Goal: Task Accomplishment & Management: Use online tool/utility

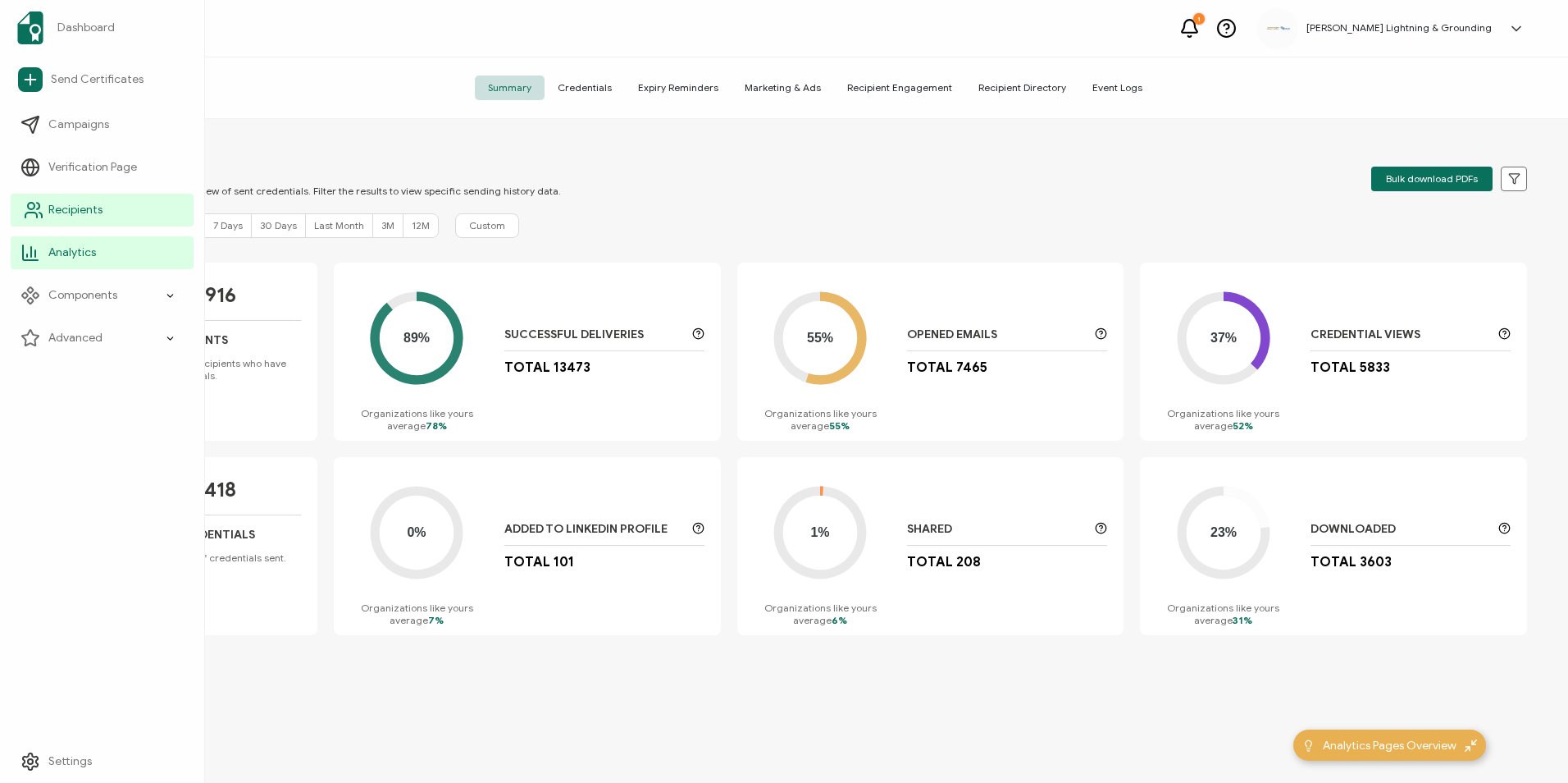
click at [43, 202] on link "Recipients" at bounding box center [102, 210] width 183 height 33
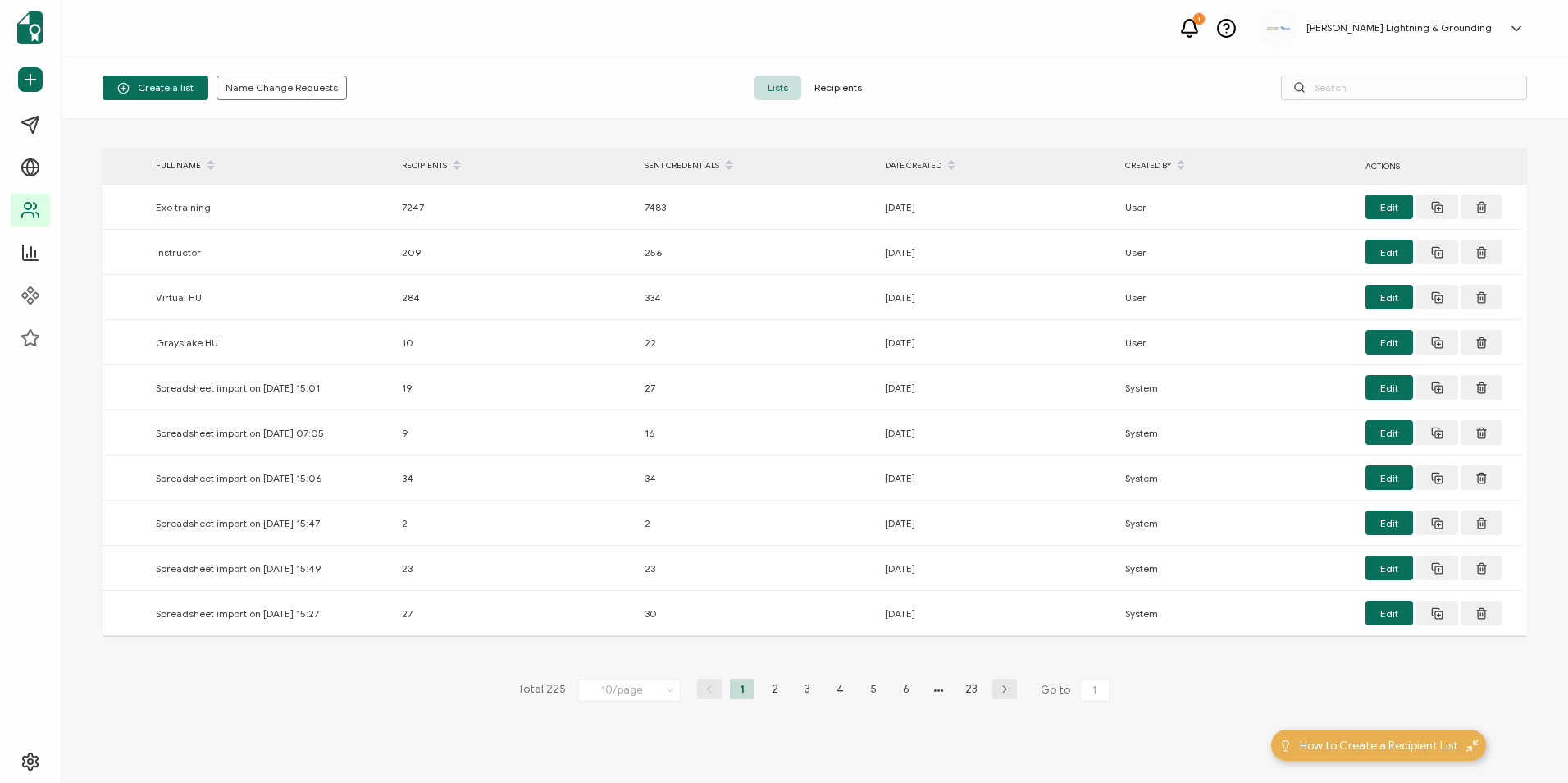
click at [826, 91] on span "Recipients" at bounding box center [838, 87] width 74 height 24
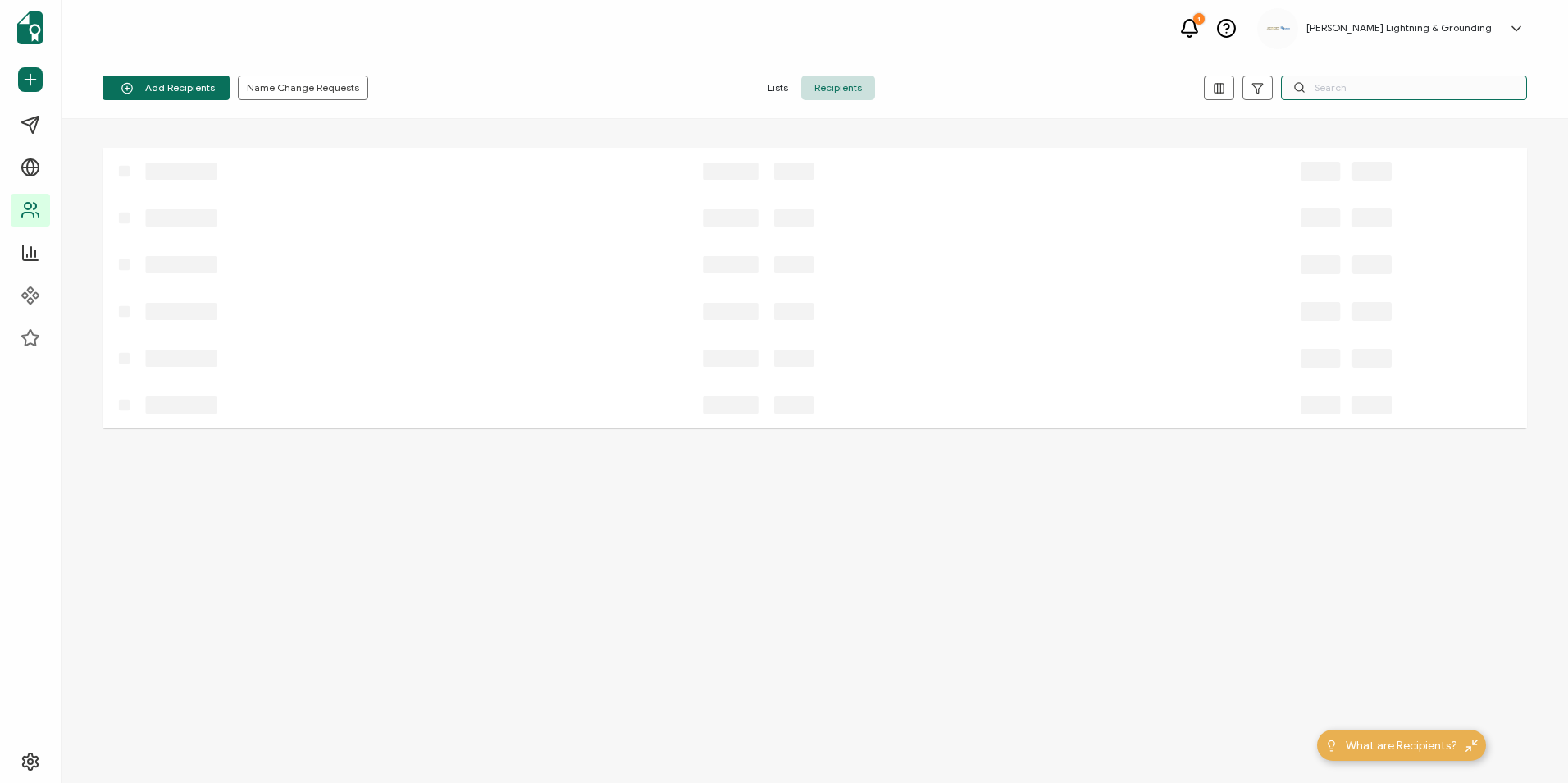
click at [1486, 77] on input "text" at bounding box center [1404, 87] width 246 height 24
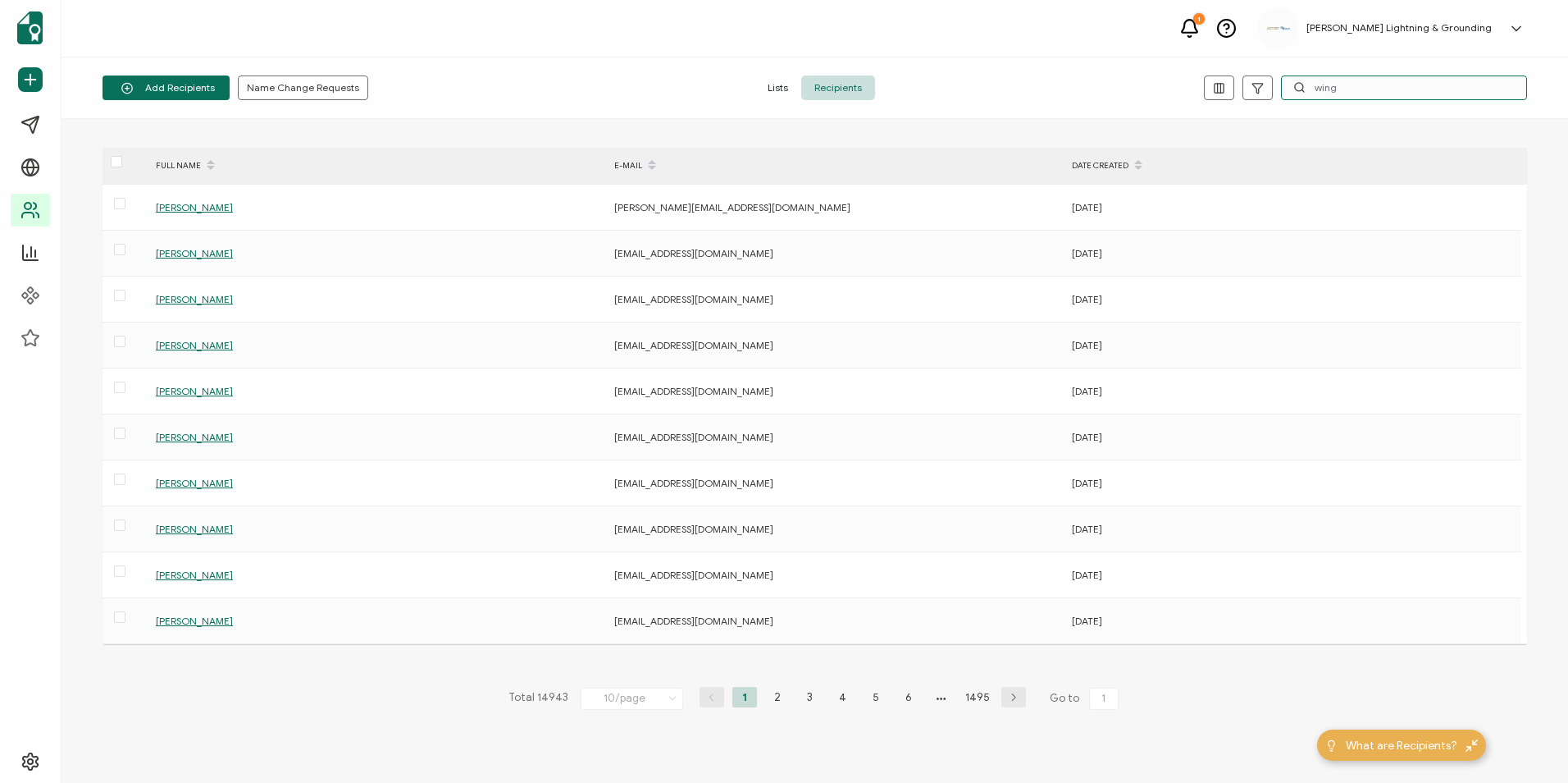
type input "wing"
click at [811, 703] on li "1" at bounding box center [821, 697] width 24 height 21
click at [916, 699] on icon "button" at bounding box center [918, 697] width 24 height 10
click at [915, 703] on button "button" at bounding box center [918, 697] width 24 height 21
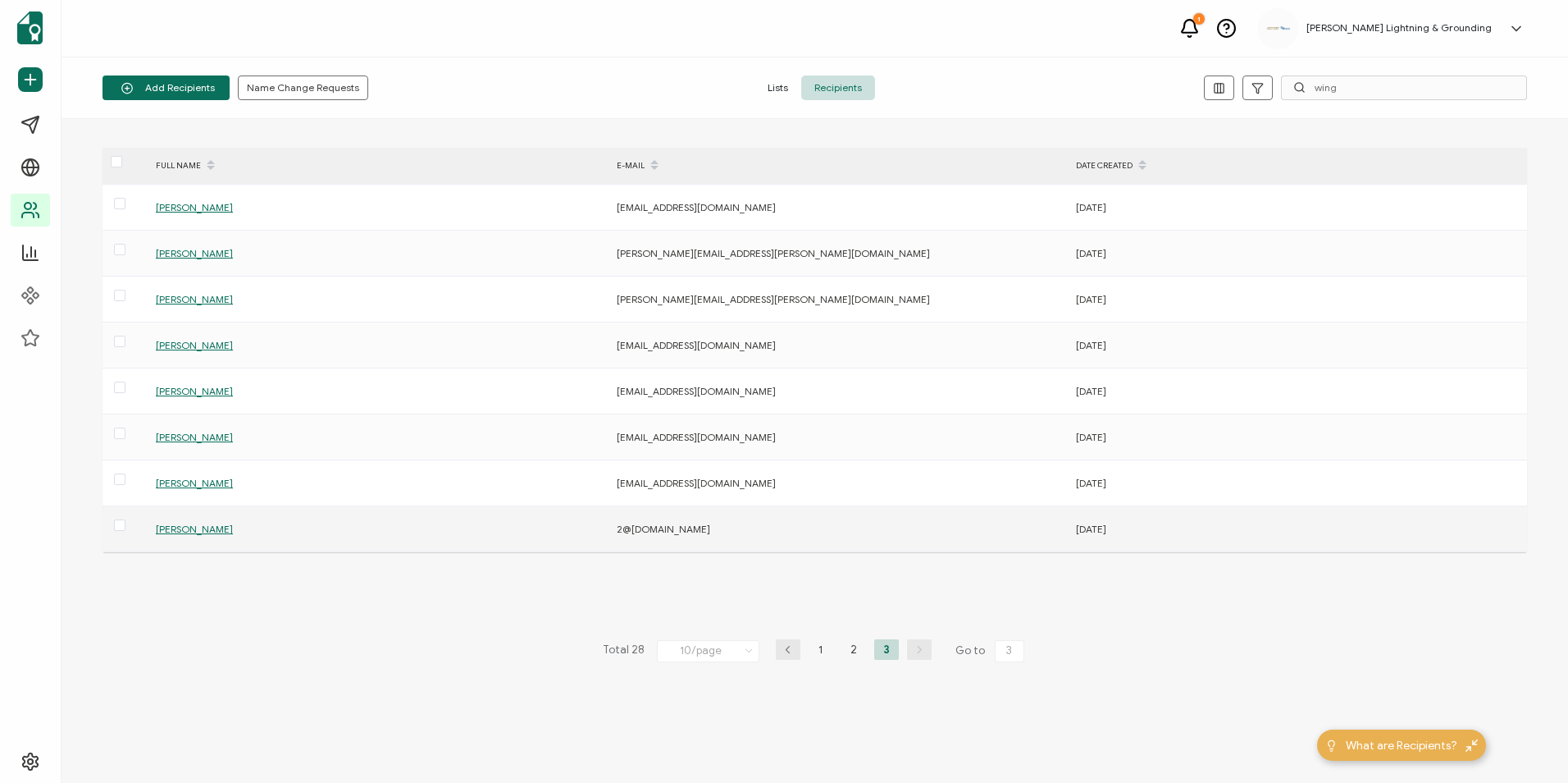
click at [178, 530] on span "[PERSON_NAME]" at bounding box center [193, 529] width 77 height 13
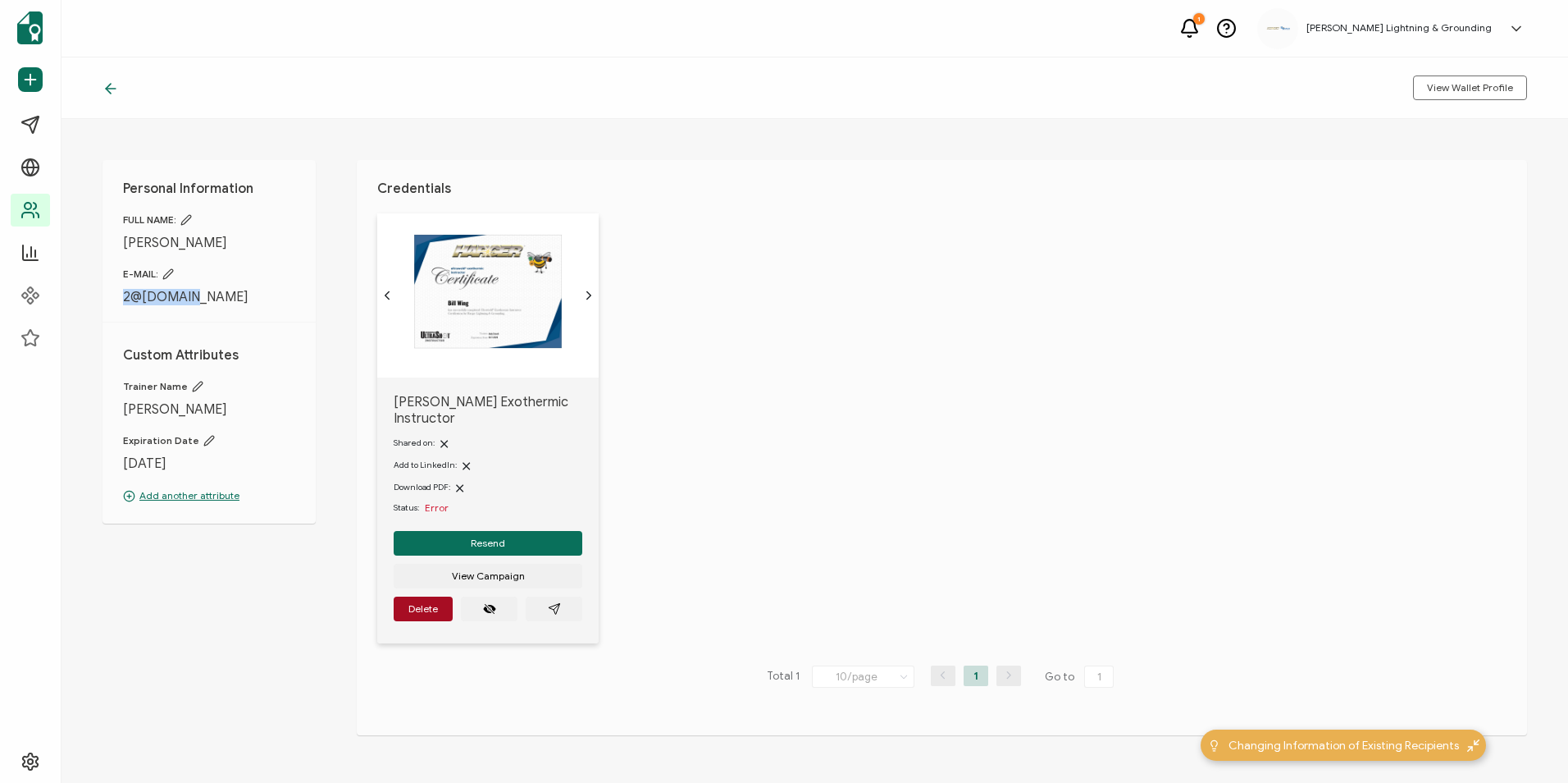
drag, startPoint x: 202, startPoint y: 299, endPoint x: 122, endPoint y: 299, distance: 80.0
click at [122, 299] on div "Personal Information FULL NAME: [PERSON_NAME] E-MAIL: 2@[DOMAIN_NAME] Custom At…" at bounding box center [209, 342] width 213 height 364
copy span "2@[DOMAIN_NAME]"
drag, startPoint x: 47, startPoint y: 247, endPoint x: 1247, endPoint y: 43, distance: 1217.2
click at [47, 247] on link "Analytics" at bounding box center [30, 253] width 39 height 33
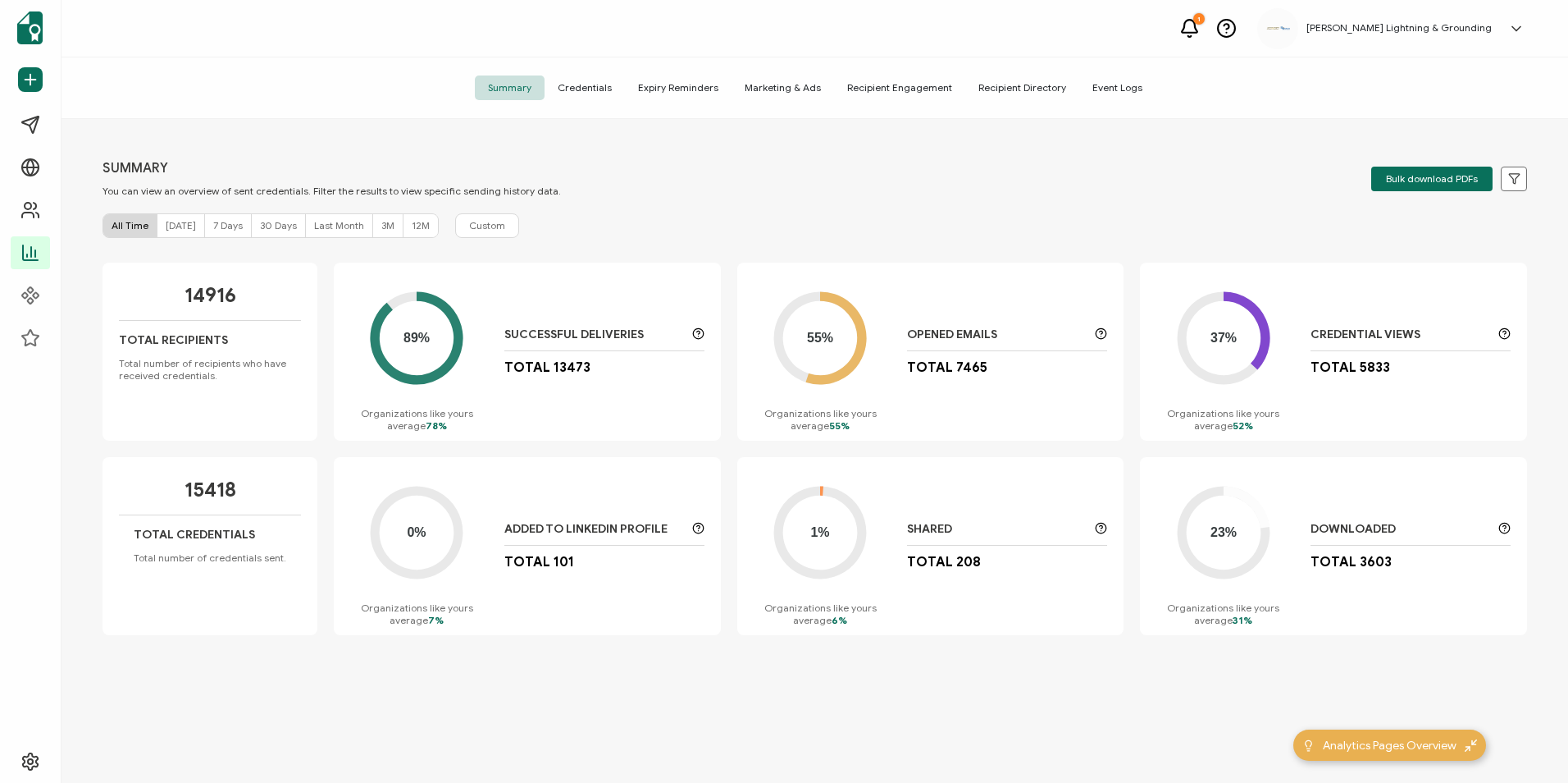
click at [192, 631] on div "15418 Total Credentials Total number of credentials sent." at bounding box center [210, 546] width 215 height 178
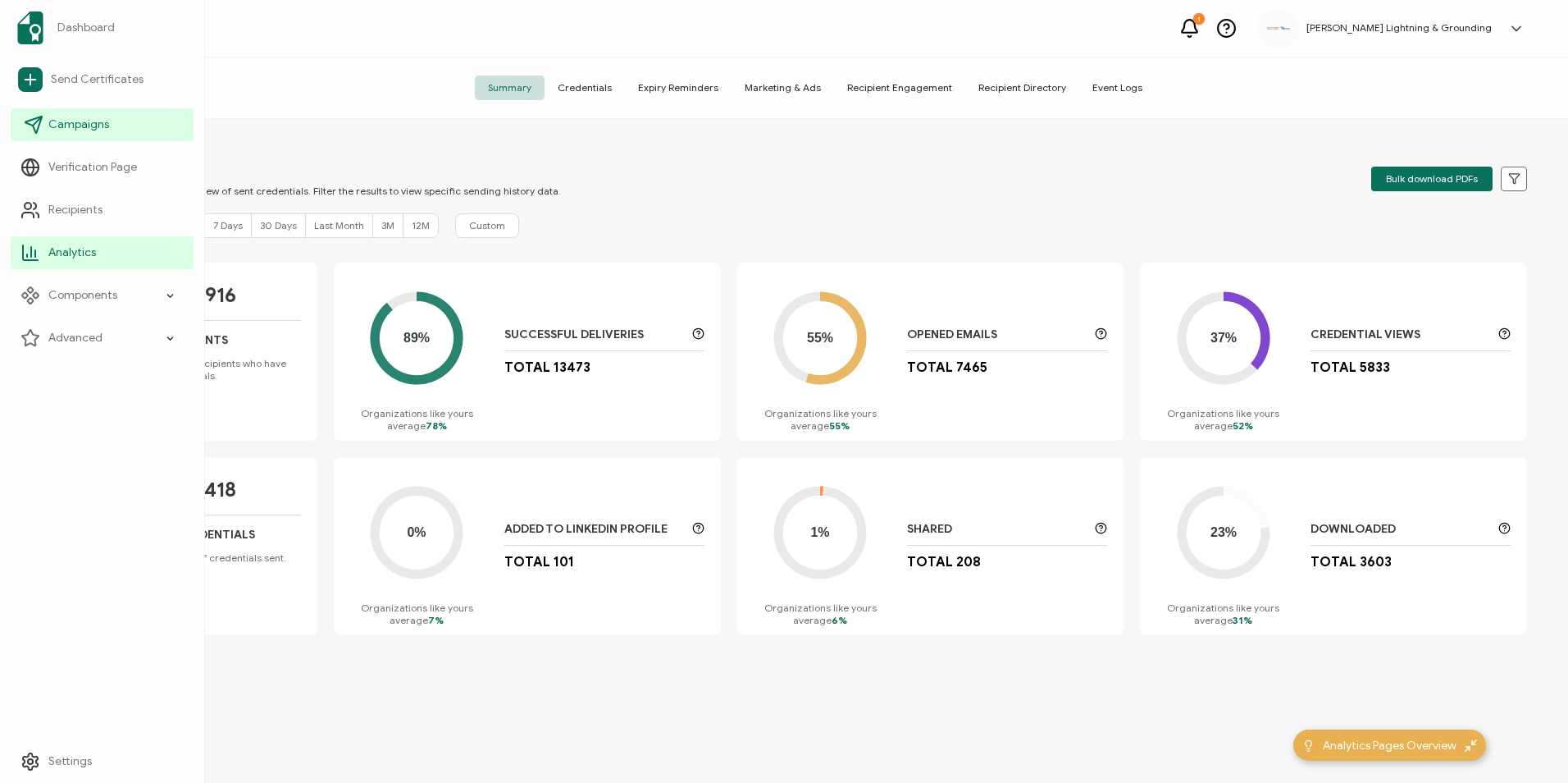
click at [41, 133] on icon at bounding box center [33, 125] width 20 height 20
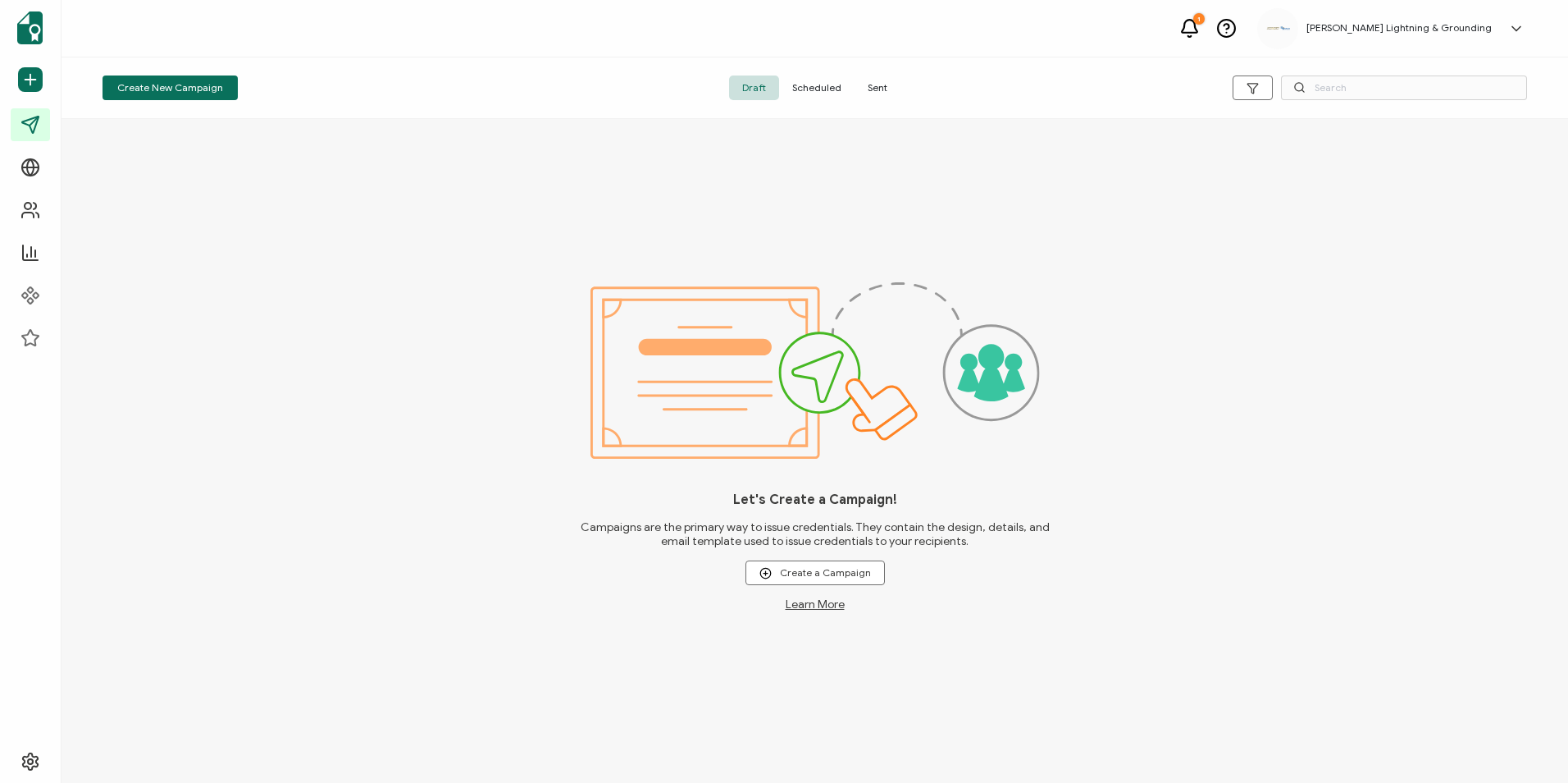
click at [878, 98] on span "Sent" at bounding box center [877, 87] width 46 height 24
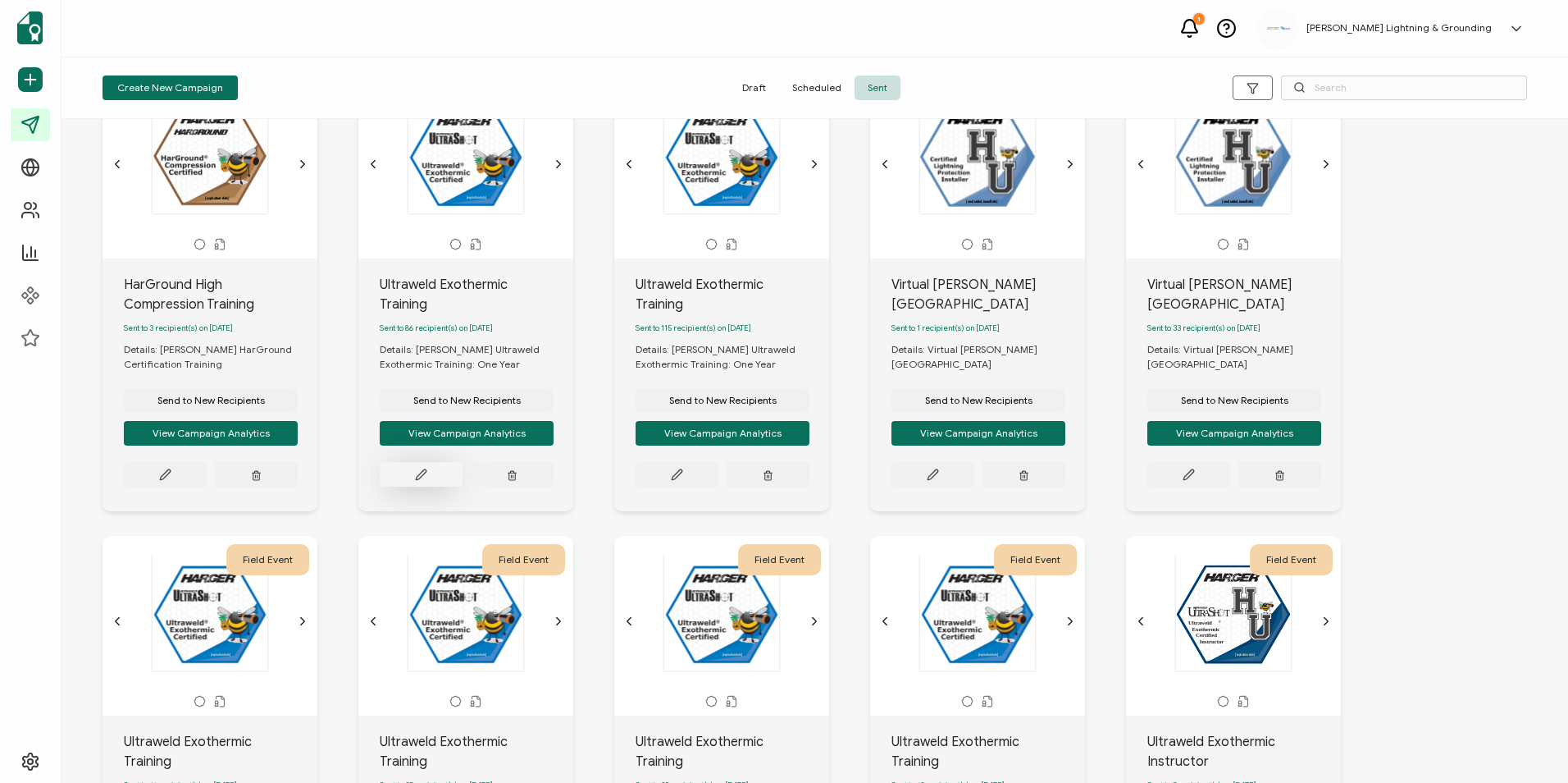
scroll to position [82, 0]
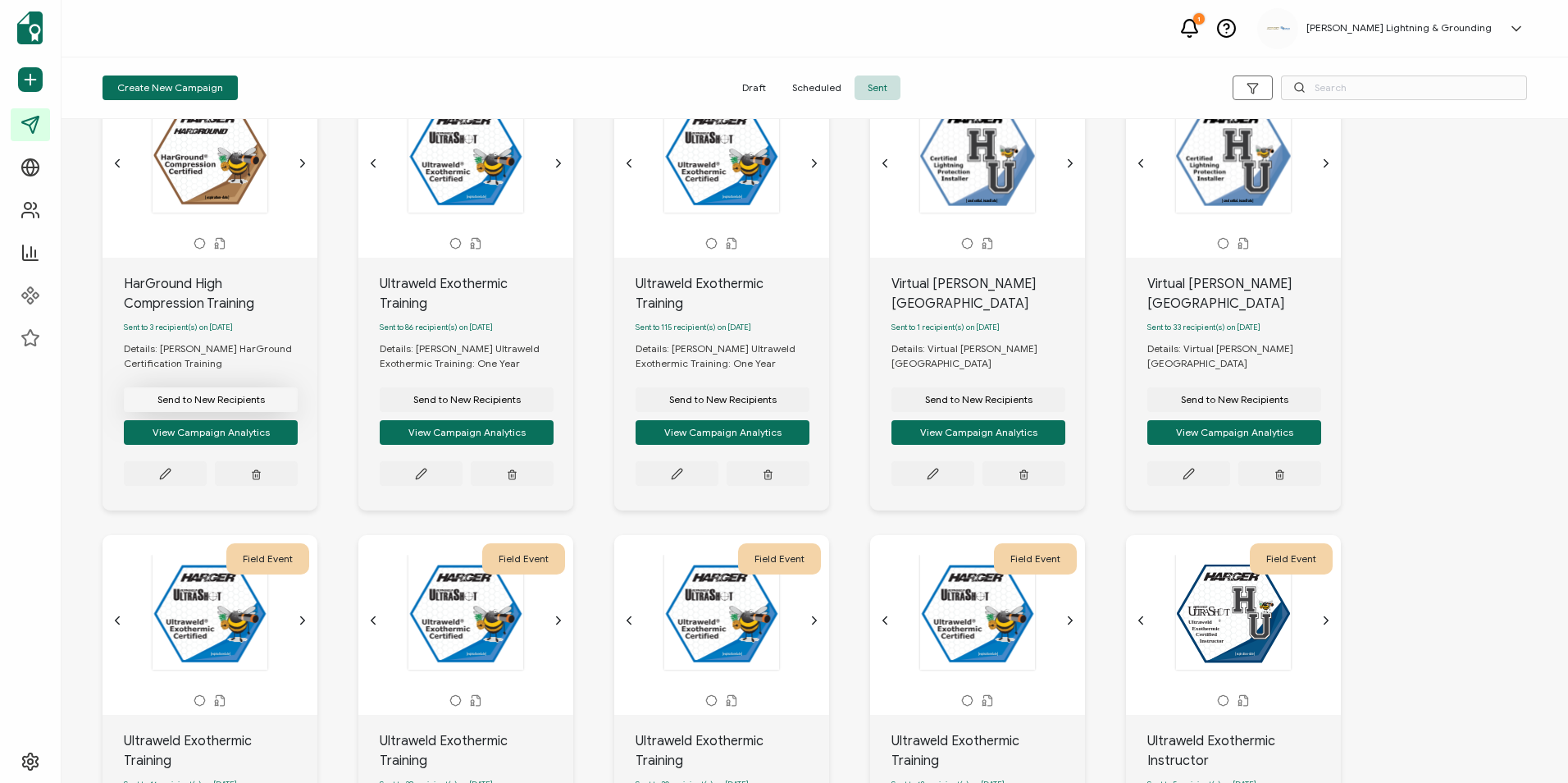
click at [233, 401] on span "Send to New Recipients" at bounding box center [211, 400] width 107 height 10
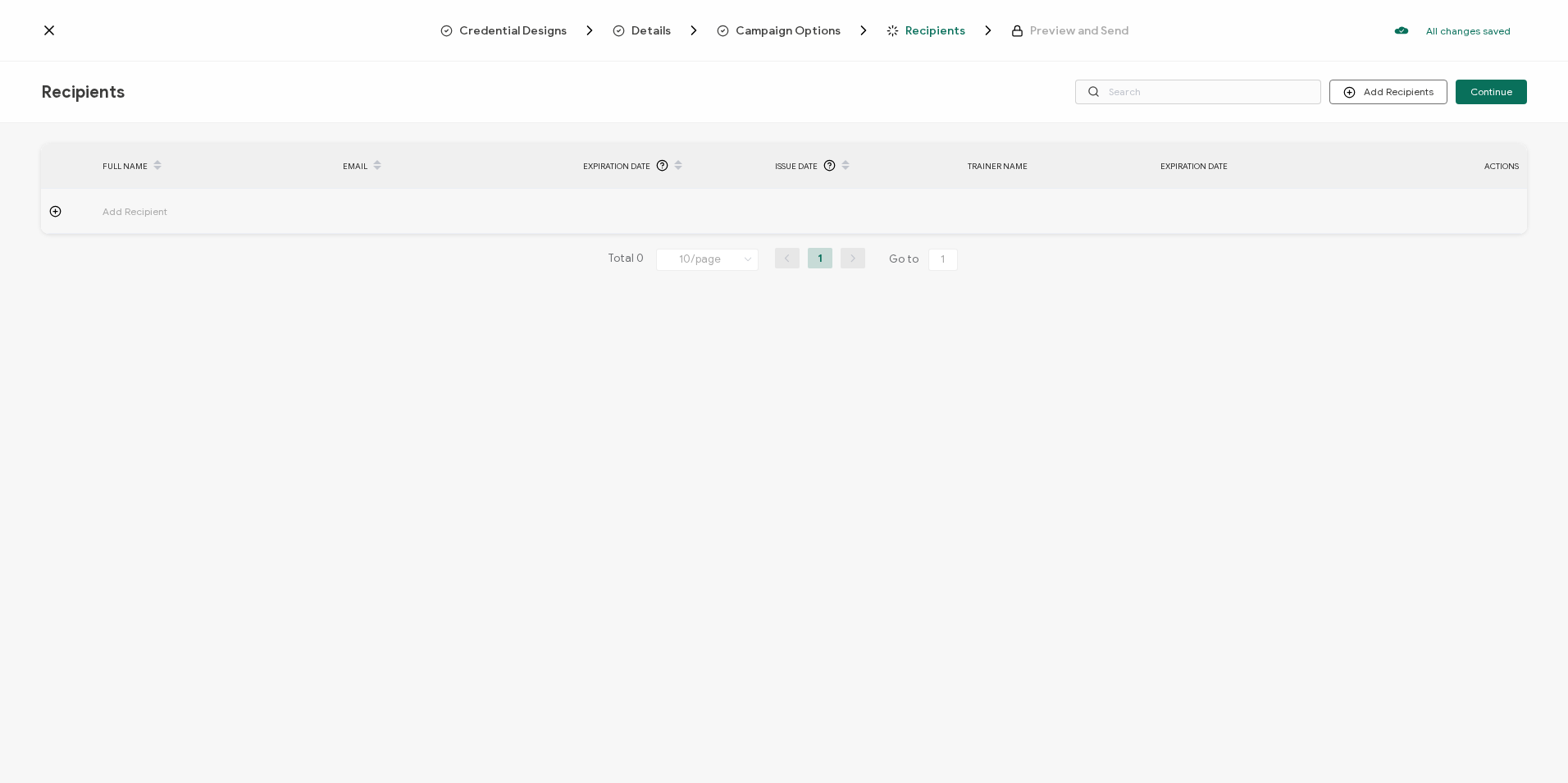
click at [756, 32] on span "Campaign Options" at bounding box center [787, 30] width 105 height 13
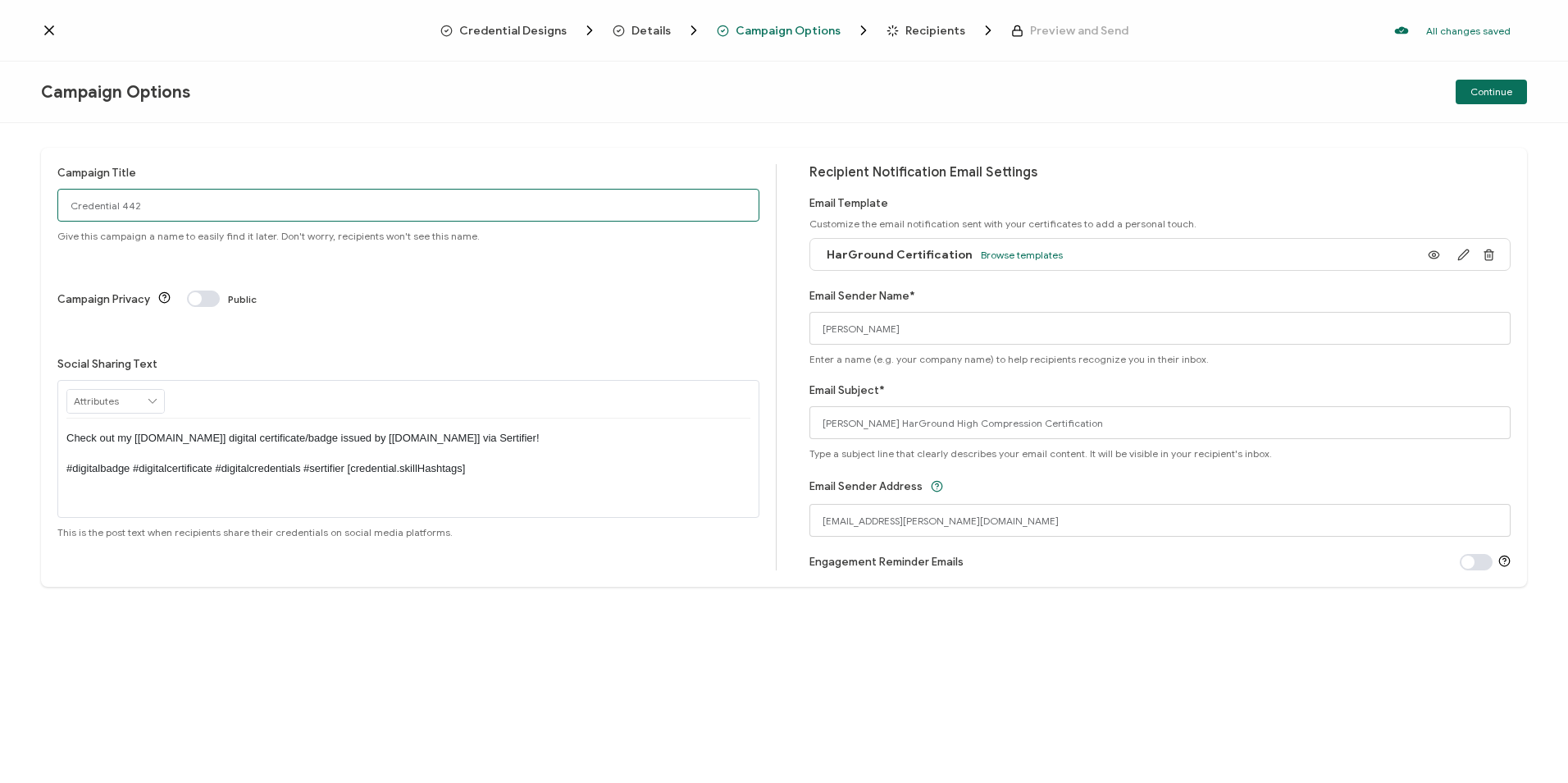
click at [171, 213] on input "Credential 442" at bounding box center [408, 205] width 702 height 33
drag, startPoint x: 122, startPoint y: 207, endPoint x: 11, endPoint y: 207, distance: 111.0
click at [11, 207] on div "Campaign Title Credential 442 Give this campaign a name to easily find it later…" at bounding box center [784, 453] width 1568 height 660
type input "HarGround High Compression Training"
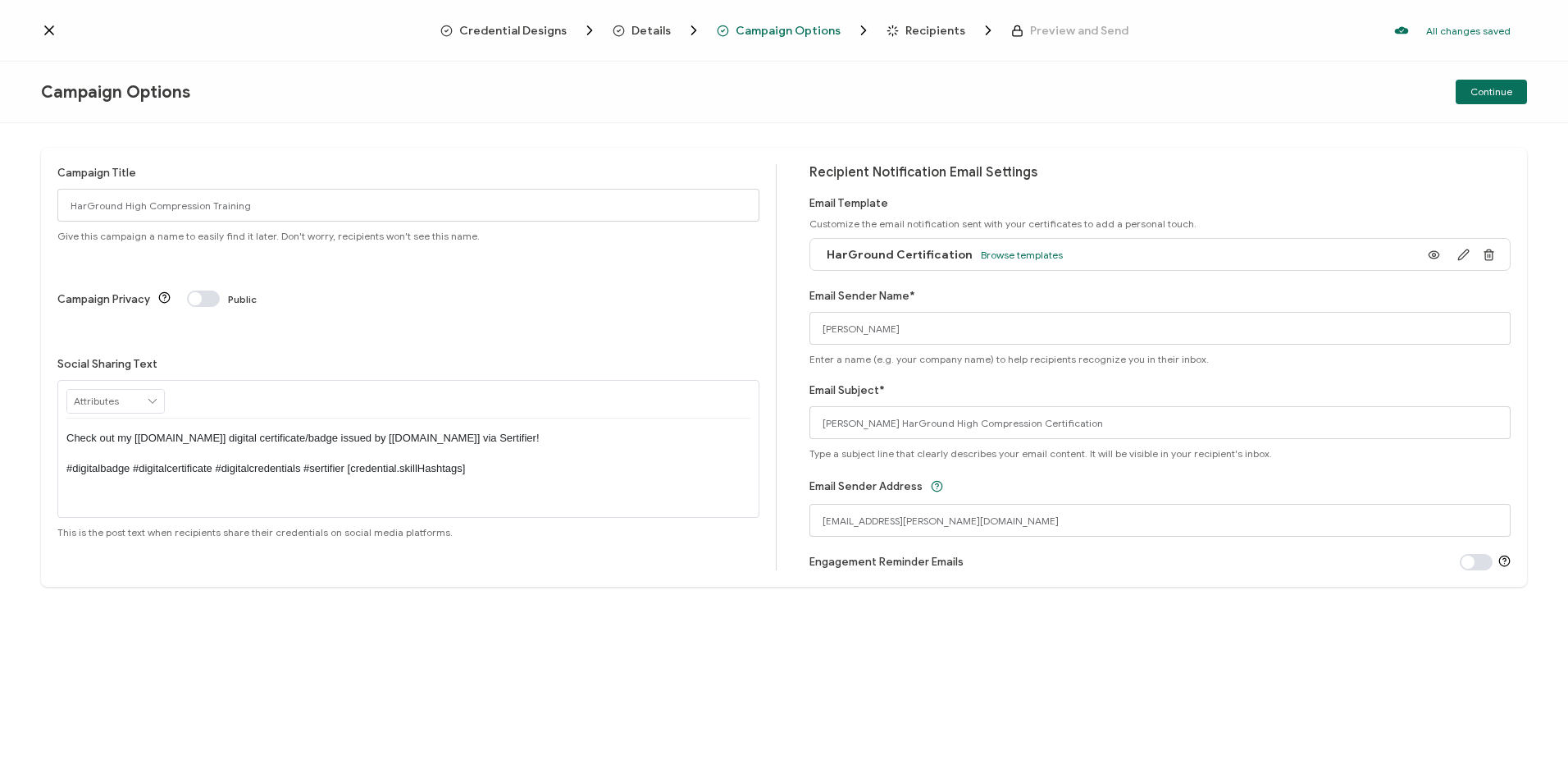
click at [912, 33] on span "Recipients" at bounding box center [935, 30] width 60 height 13
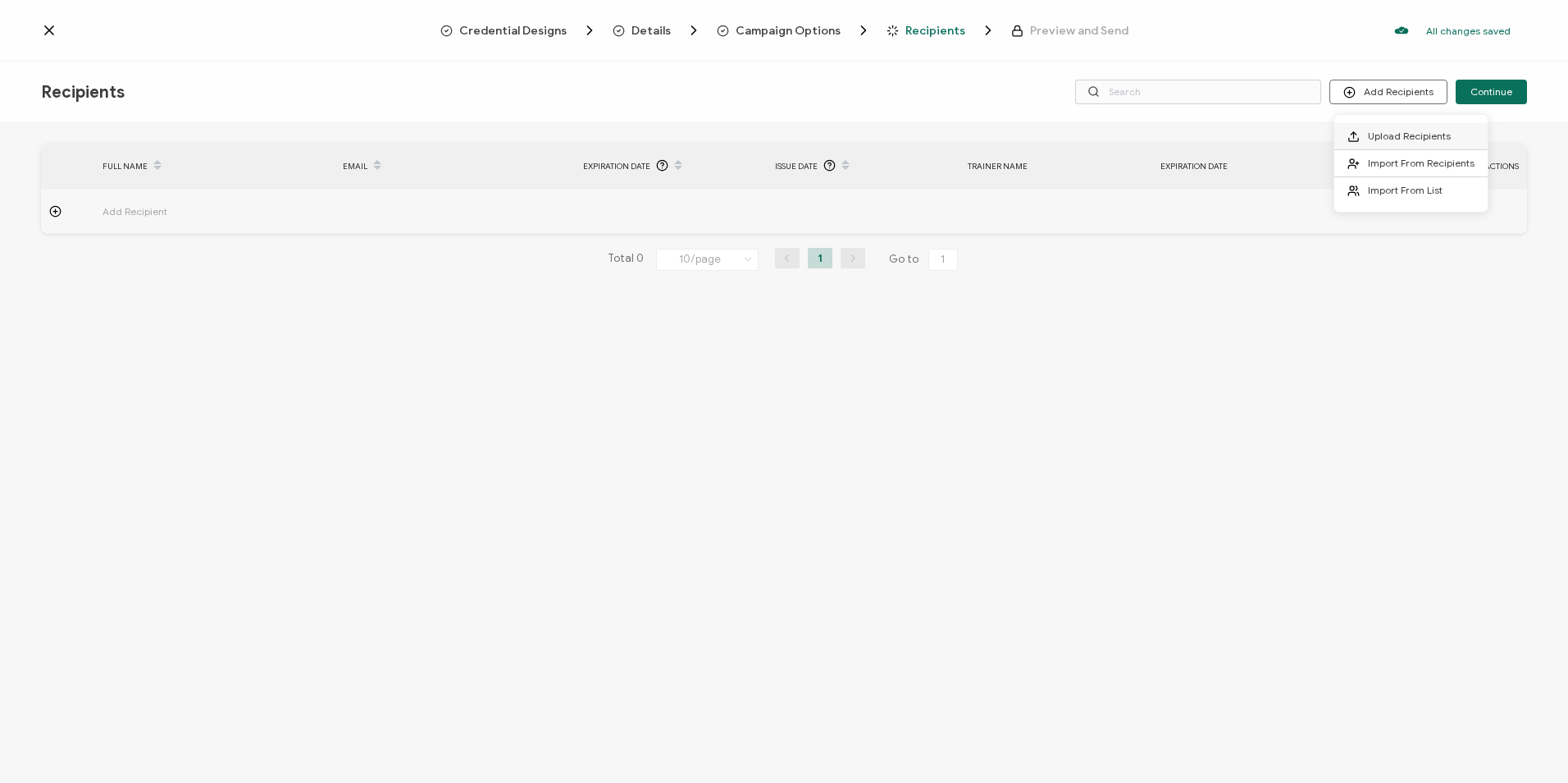
click at [1384, 146] on li "Upload Recipients" at bounding box center [1411, 137] width 153 height 27
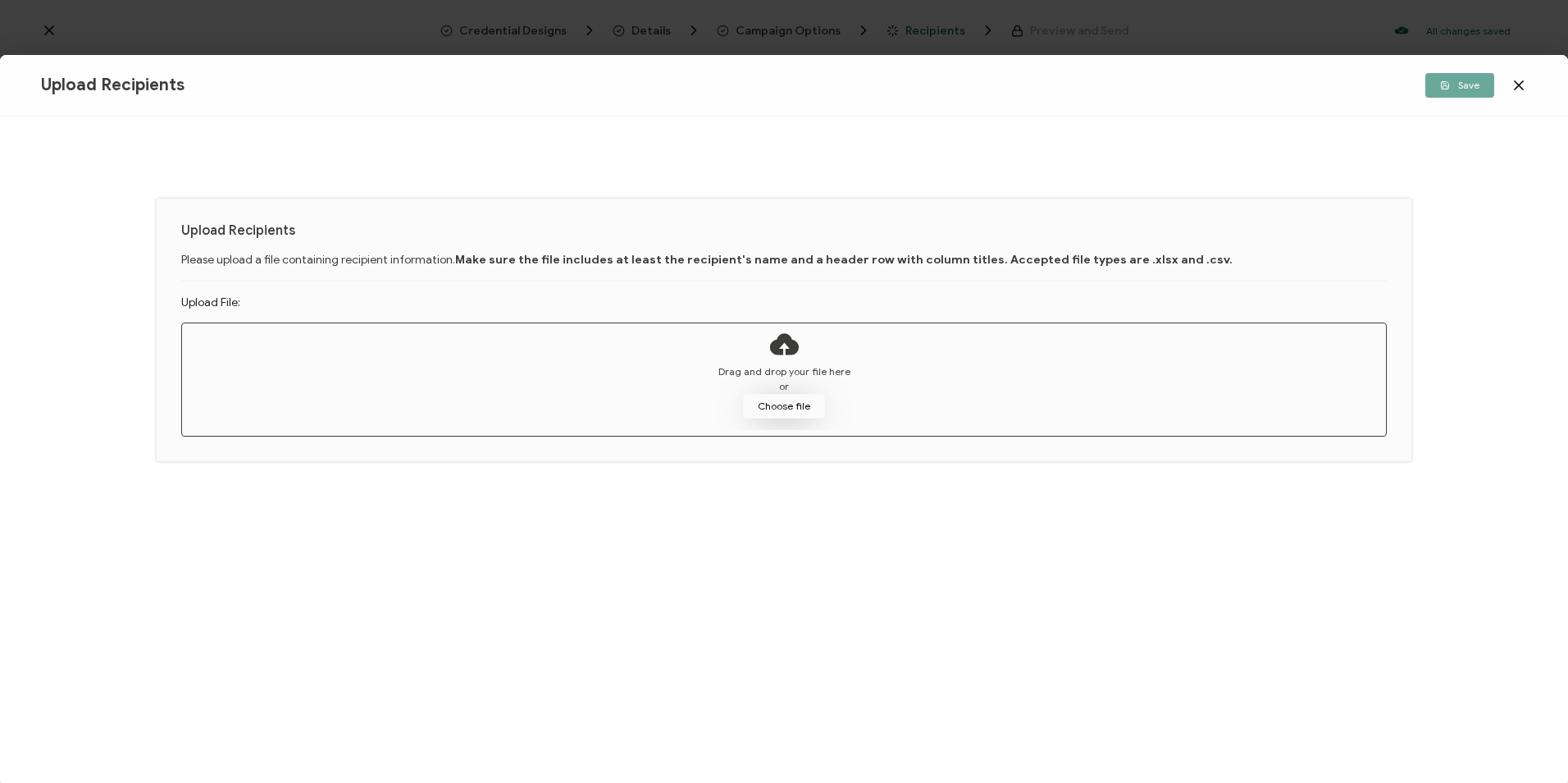
click at [781, 409] on button "Choose file" at bounding box center [784, 406] width 82 height 24
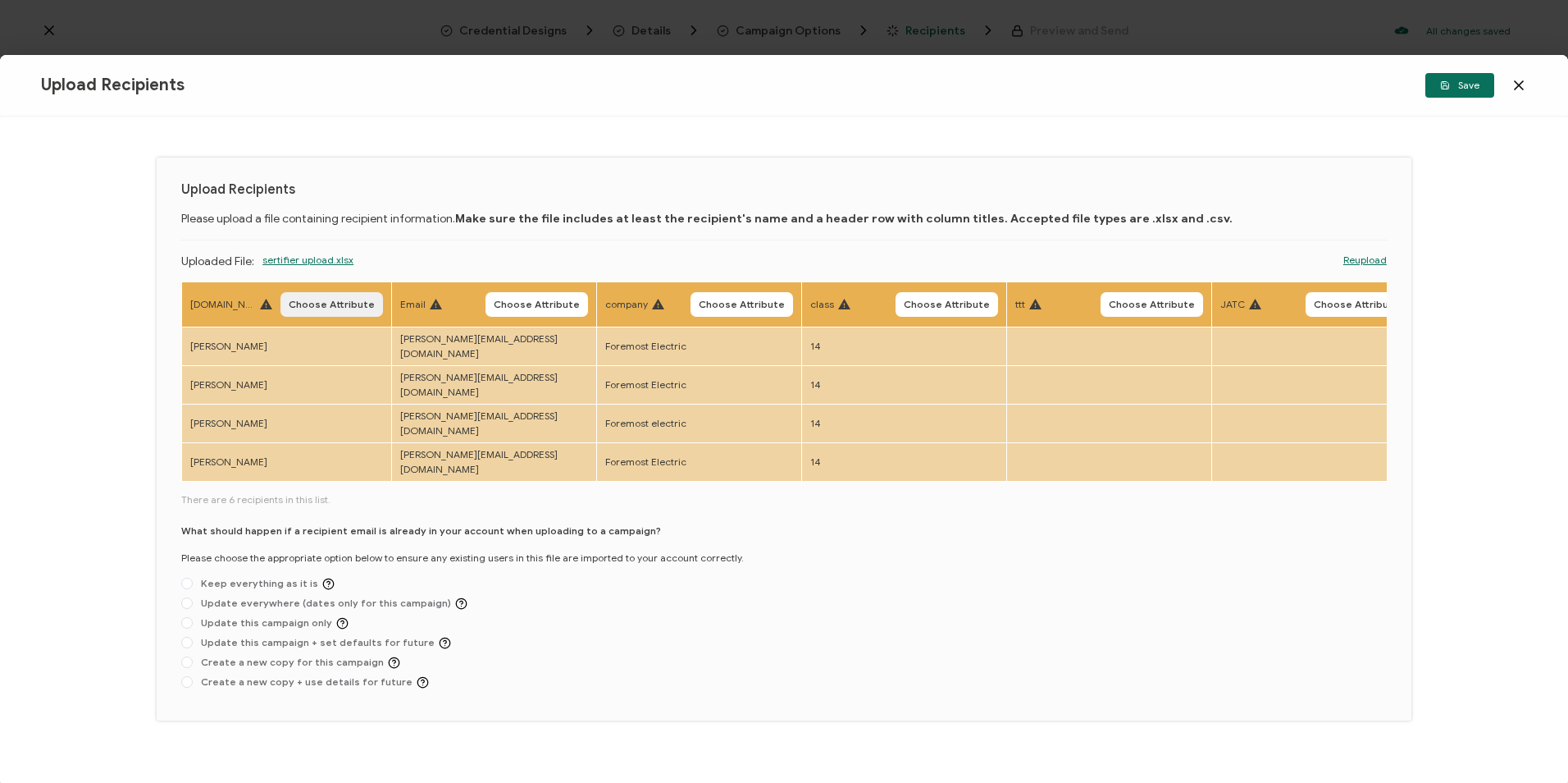
click at [329, 313] on button "Choose Attribute" at bounding box center [331, 304] width 103 height 24
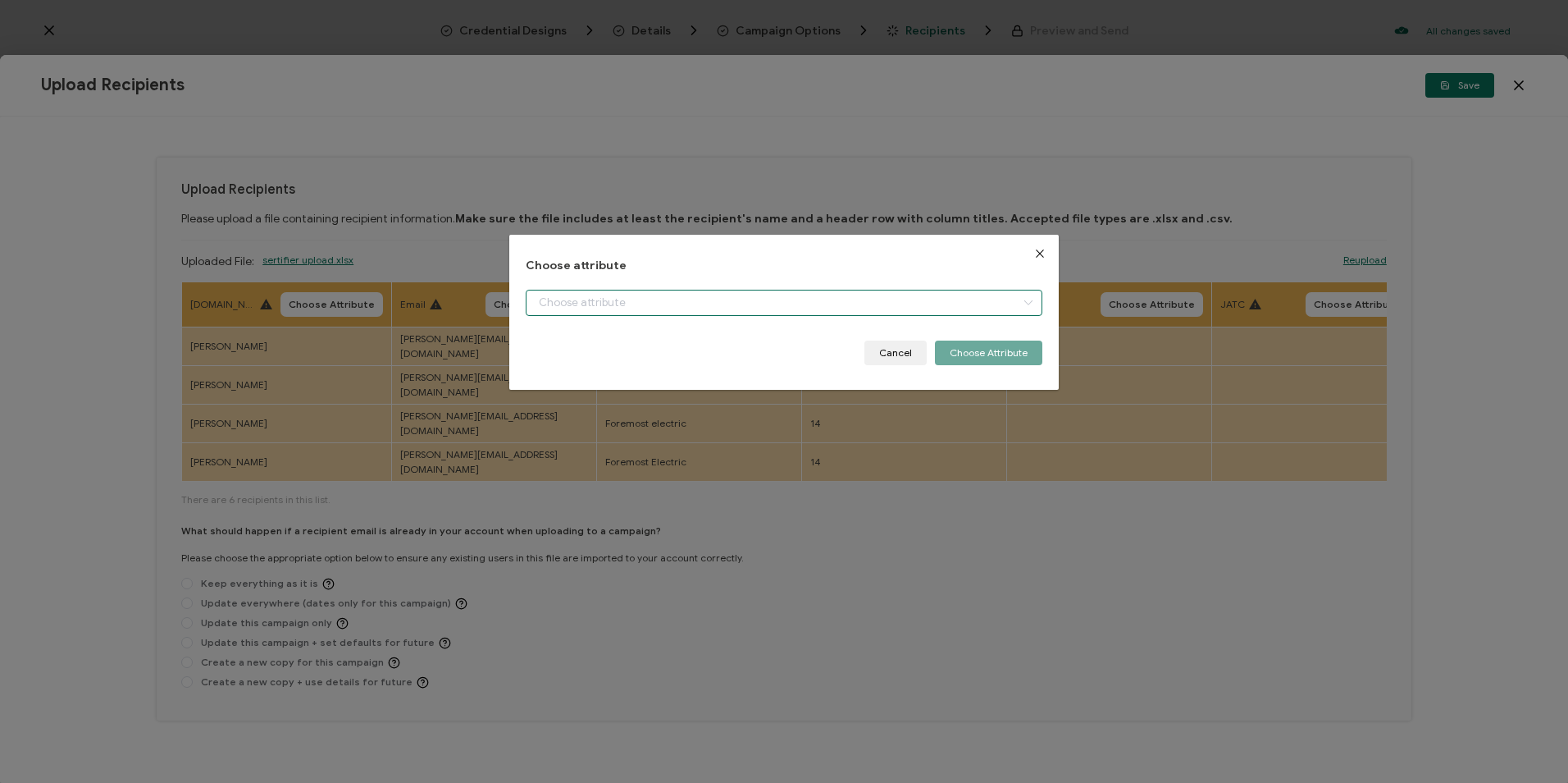
click at [595, 306] on input "dialog" at bounding box center [784, 302] width 516 height 26
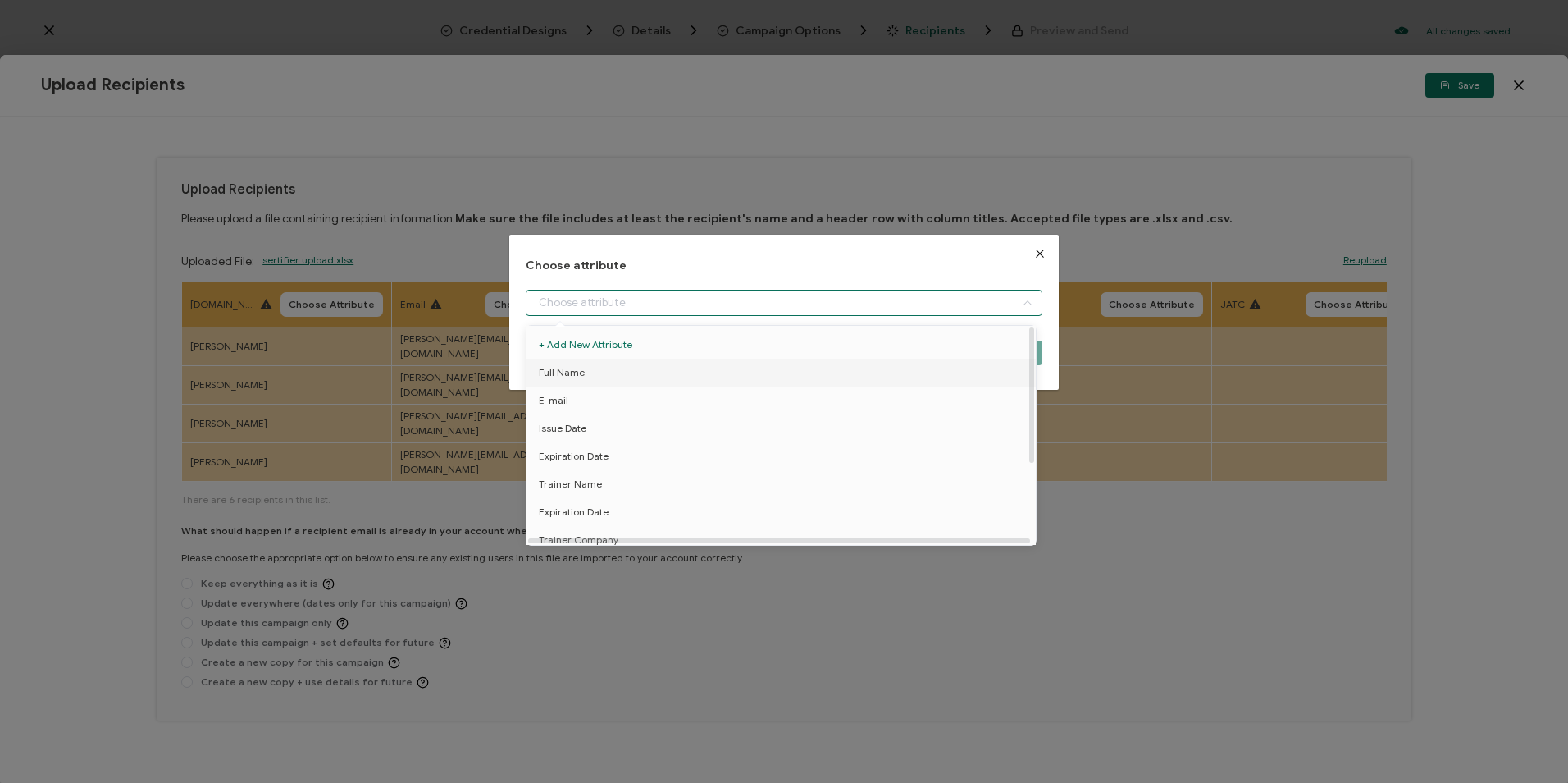
click at [595, 371] on li "Full Name" at bounding box center [784, 372] width 524 height 28
type input "Full Name"
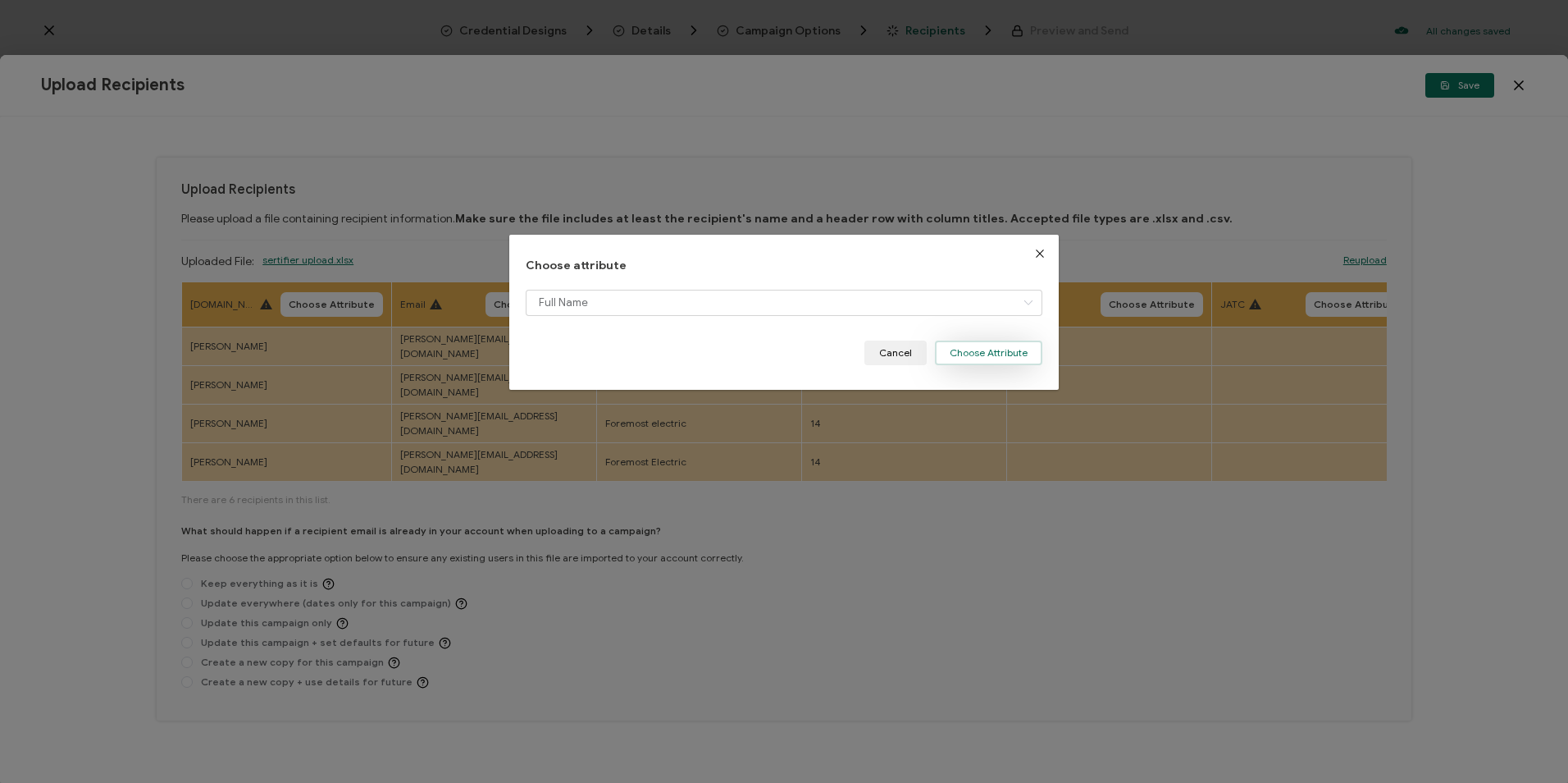
click at [985, 356] on button "Choose Attribute" at bounding box center [989, 352] width 107 height 24
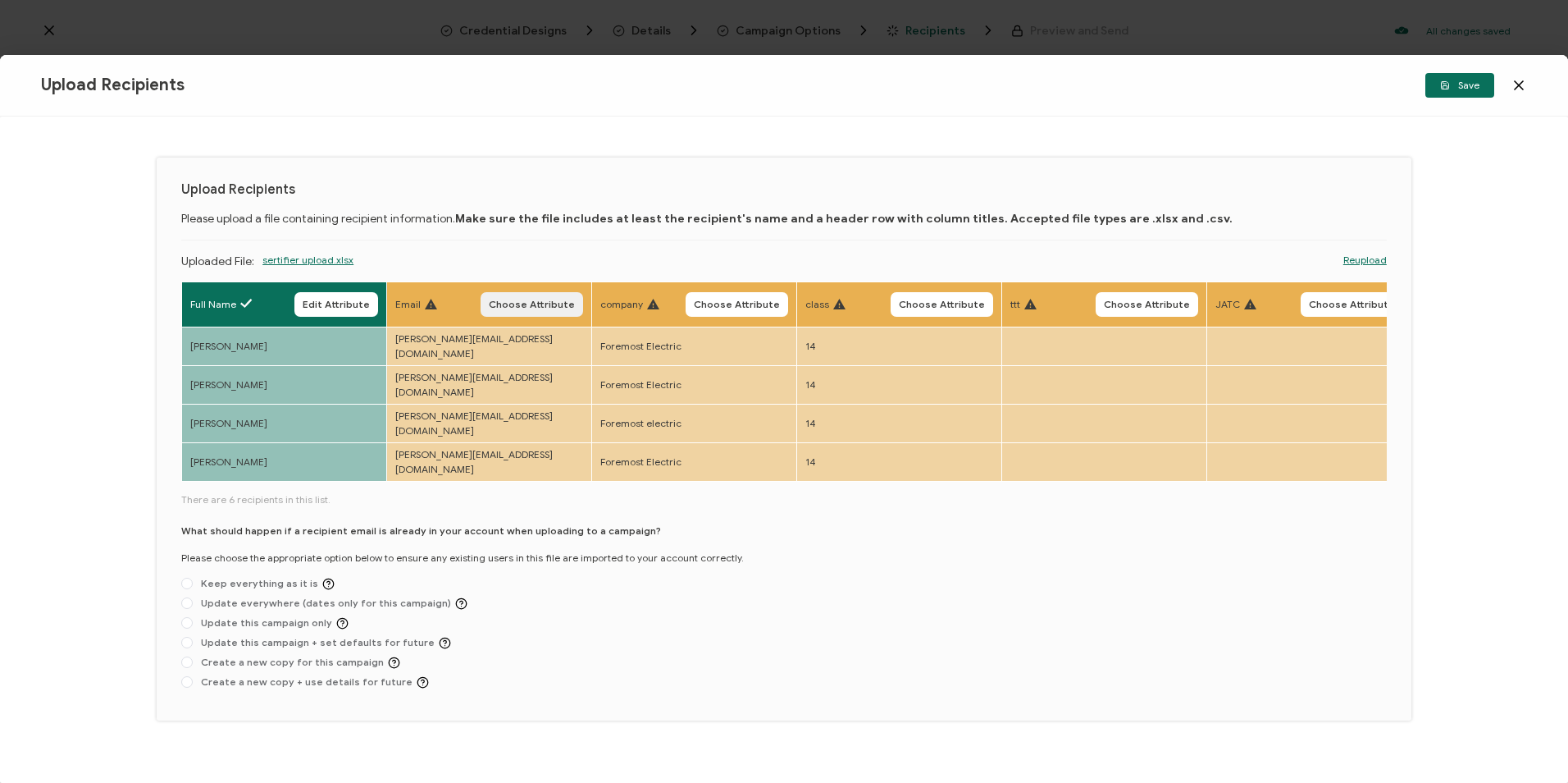
click at [547, 311] on button "Choose Attribute" at bounding box center [531, 304] width 103 height 24
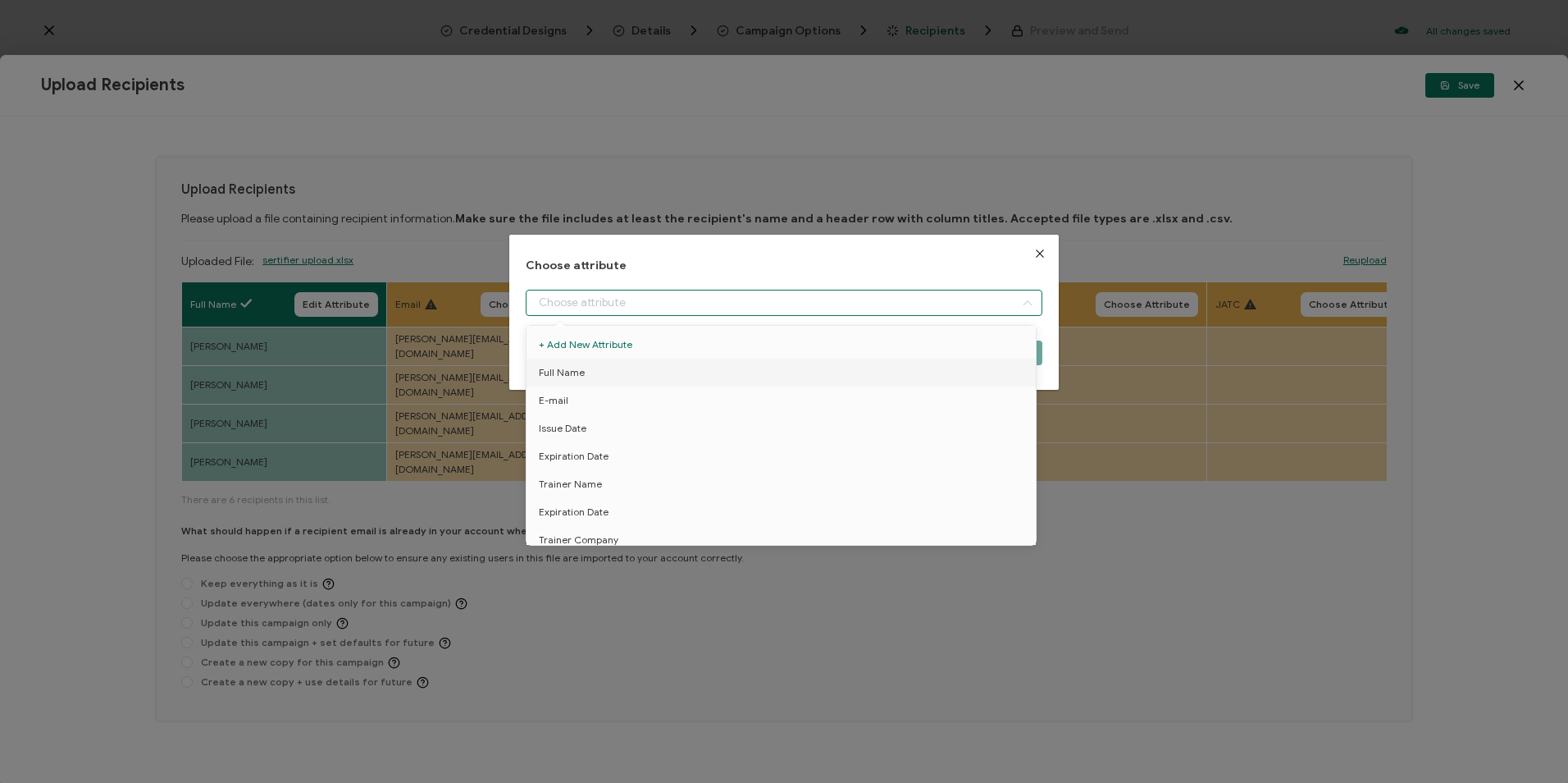
click at [656, 308] on input "dialog" at bounding box center [784, 302] width 516 height 26
click at [618, 393] on li "E-mail" at bounding box center [784, 400] width 524 height 28
type input "E-mail"
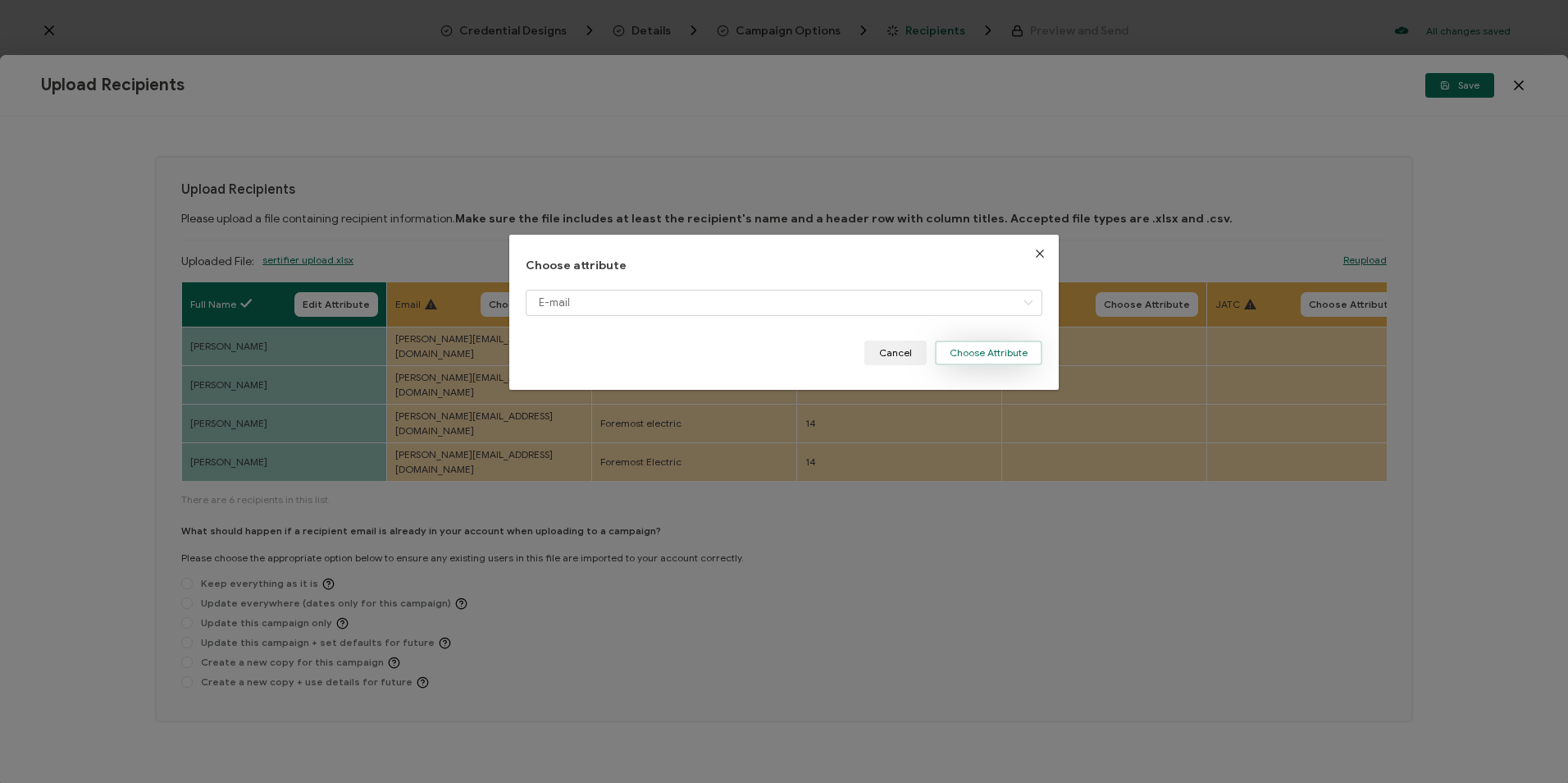
click at [938, 364] on button "Choose Attribute" at bounding box center [989, 352] width 107 height 24
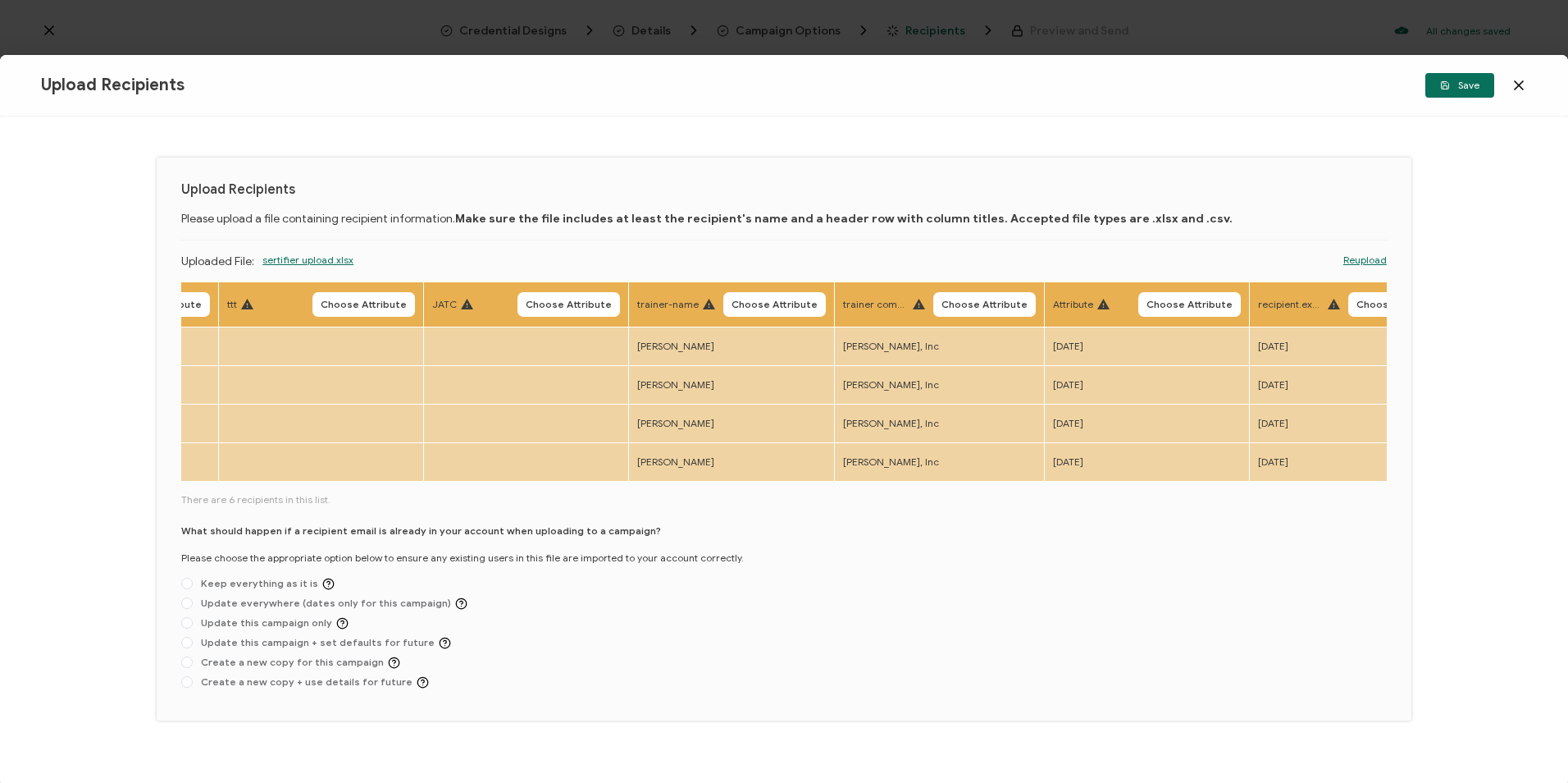
scroll to position [0, 845]
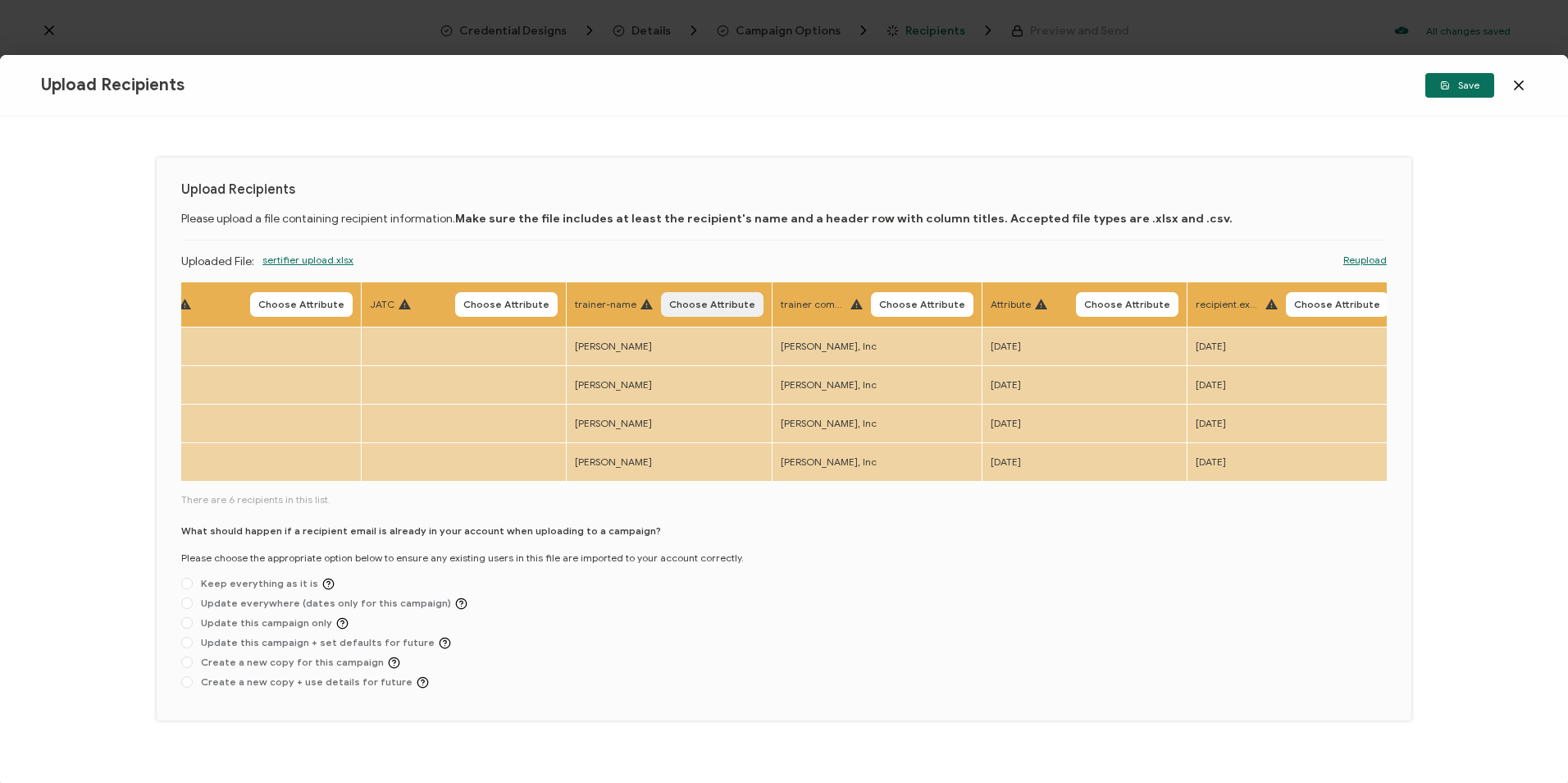
click at [746, 304] on span "Choose Attribute" at bounding box center [712, 304] width 86 height 10
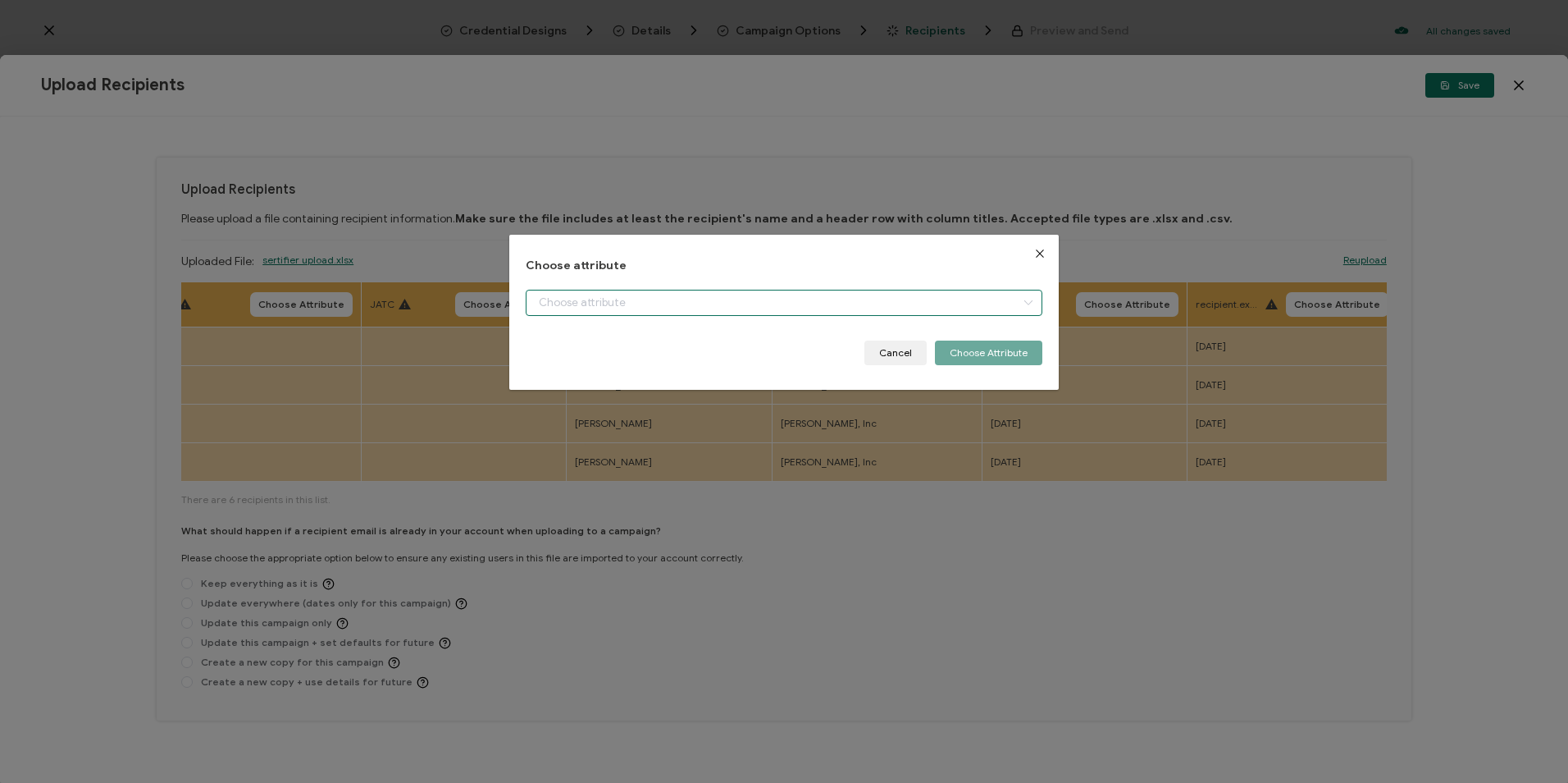
click at [782, 304] on input "dialog" at bounding box center [784, 302] width 516 height 26
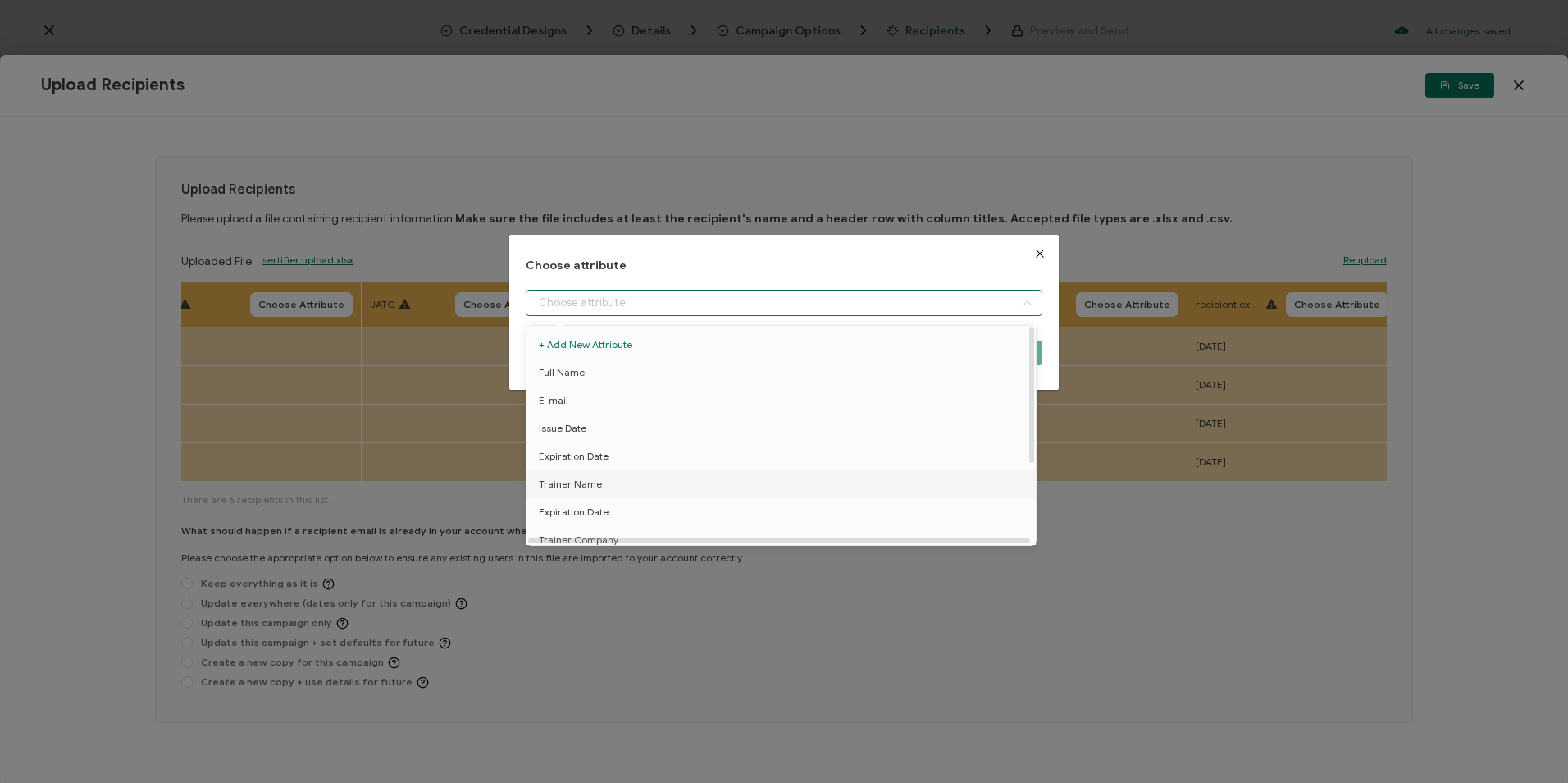
click at [617, 482] on li "Trainer Name" at bounding box center [784, 484] width 524 height 28
type input "Trainer Name"
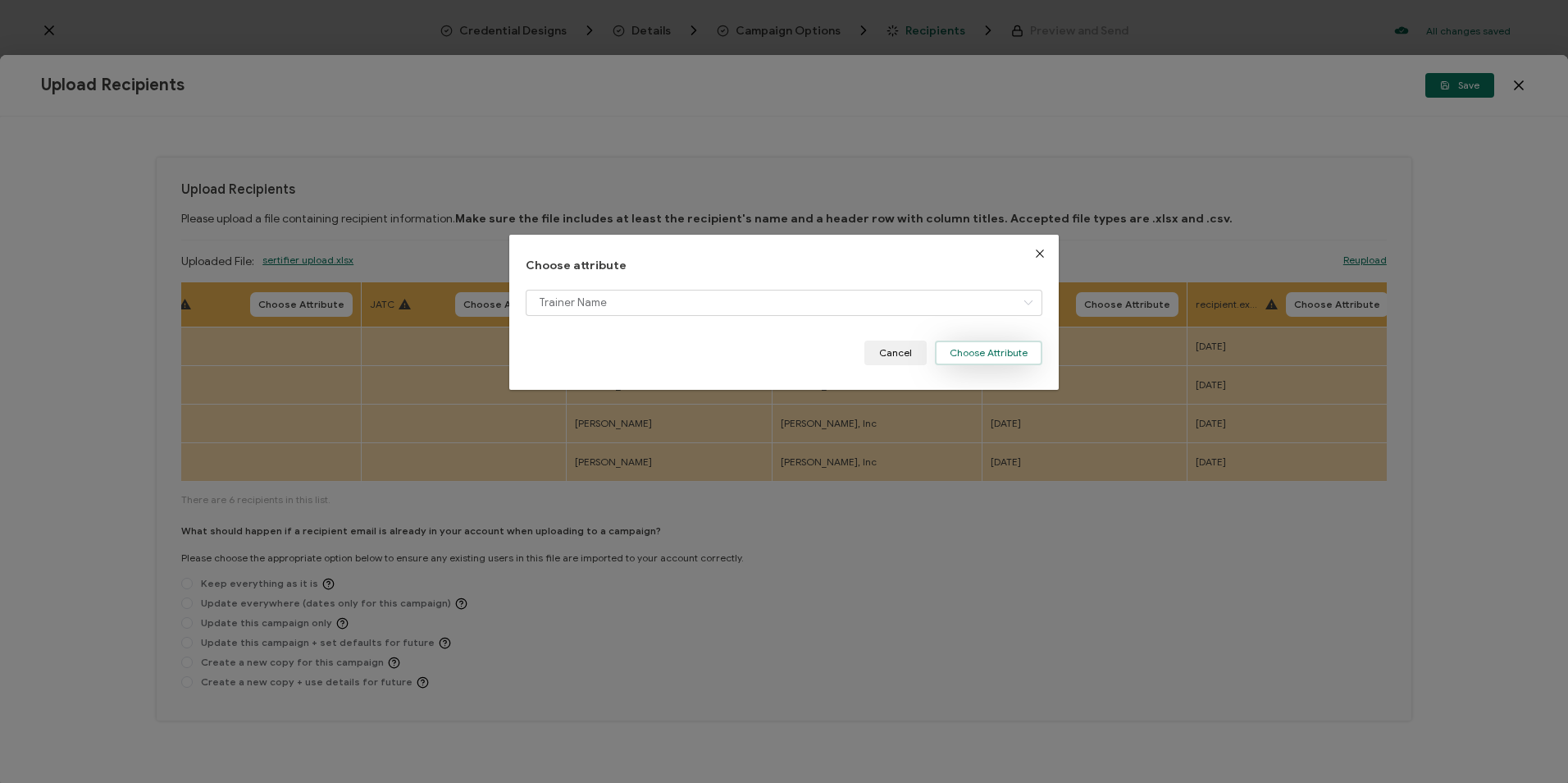
click at [1013, 355] on button "Choose Attribute" at bounding box center [989, 352] width 107 height 24
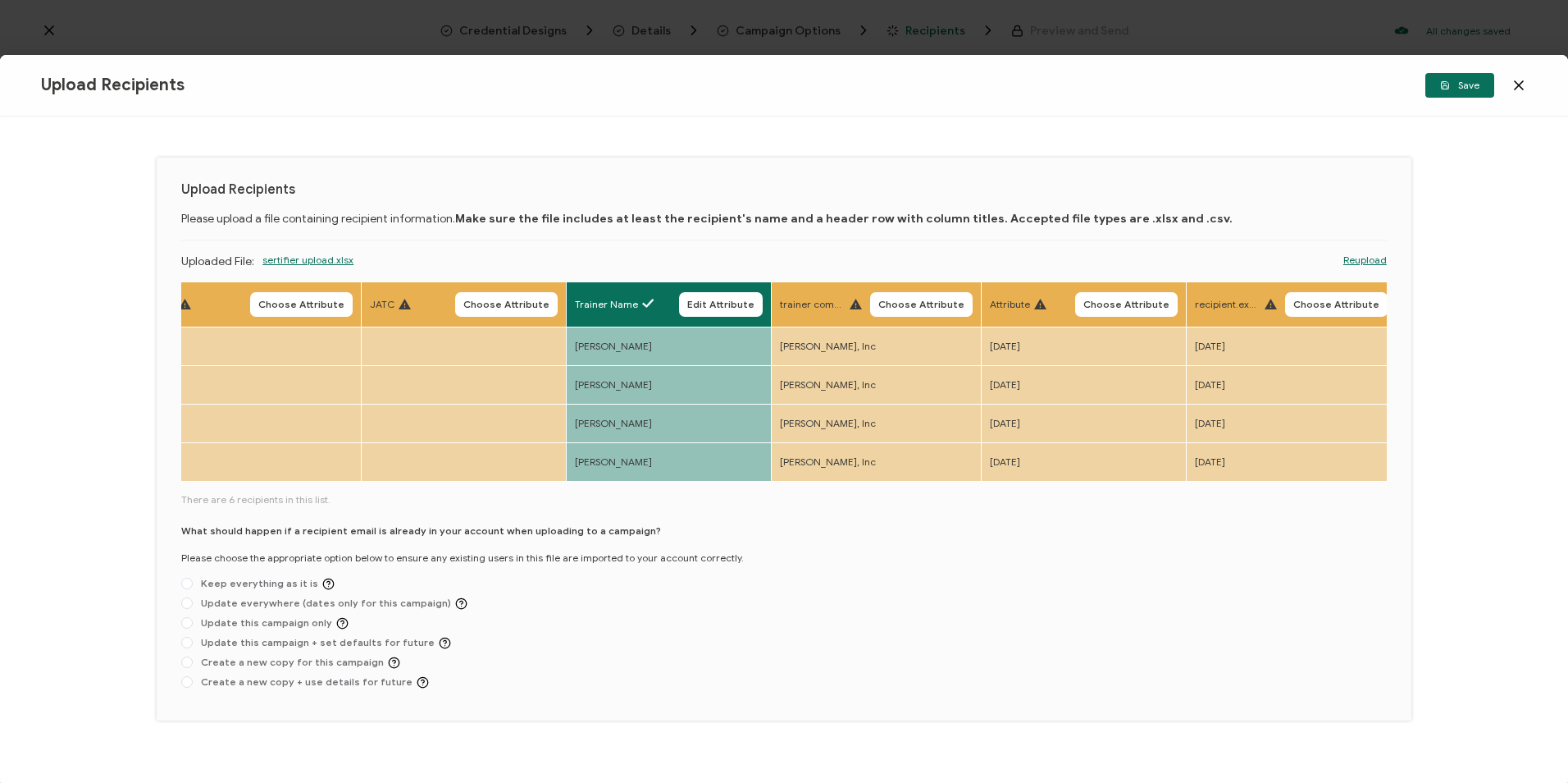
click at [1371, 309] on button "Choose Attribute" at bounding box center [1335, 304] width 103 height 24
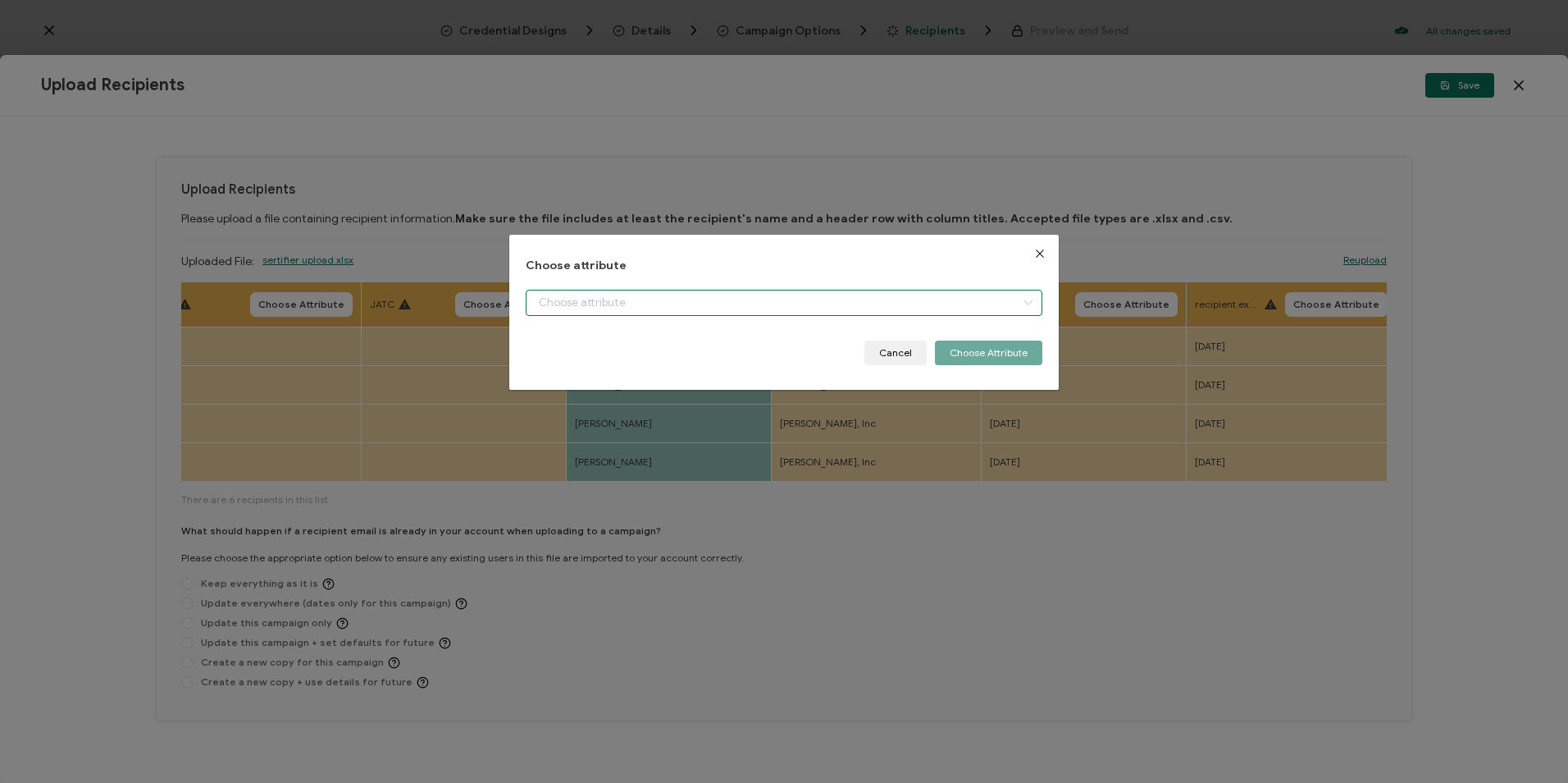
click at [781, 308] on input "dialog" at bounding box center [784, 302] width 516 height 26
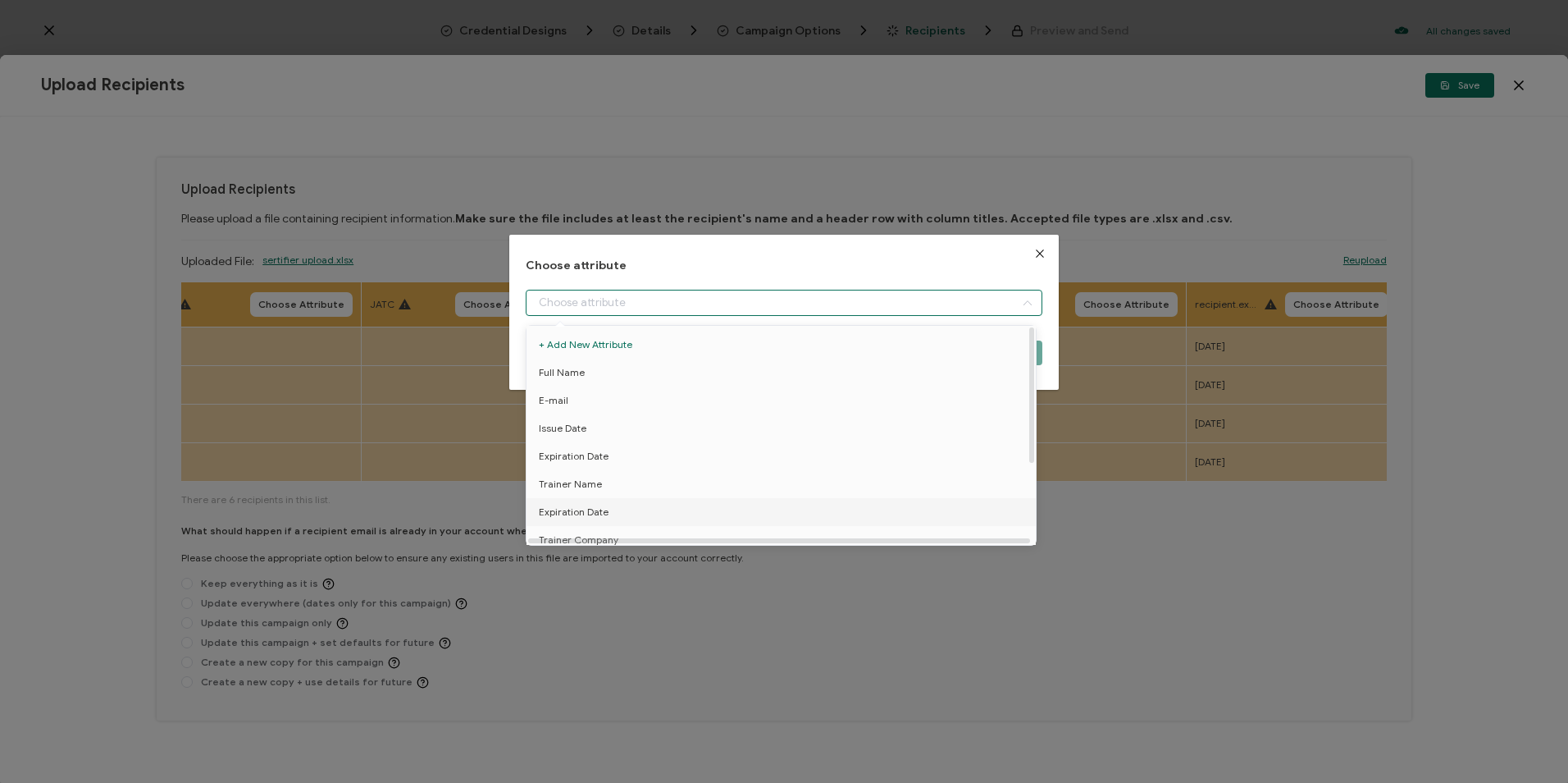
click at [633, 513] on li "Expiration Date" at bounding box center [784, 512] width 524 height 28
type input "Expiration Date"
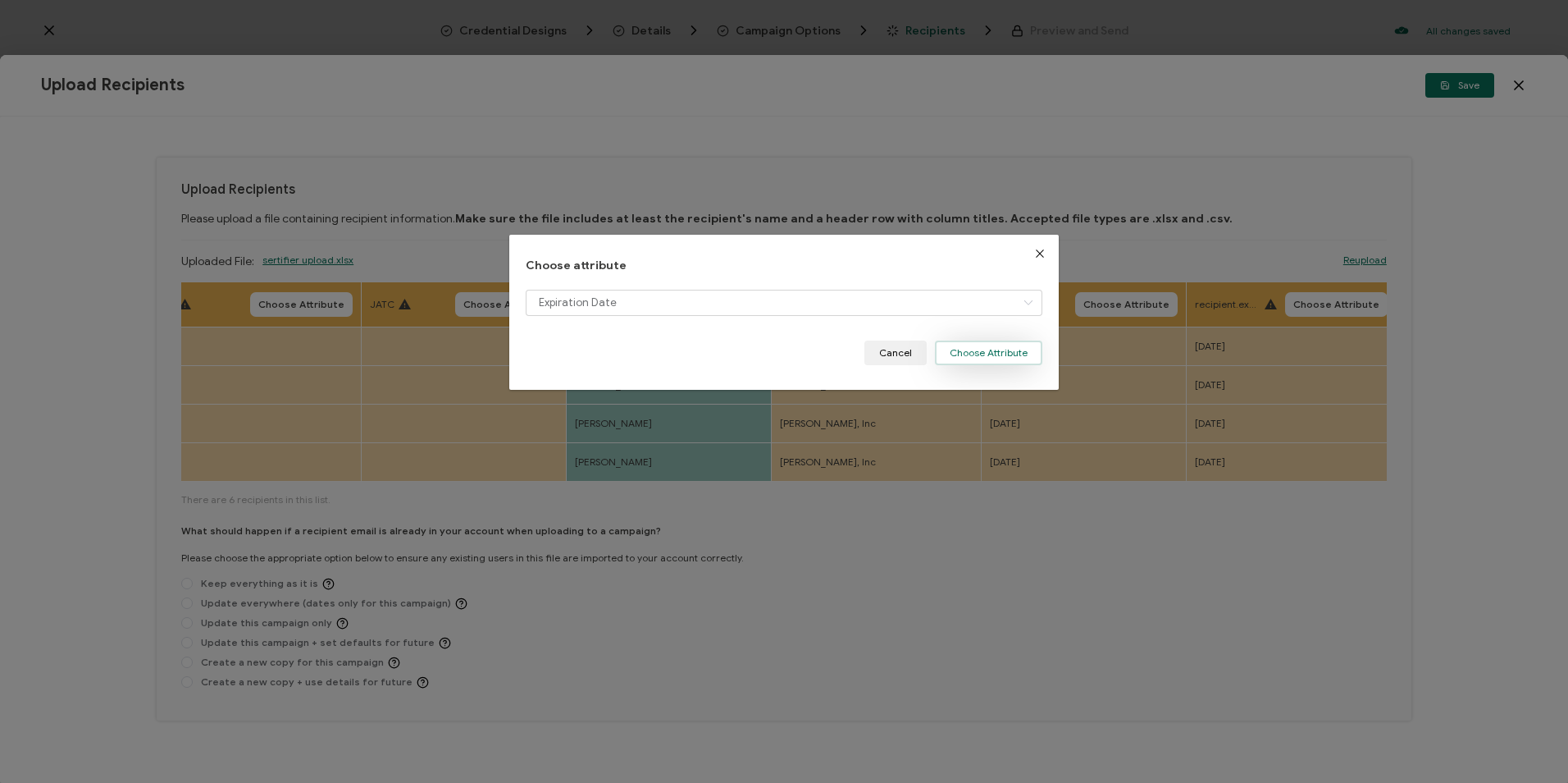
click at [985, 358] on button "Choose Attribute" at bounding box center [989, 352] width 107 height 24
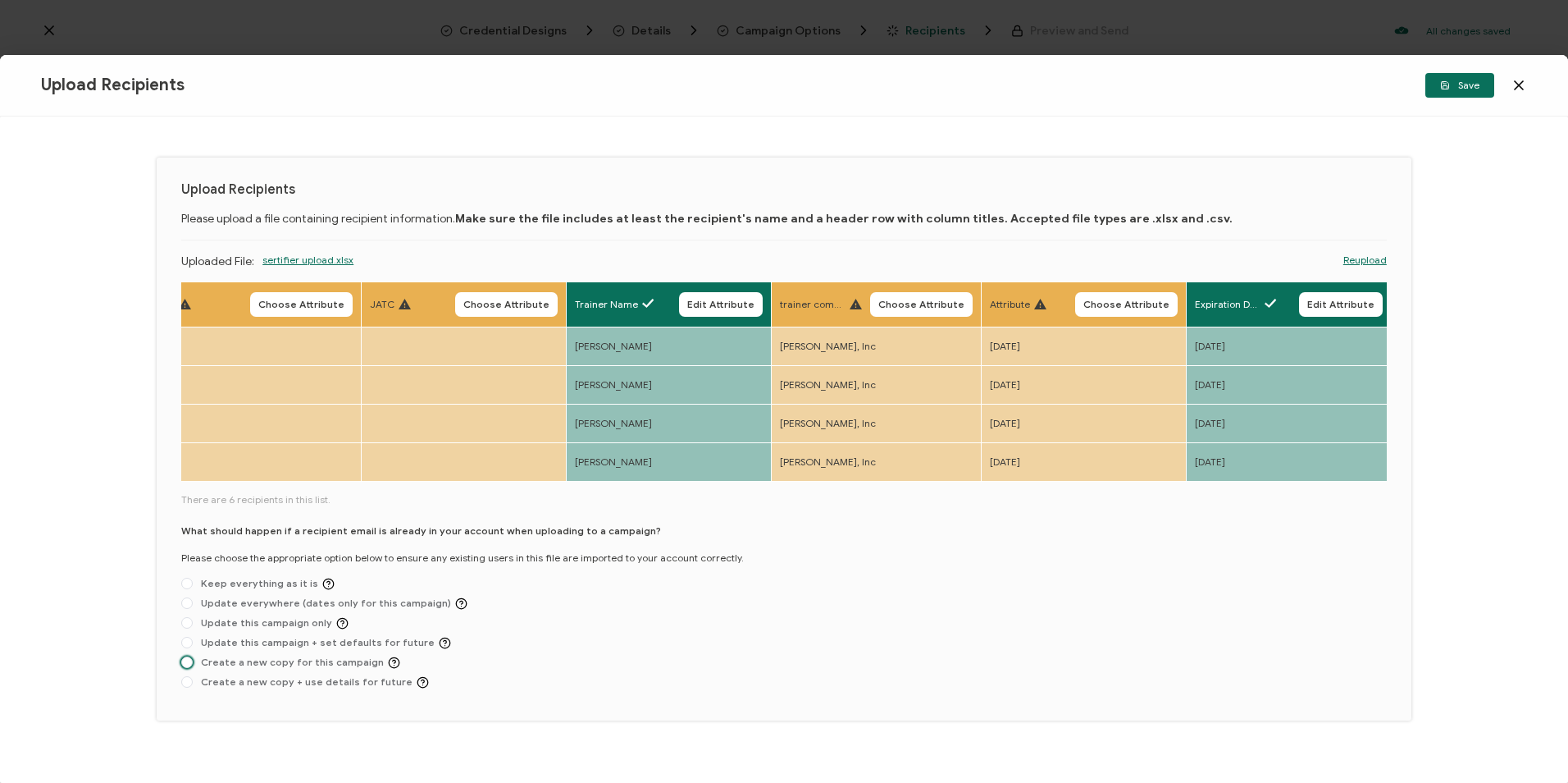
click at [309, 657] on span "Create a new copy for this campaign" at bounding box center [296, 663] width 207 height 13
click at [192, 657] on input "Create a new copy for this campaign" at bounding box center [188, 663] width 12 height 13
radio input "true"
click at [1450, 84] on icon "button" at bounding box center [1445, 85] width 10 height 10
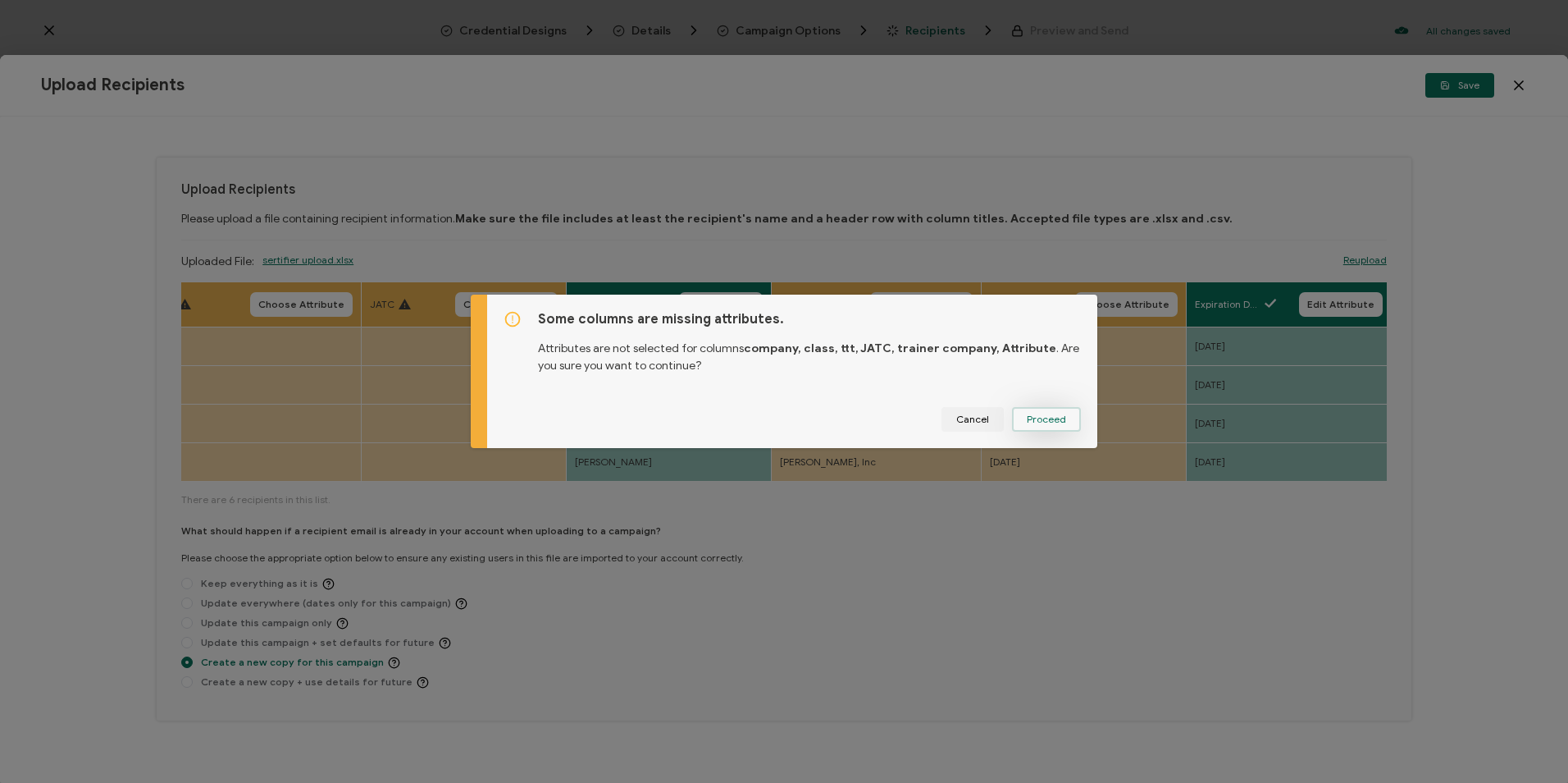
click at [1044, 414] on span "Proceed" at bounding box center [1046, 419] width 39 height 10
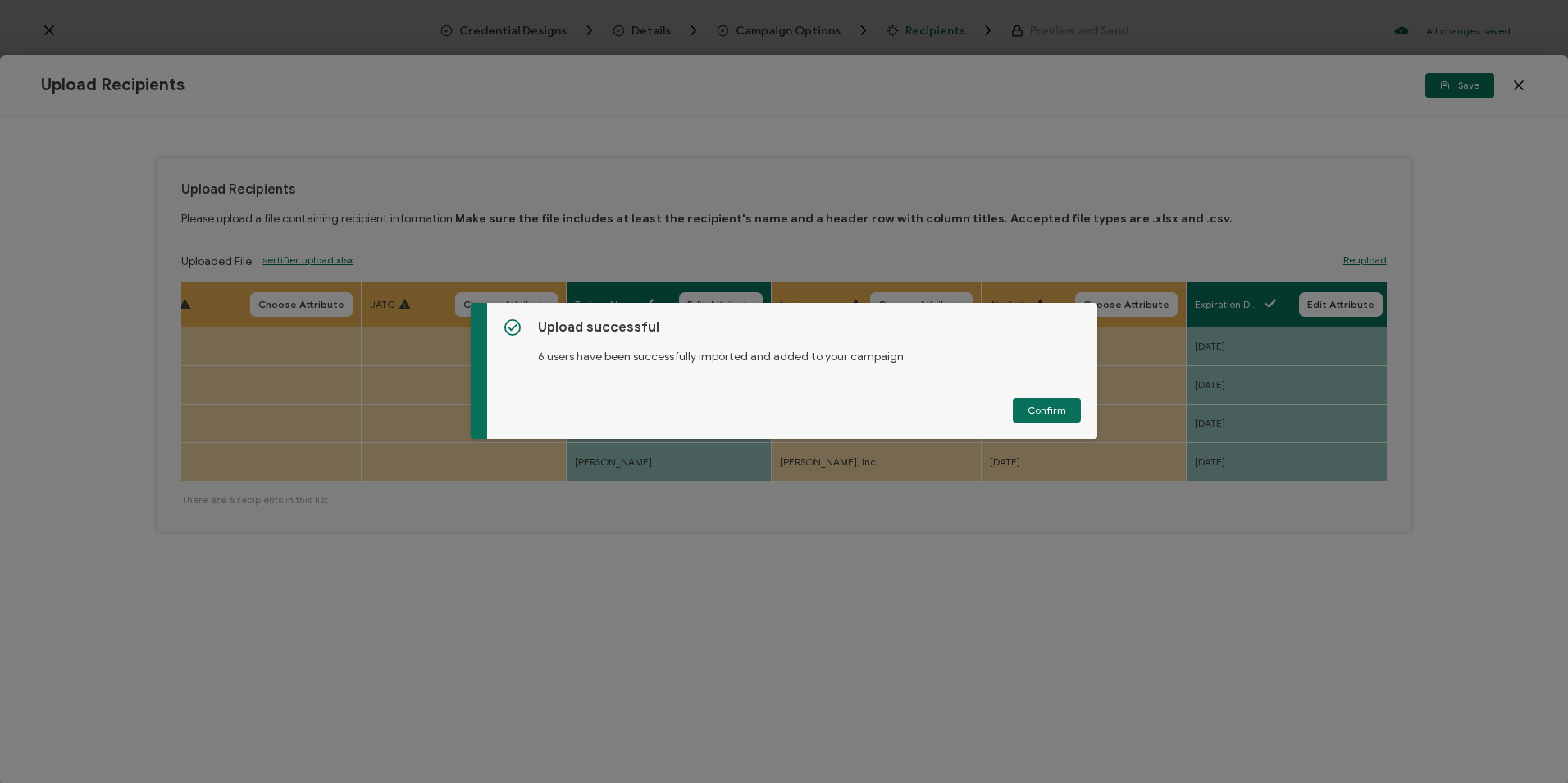
click at [1077, 416] on div "Upload successful 6 users have been successfully imported and added to your cam…" at bounding box center [792, 370] width 611 height 136
click at [1064, 420] on button "Confirm" at bounding box center [1047, 410] width 68 height 24
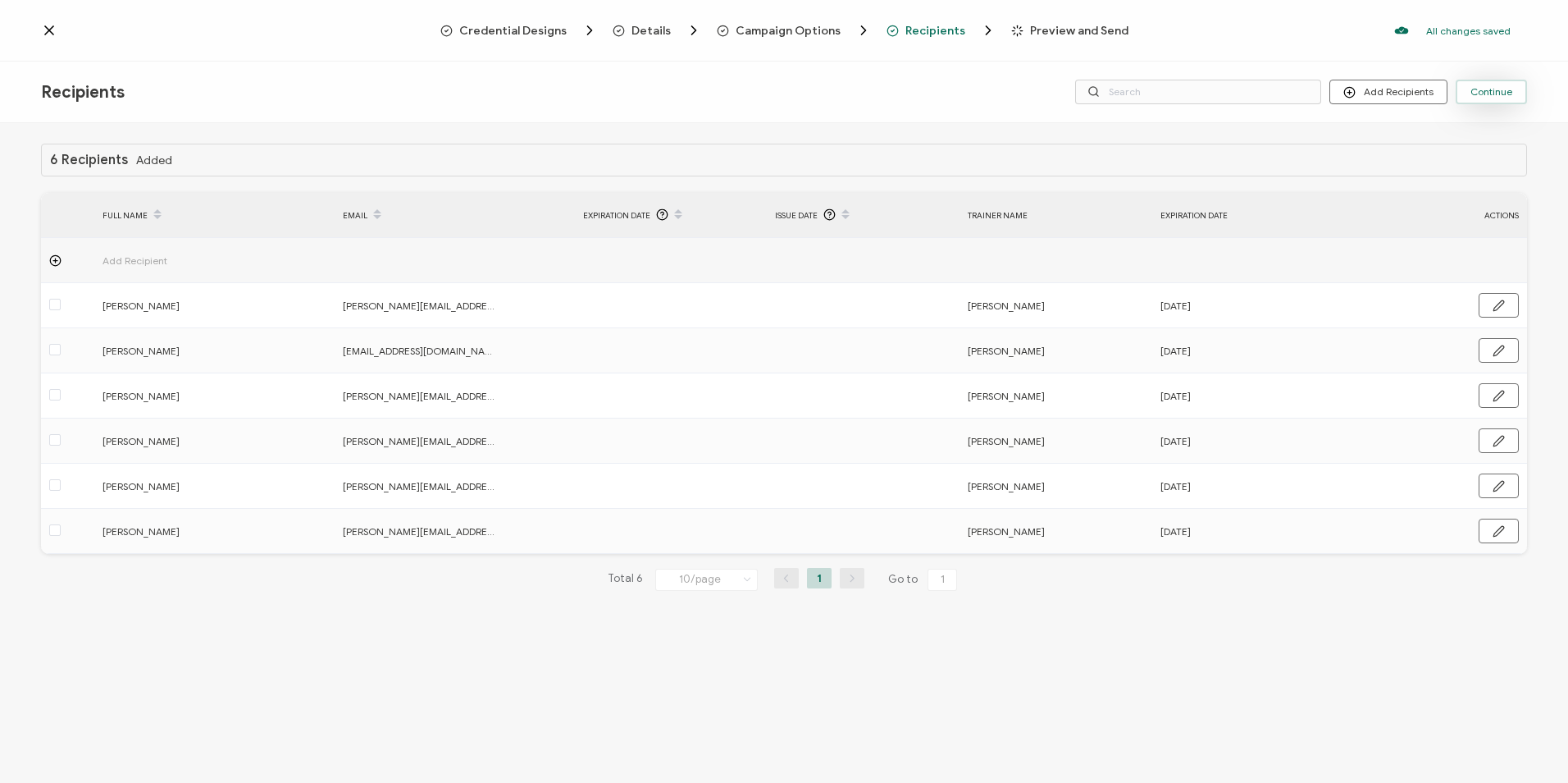
click at [1473, 100] on button "Continue" at bounding box center [1491, 91] width 71 height 24
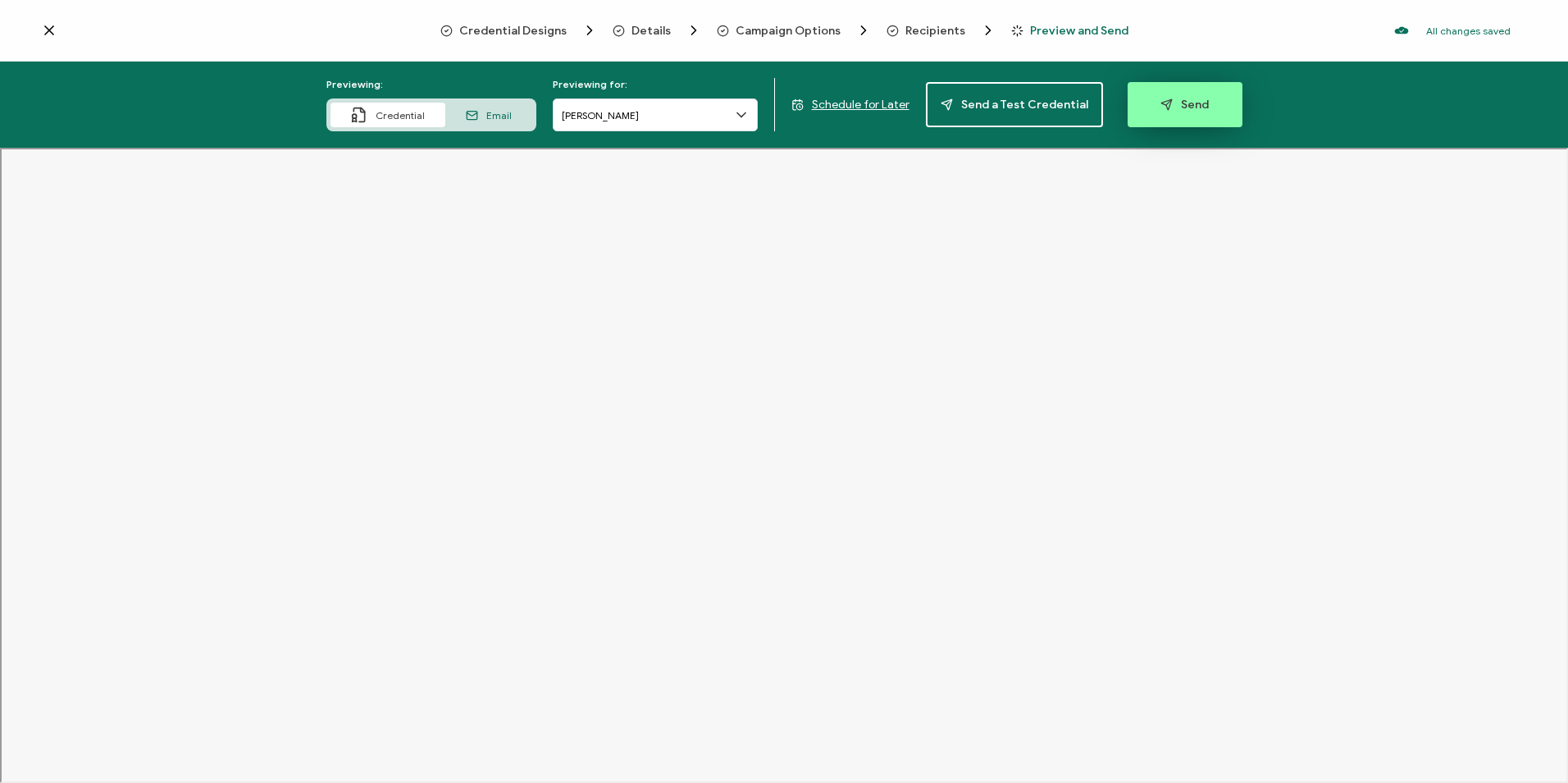
click at [1206, 92] on button "Send" at bounding box center [1185, 105] width 115 height 45
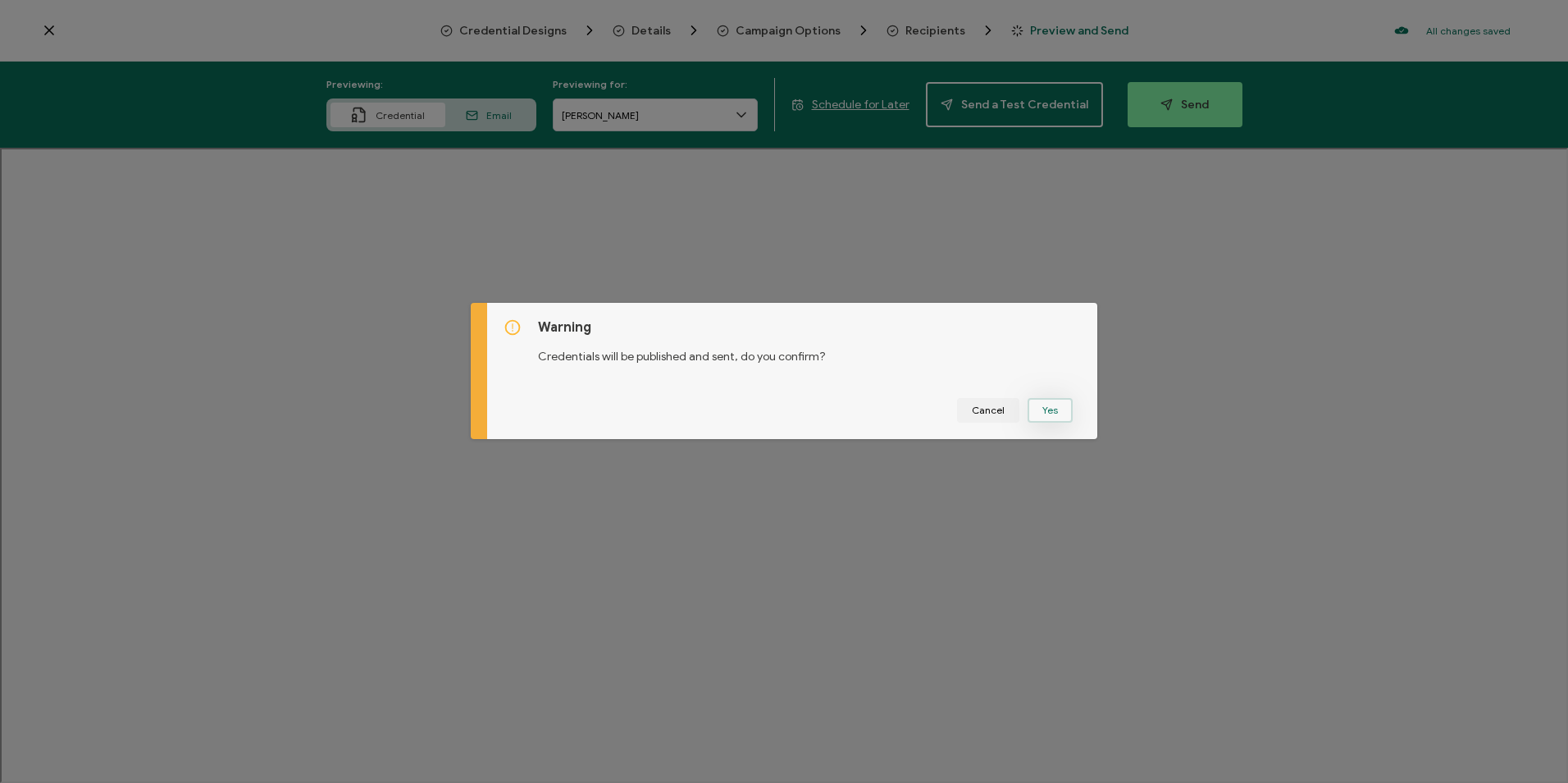
click at [1051, 415] on button "Yes" at bounding box center [1050, 410] width 45 height 24
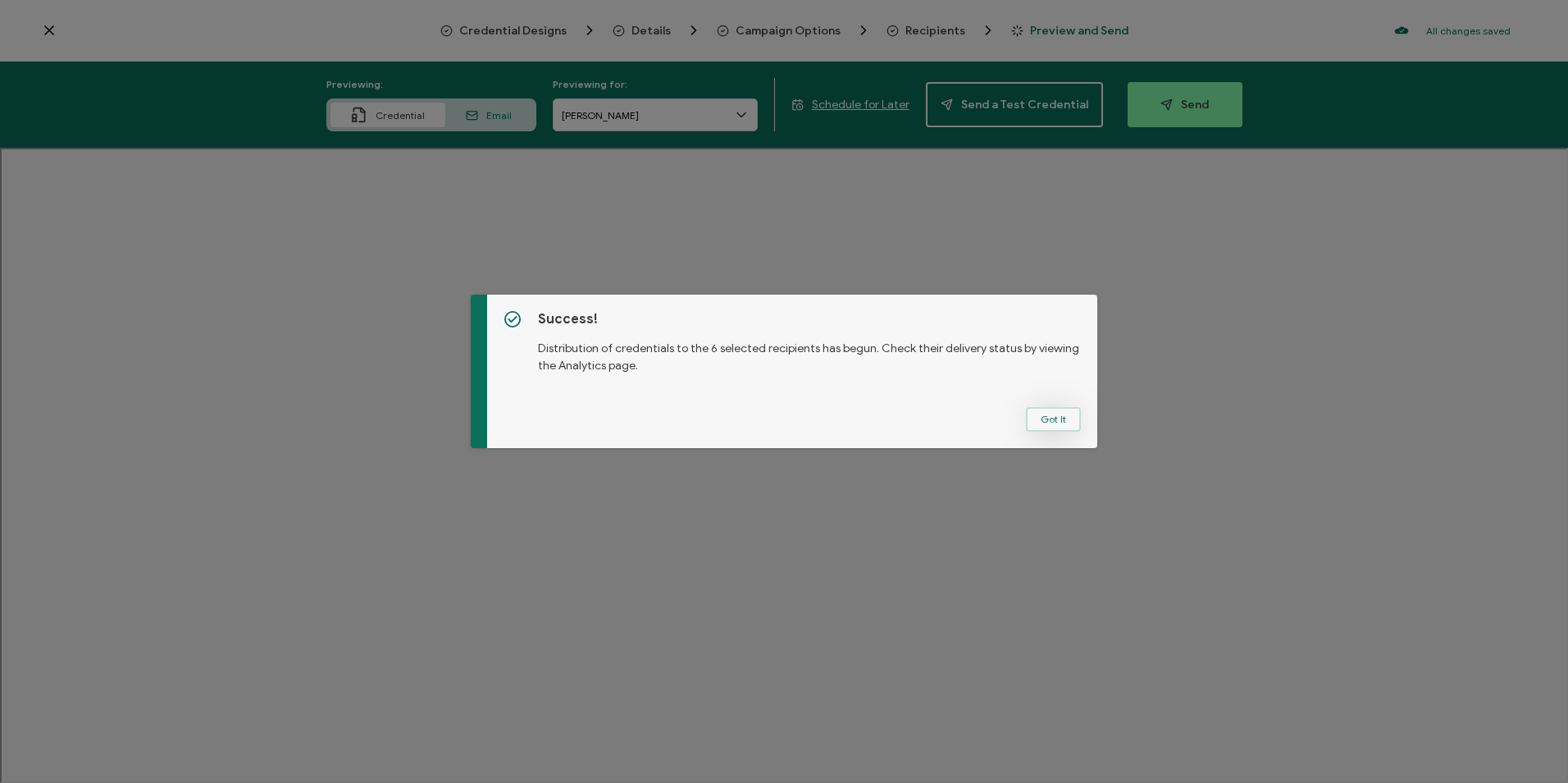
click at [1050, 415] on button "Got It" at bounding box center [1053, 418] width 55 height 24
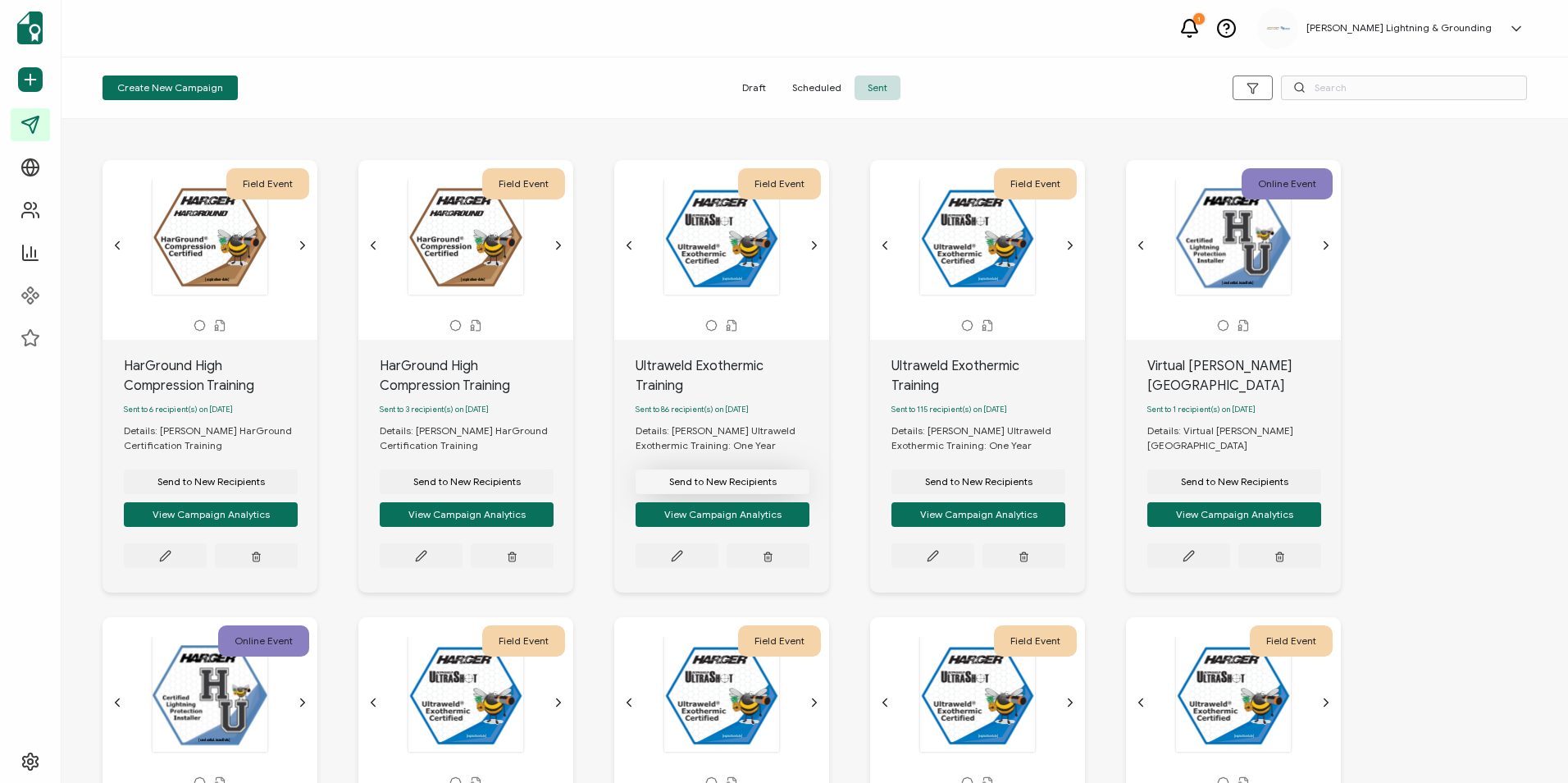
click at [716, 477] on span "Send to New Recipients" at bounding box center [723, 482] width 107 height 10
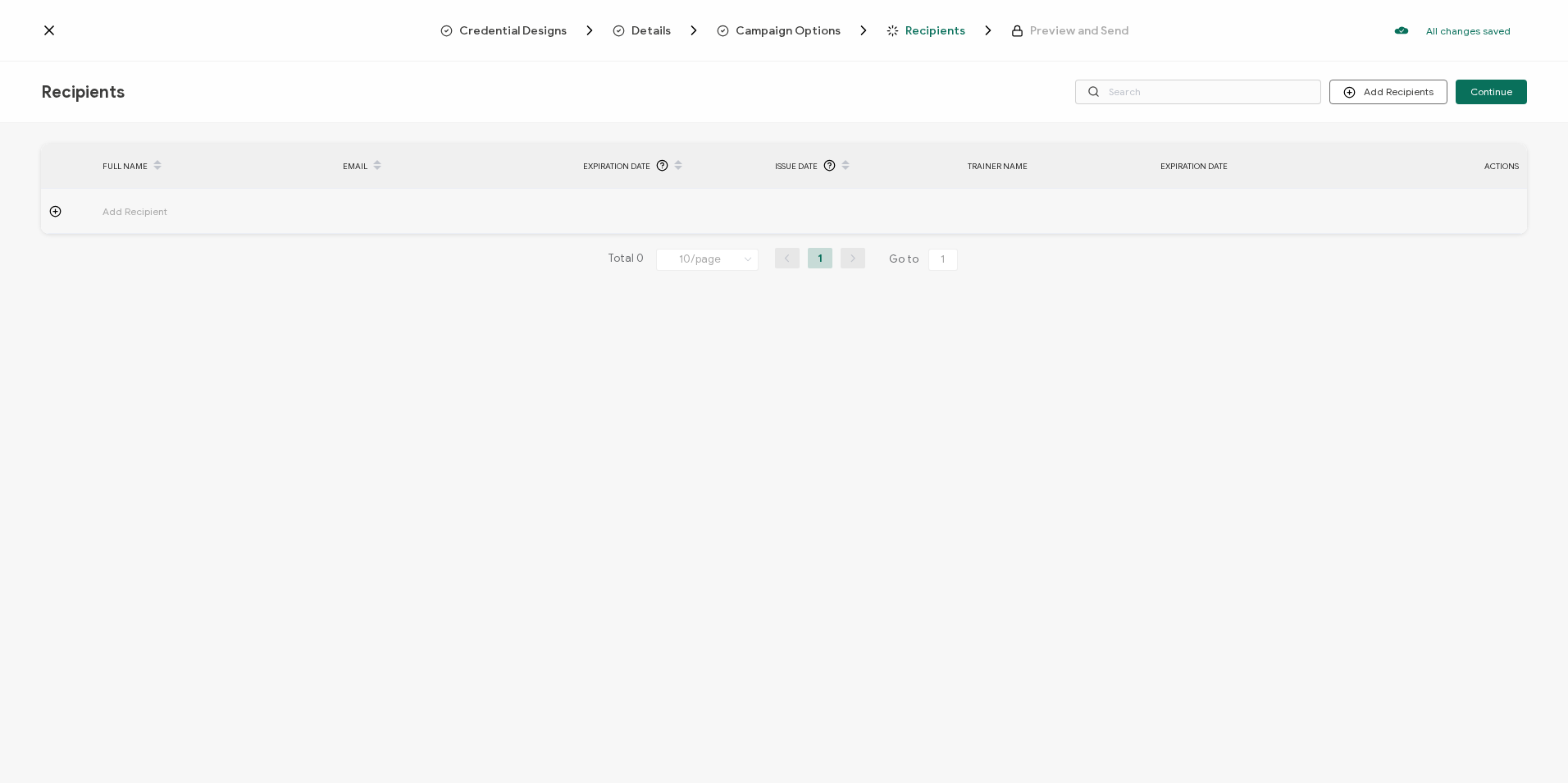
click at [801, 26] on span "Campaign Options" at bounding box center [787, 30] width 105 height 13
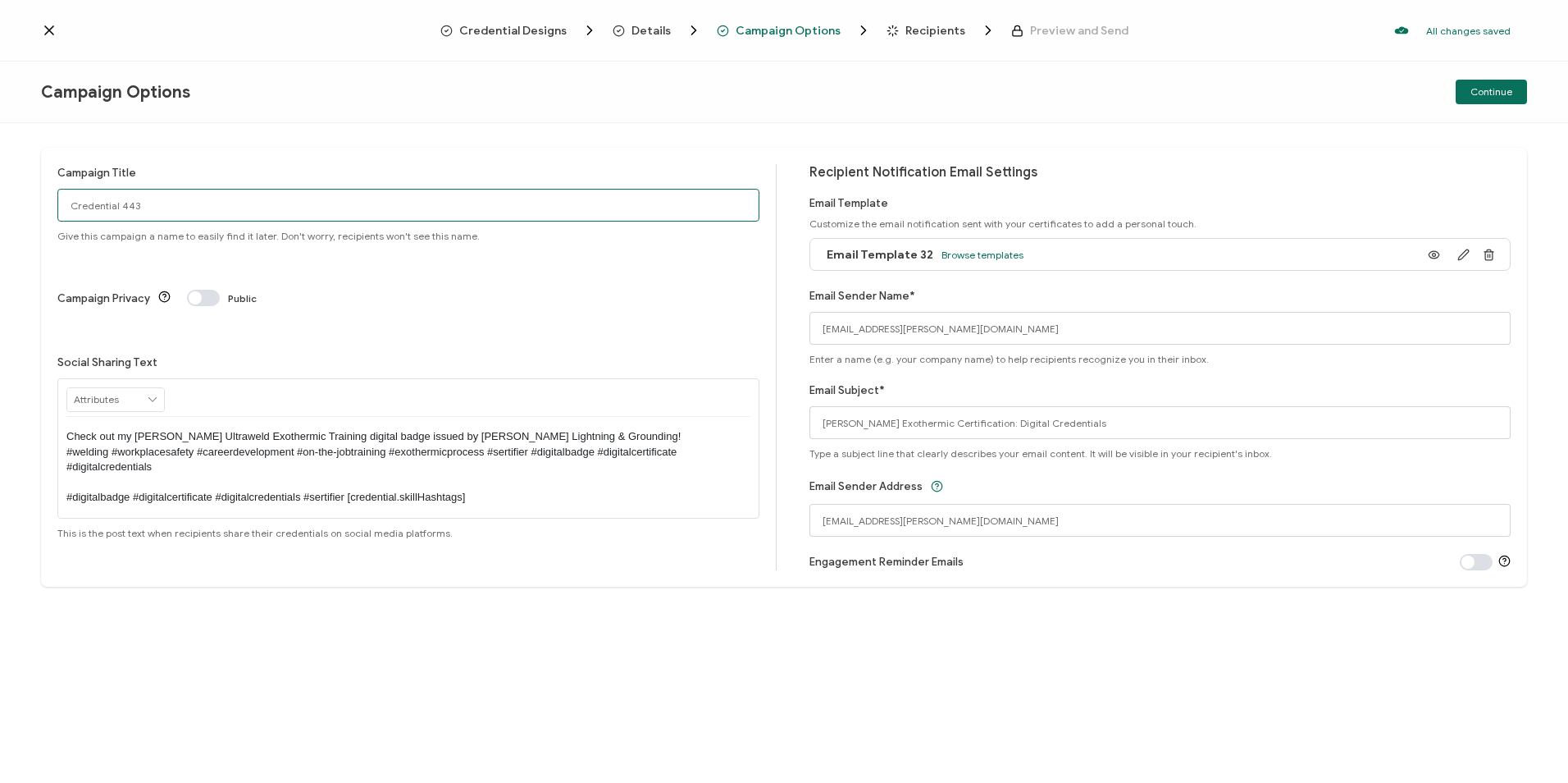
drag, startPoint x: 141, startPoint y: 211, endPoint x: 3, endPoint y: 212, distance: 138.0
click at [3, 212] on div "Campaign Title Credential 443 Give this campaign a name to easily find it later…" at bounding box center [784, 453] width 1568 height 660
type input "Ultraweld Exothermic Training"
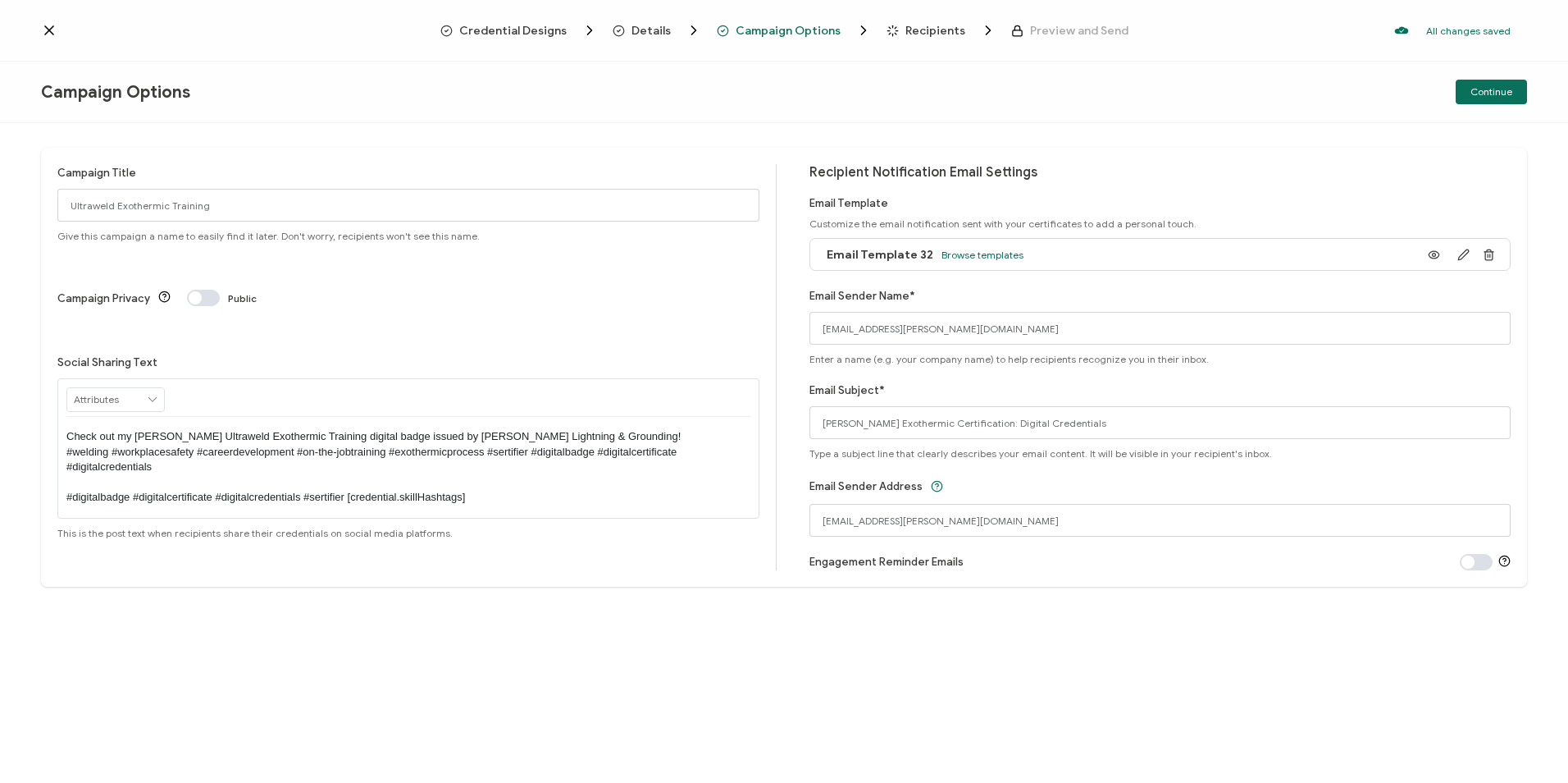
click at [941, 24] on span "Recipients" at bounding box center [935, 30] width 60 height 13
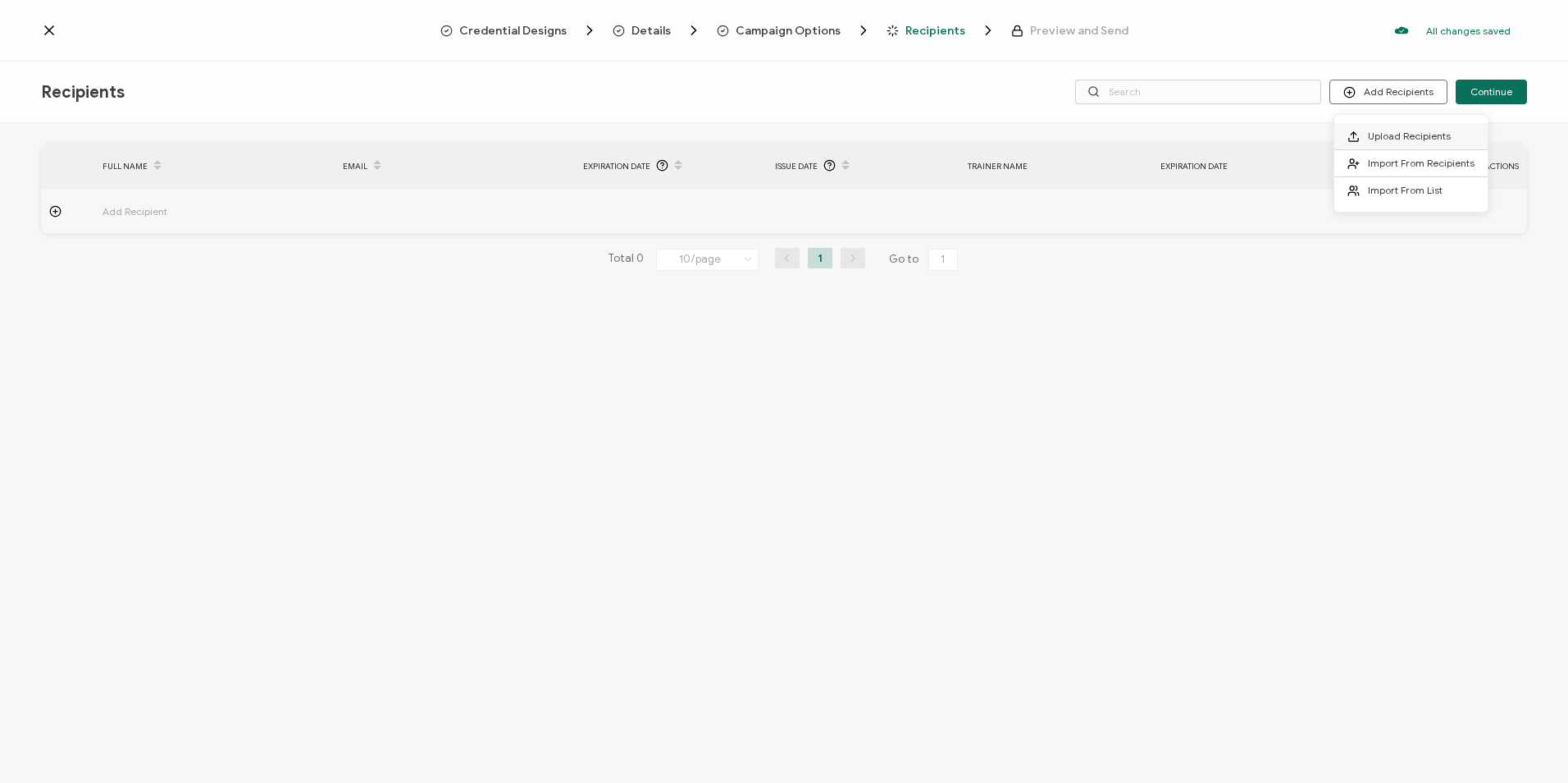
click at [1409, 126] on li "Upload Recipients" at bounding box center [1411, 137] width 153 height 27
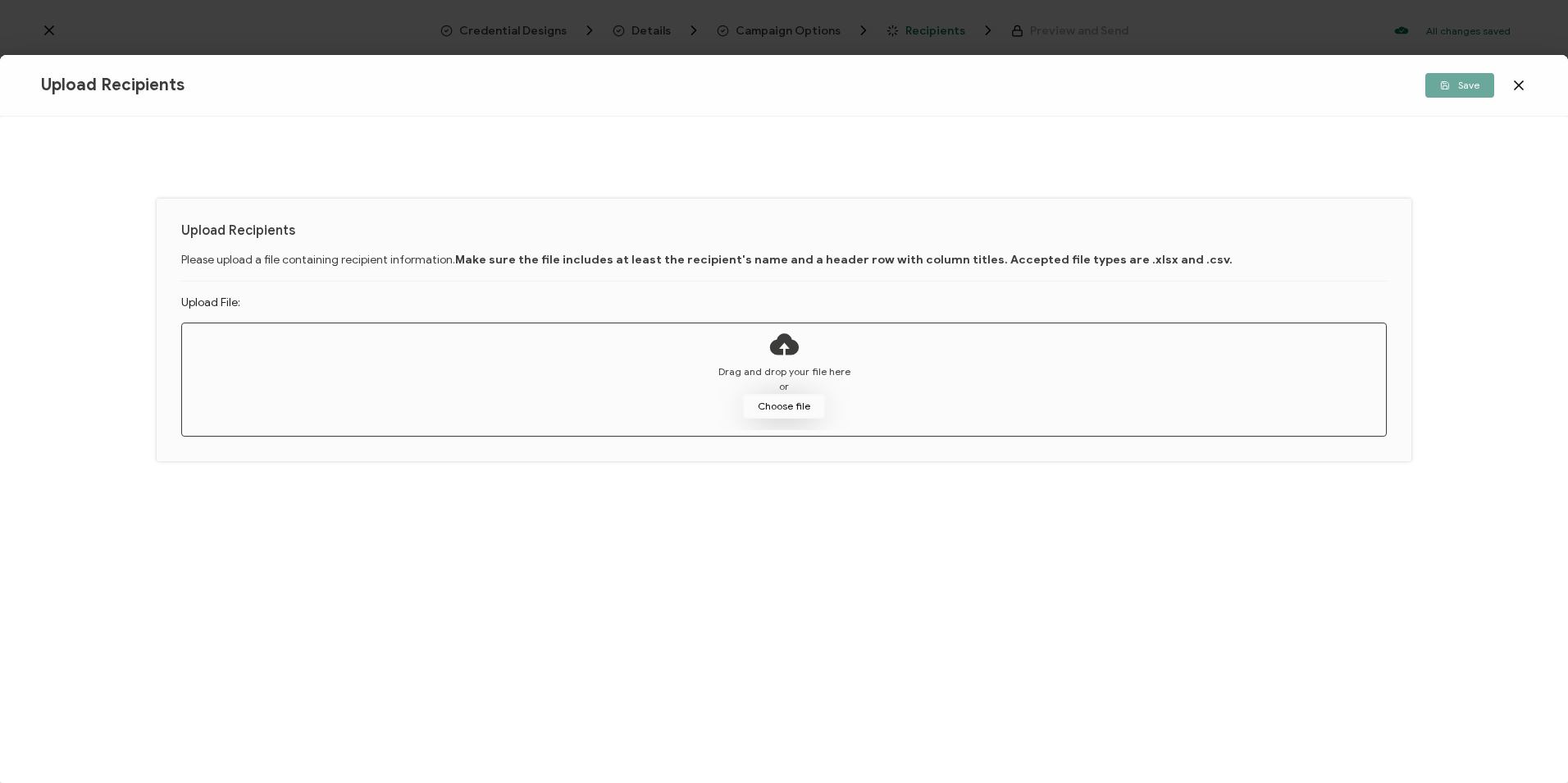
click at [786, 408] on button "Choose file" at bounding box center [784, 406] width 82 height 24
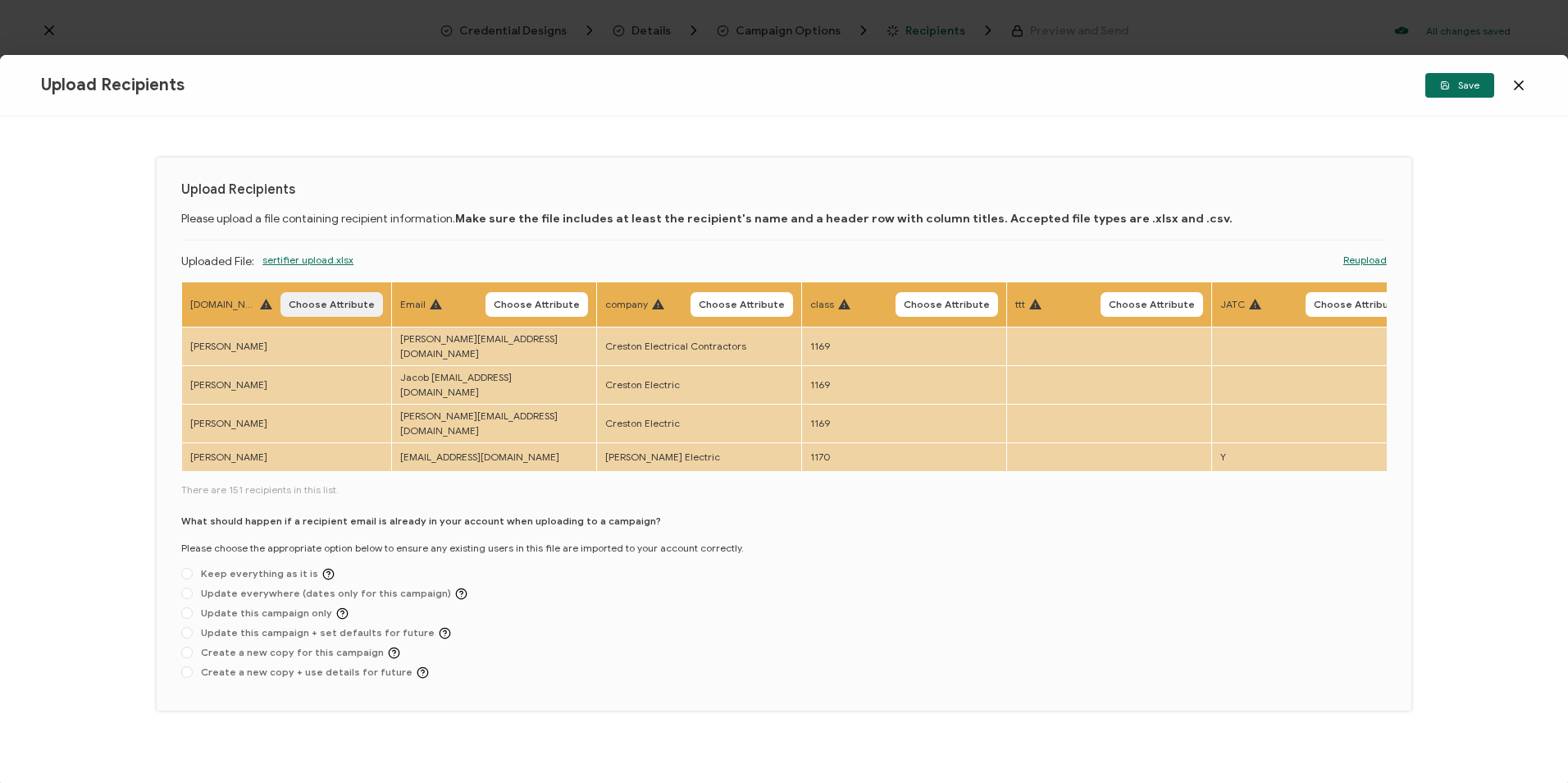
click at [325, 294] on button "Choose Attribute" at bounding box center [331, 304] width 103 height 24
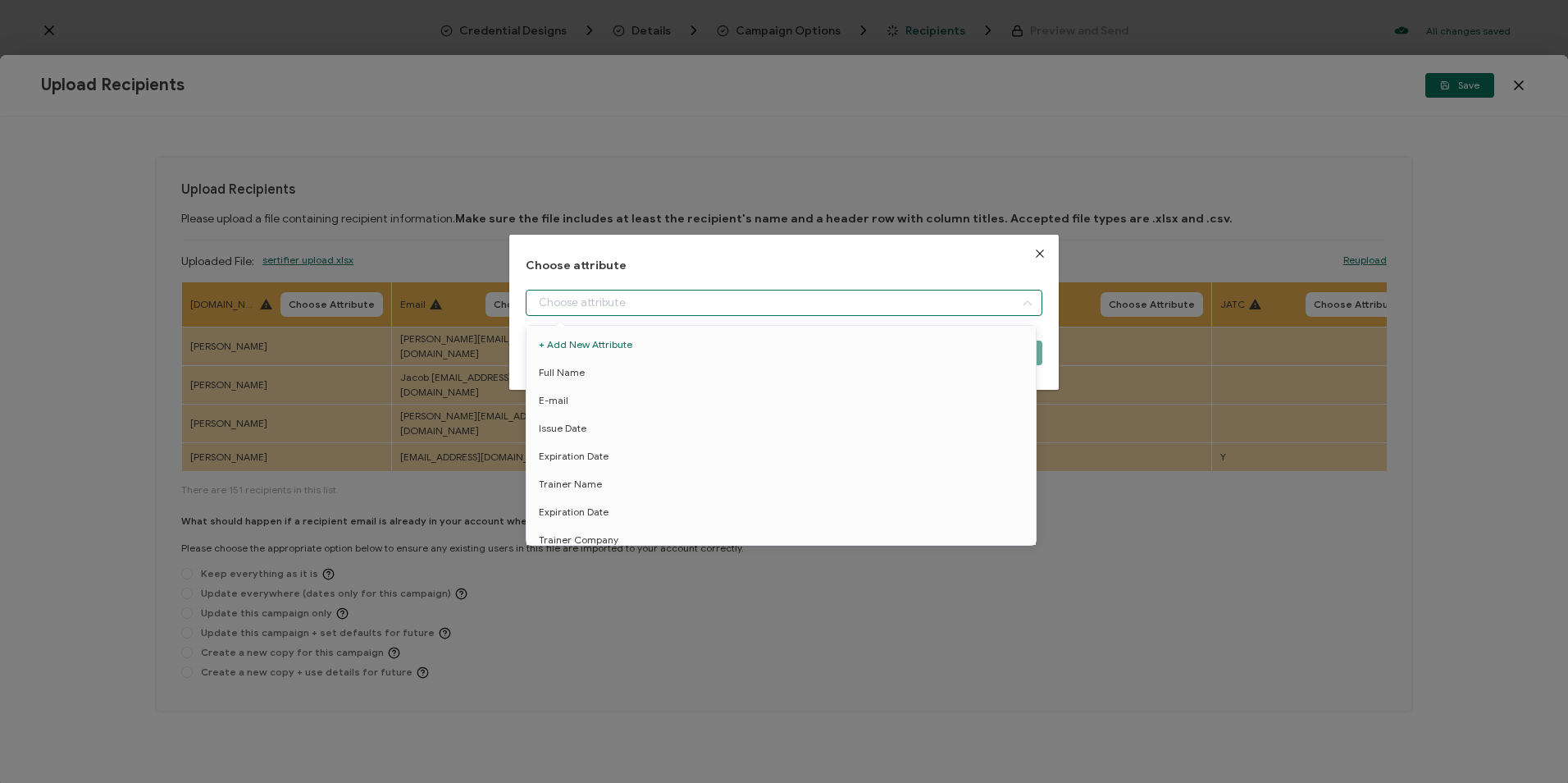
click at [652, 294] on input "dialog" at bounding box center [784, 302] width 516 height 26
drag, startPoint x: 616, startPoint y: 370, endPoint x: 743, endPoint y: 369, distance: 127.0
click at [617, 370] on li "Full Name" at bounding box center [784, 372] width 524 height 28
type input "Full Name"
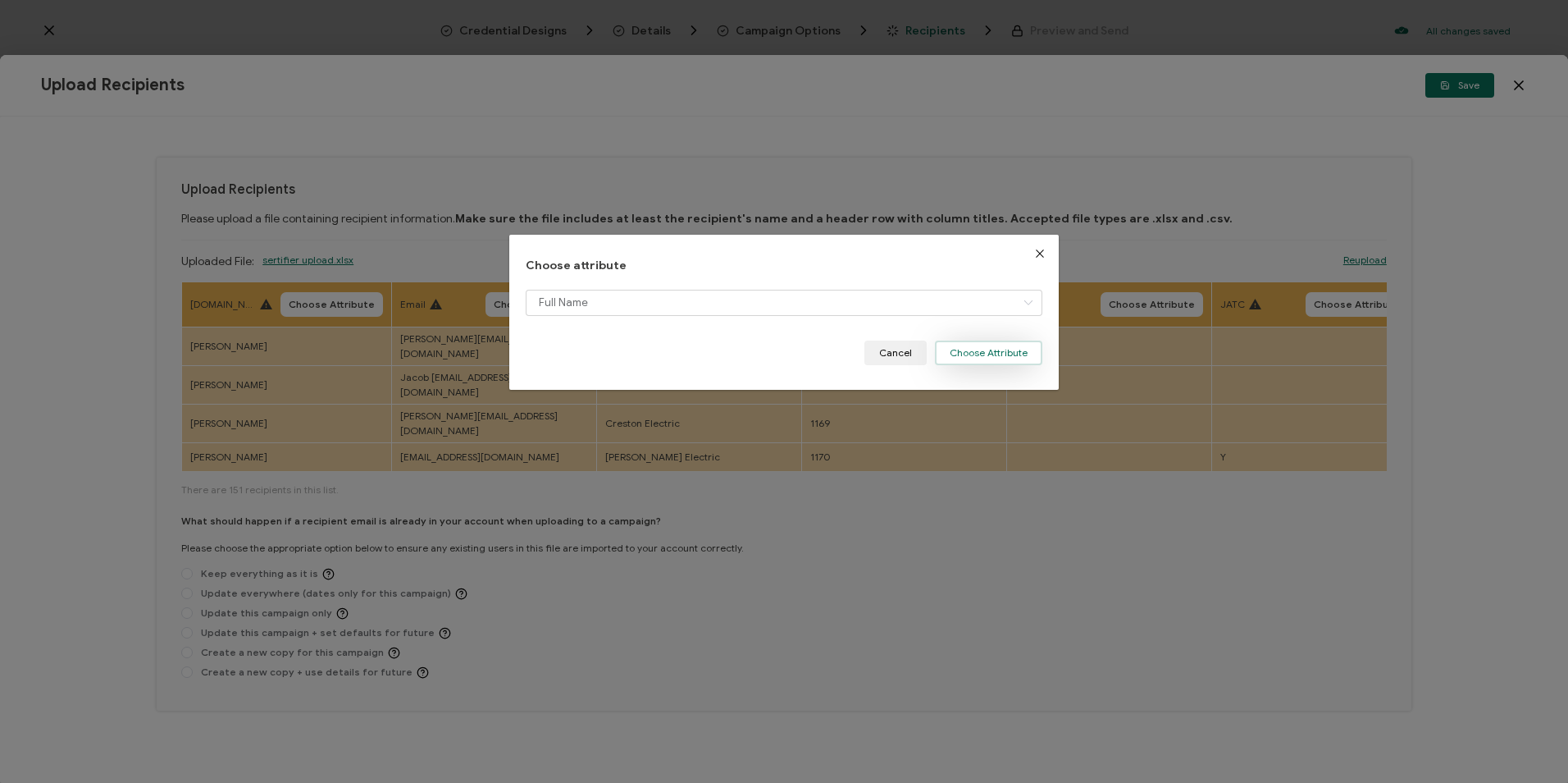
click at [965, 357] on button "Choose Attribute" at bounding box center [989, 352] width 107 height 24
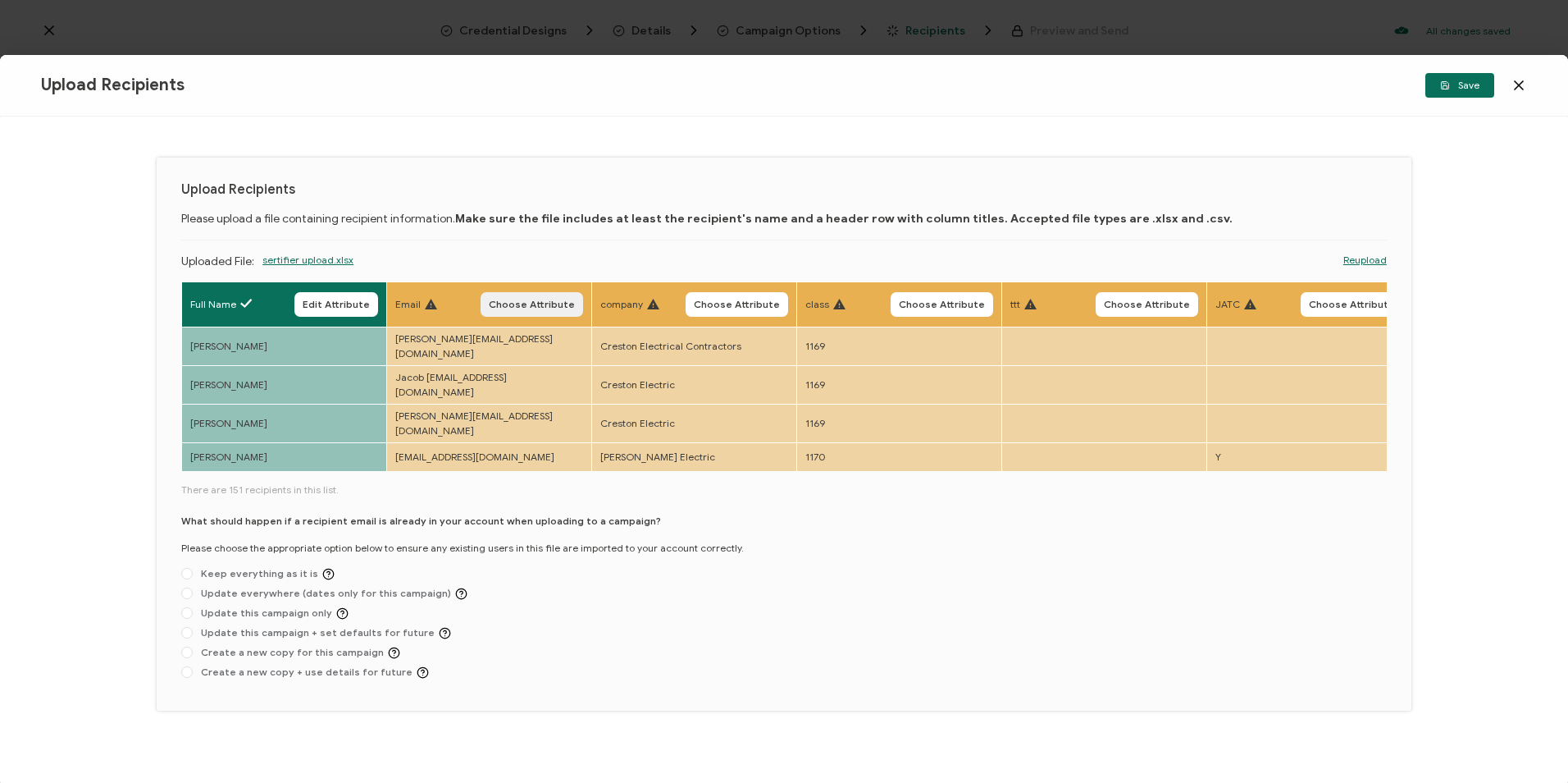
click at [554, 299] on span "Choose Attribute" at bounding box center [531, 304] width 86 height 10
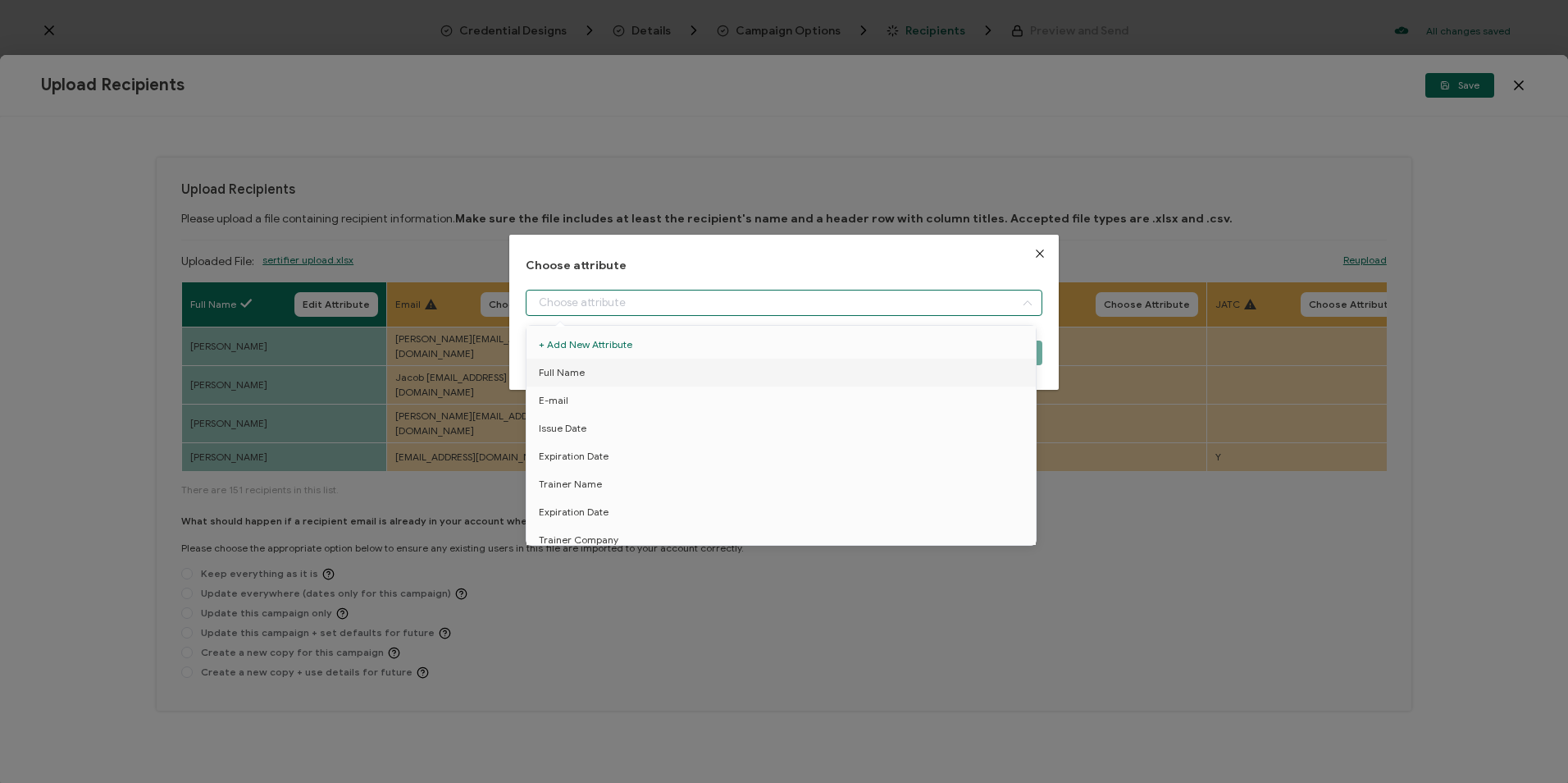
click at [593, 297] on input "dialog" at bounding box center [784, 302] width 516 height 26
click at [579, 391] on li "E-mail" at bounding box center [784, 400] width 524 height 28
type input "E-mail"
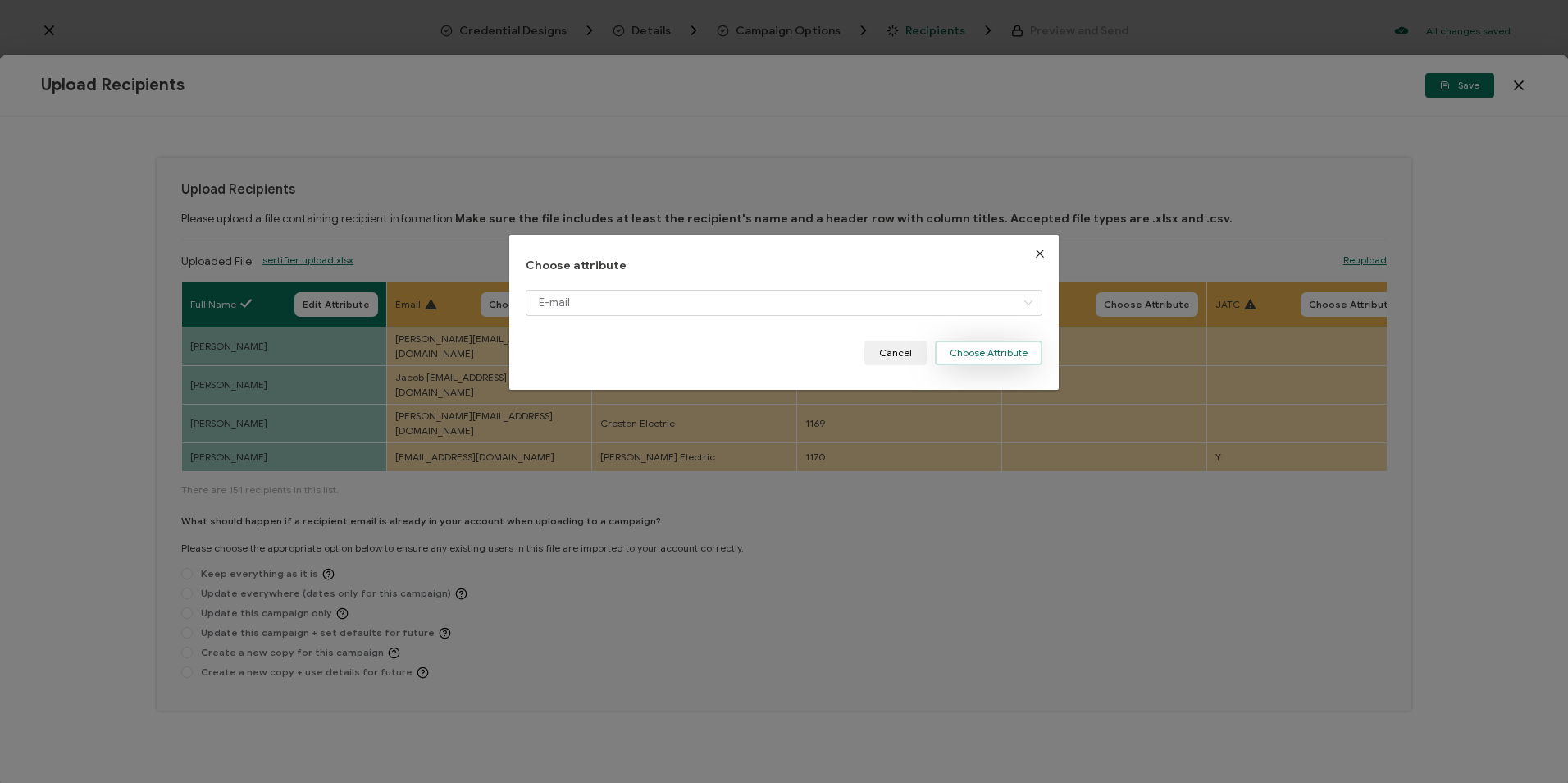
click at [1010, 353] on button "Choose Attribute" at bounding box center [989, 352] width 107 height 24
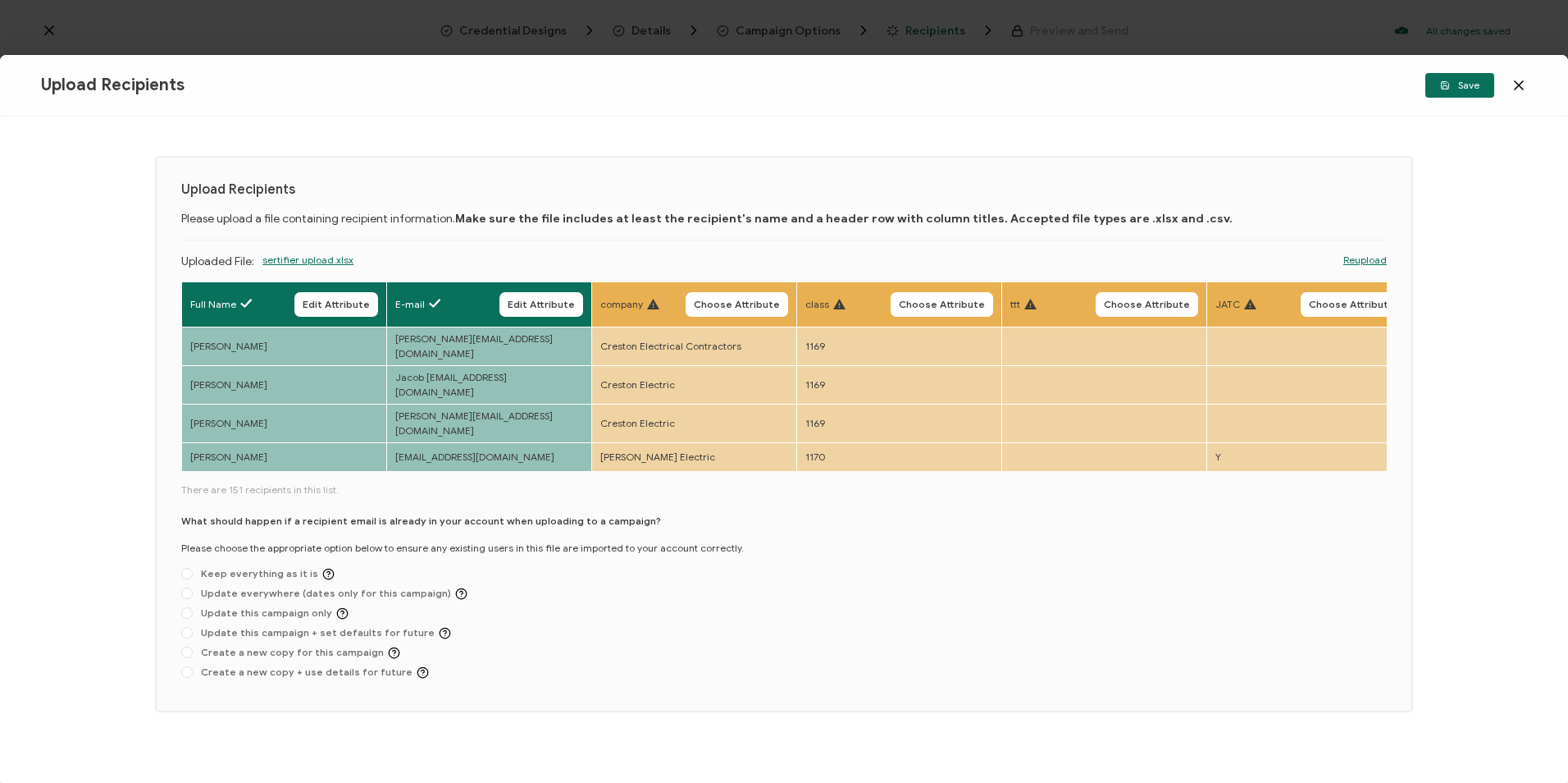
scroll to position [0, 845]
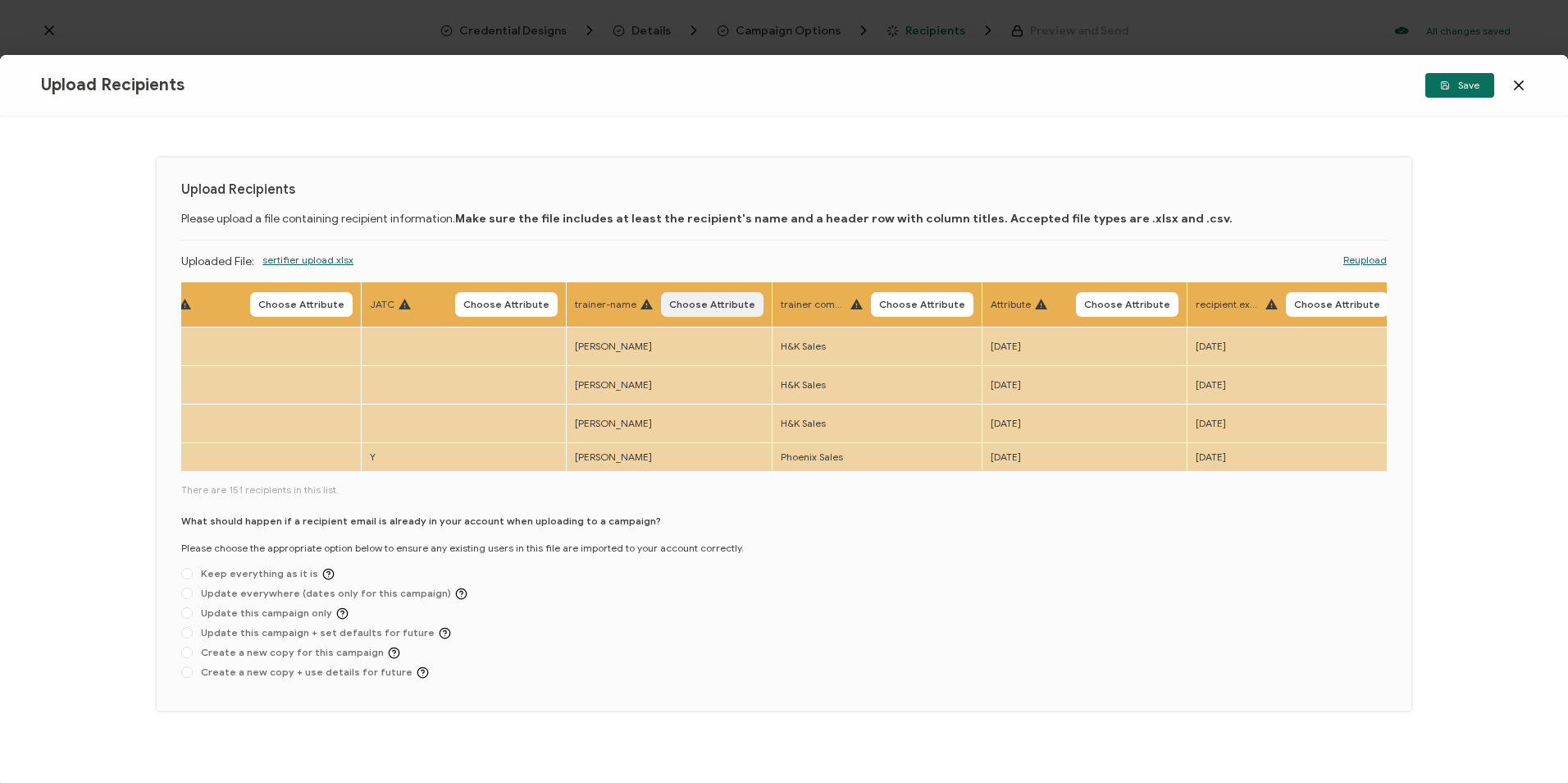
click at [727, 307] on span "Choose Attribute" at bounding box center [712, 304] width 86 height 10
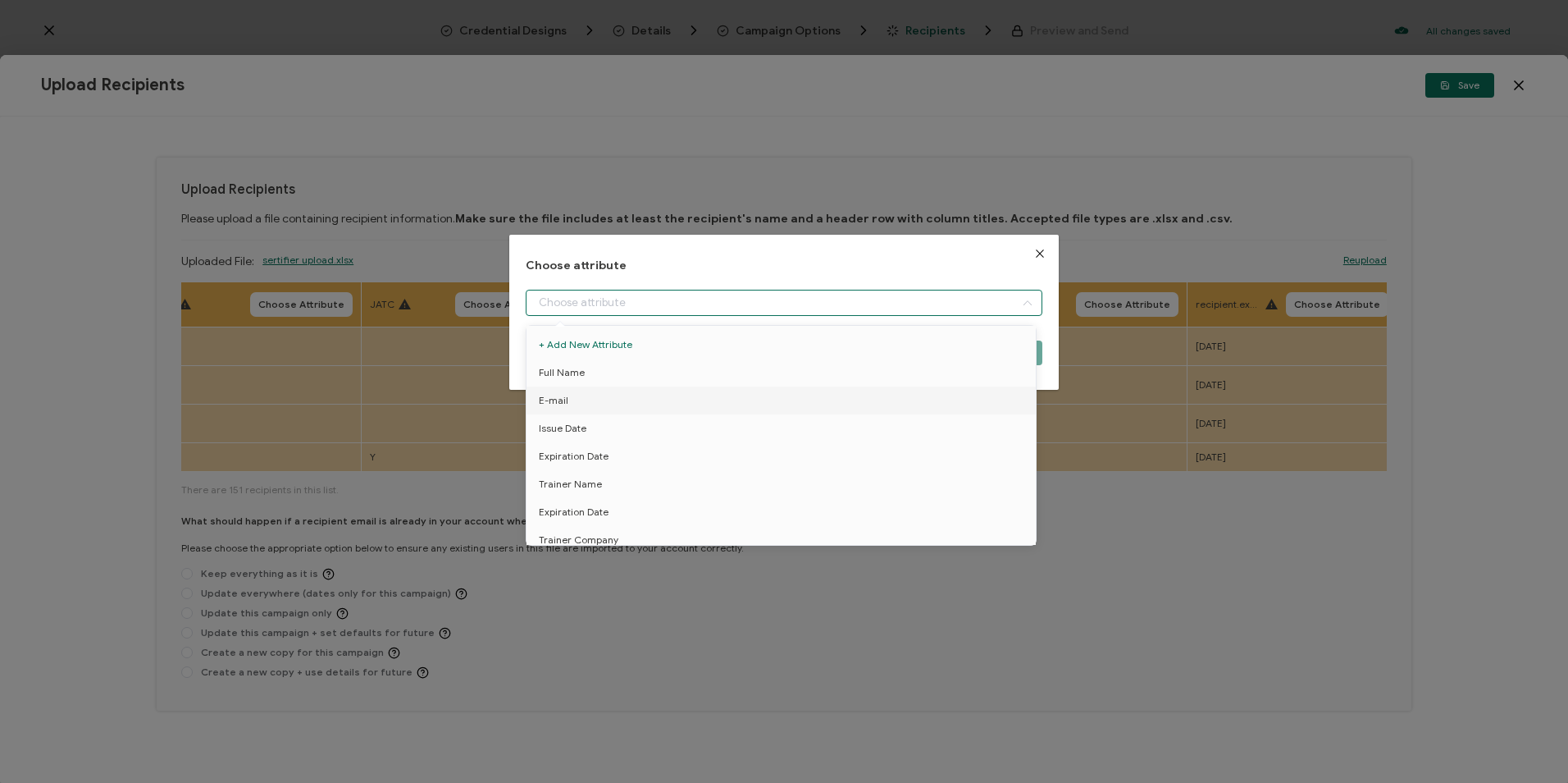
click at [843, 309] on input "dialog" at bounding box center [784, 302] width 516 height 26
click at [601, 486] on li "Trainer Name" at bounding box center [784, 484] width 524 height 28
type input "Trainer Name"
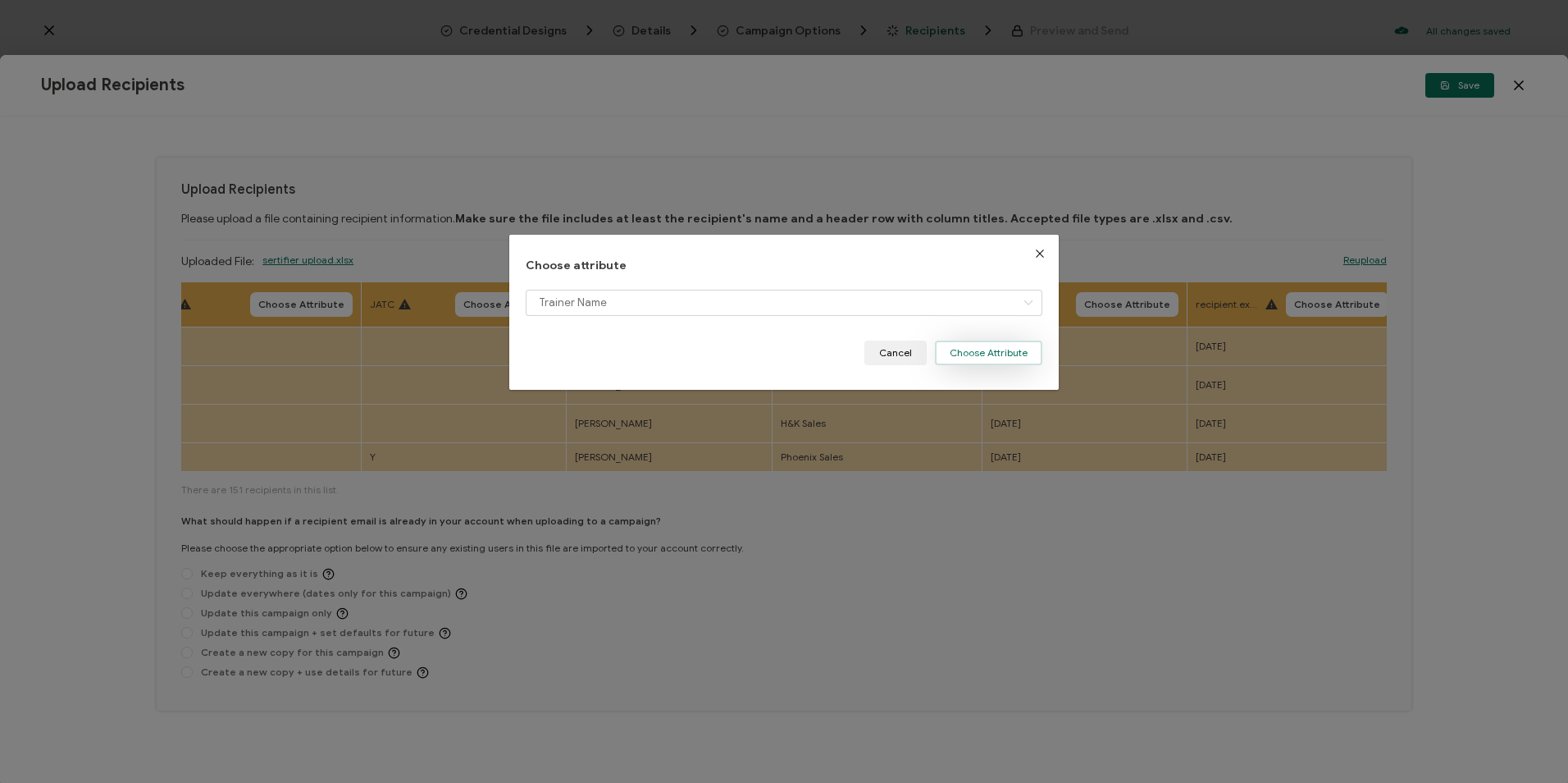
click at [982, 362] on button "Choose Attribute" at bounding box center [989, 352] width 107 height 24
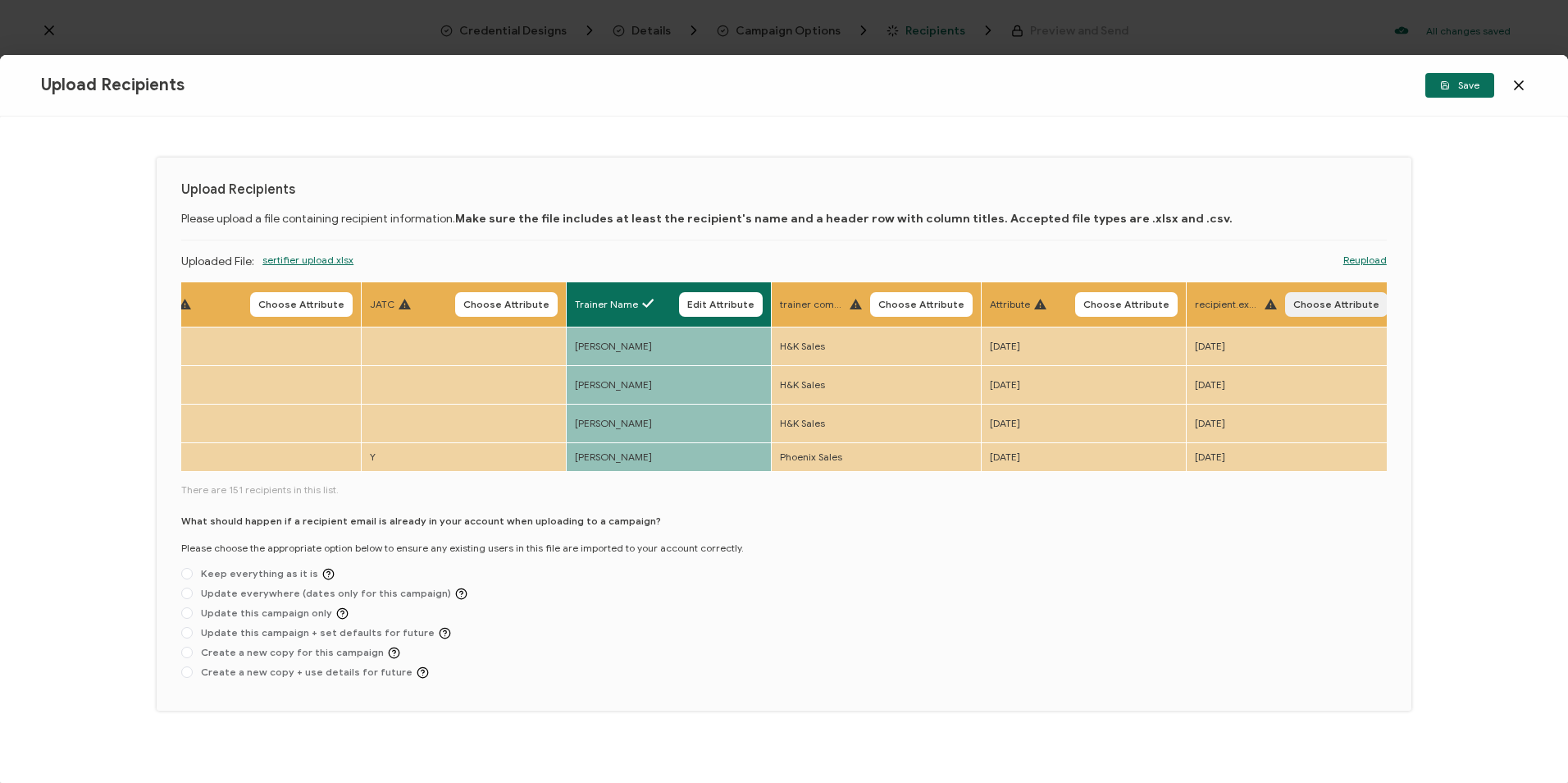
click at [1318, 311] on button "Choose Attribute" at bounding box center [1335, 304] width 103 height 24
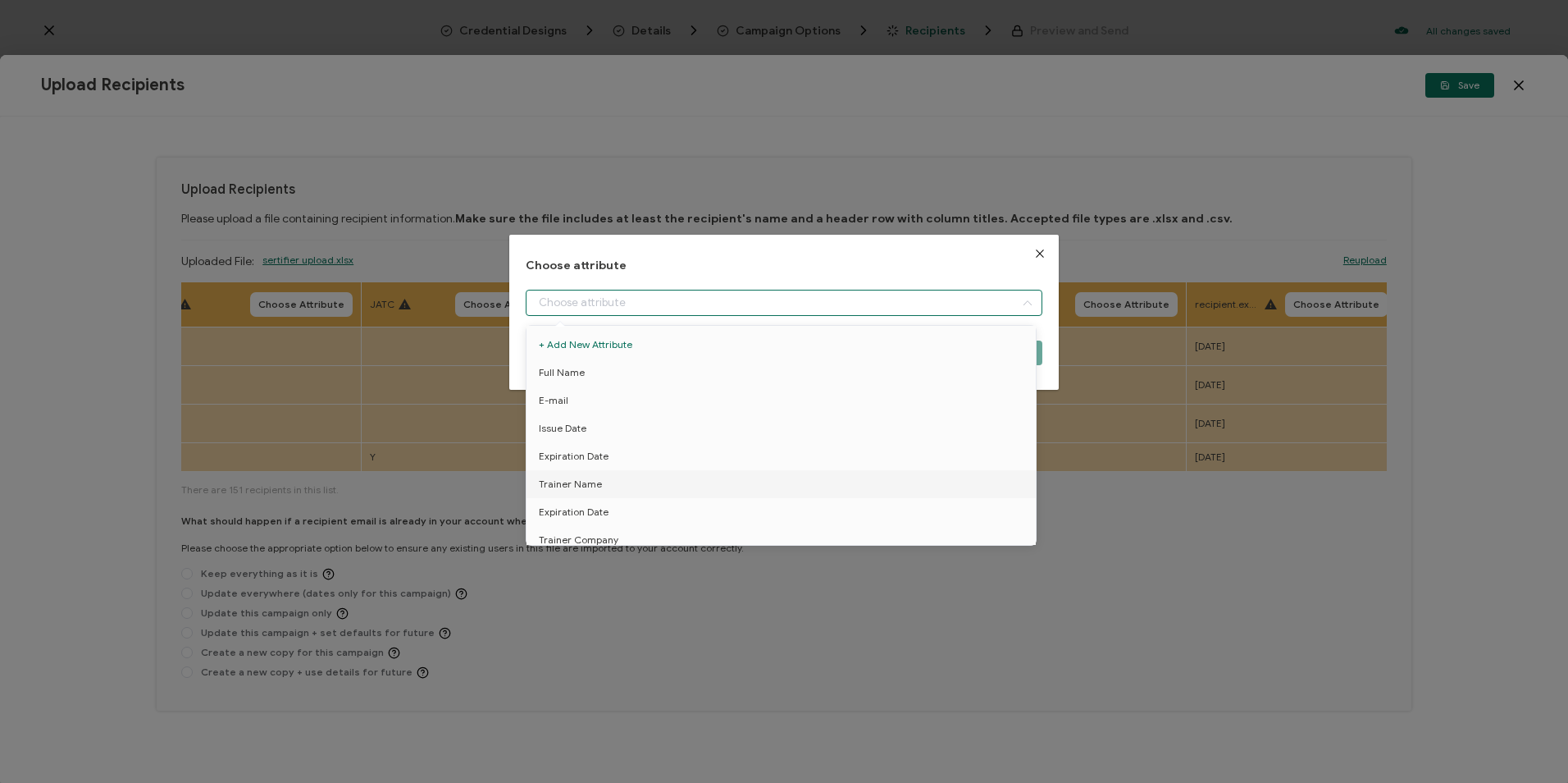
click at [808, 308] on input "dialog" at bounding box center [784, 302] width 516 height 26
click at [624, 508] on li "Expiration Date" at bounding box center [784, 512] width 524 height 28
type input "Expiration Date"
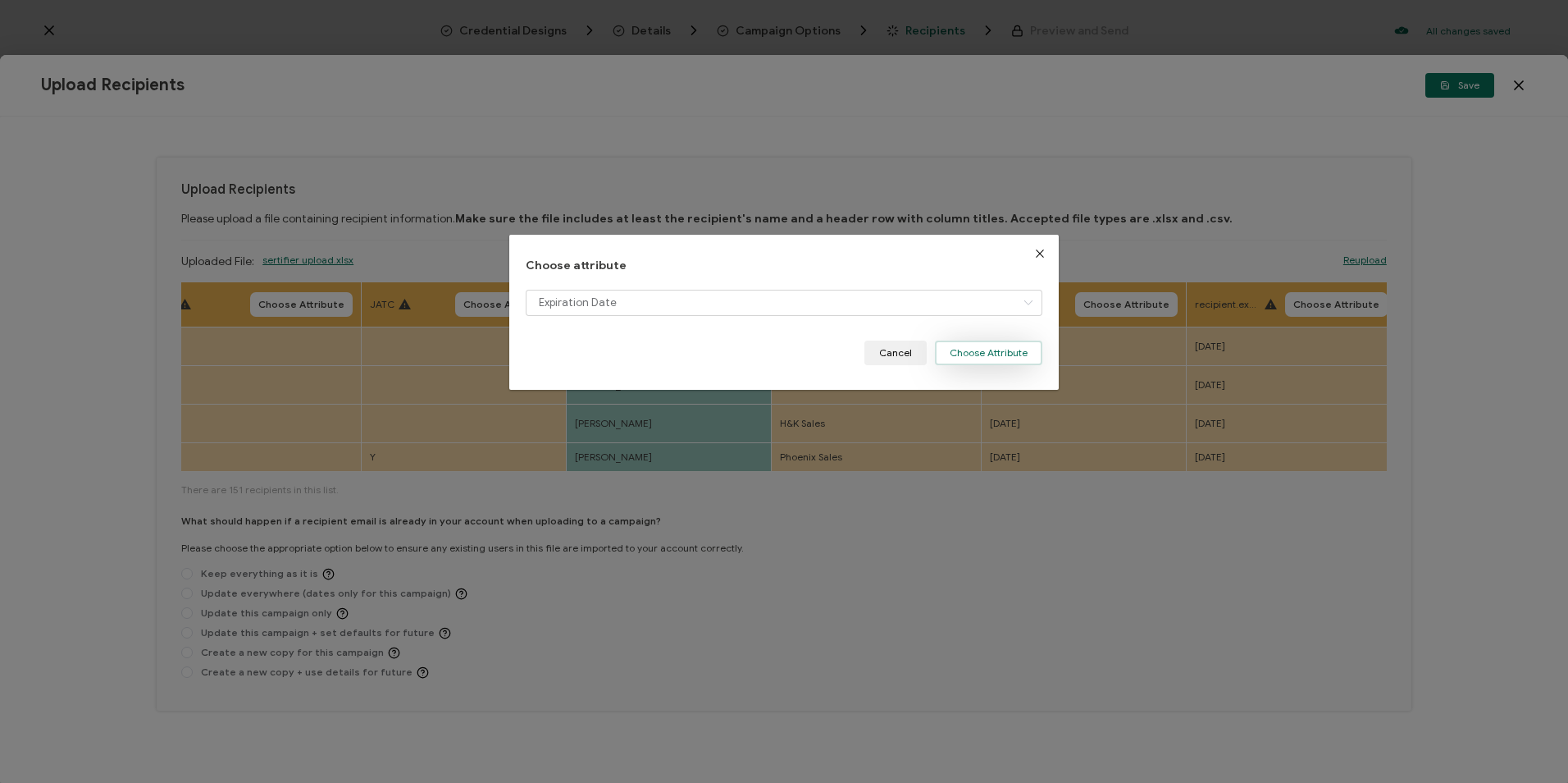
click at [1014, 350] on button "Choose Attribute" at bounding box center [989, 352] width 107 height 24
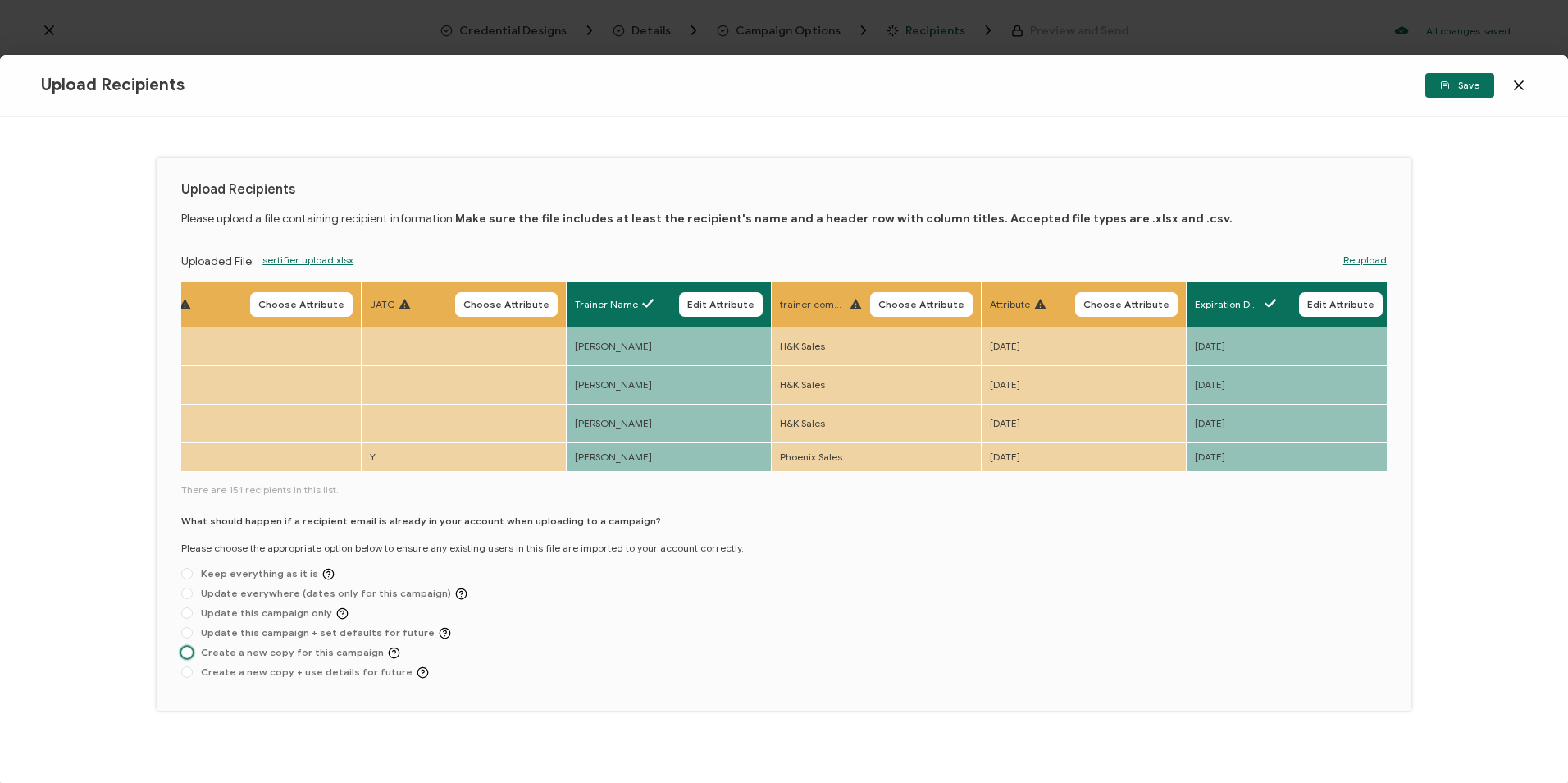
click at [356, 646] on span "Create a new copy for this campaign" at bounding box center [296, 652] width 207 height 13
click at [192, 646] on input "Create a new copy for this campaign" at bounding box center [188, 652] width 12 height 13
radio input "true"
drag, startPoint x: 356, startPoint y: 621, endPoint x: 1321, endPoint y: 427, distance: 984.3
click at [884, 543] on div "What should happen if a recipient email is already in your account when uploadi…" at bounding box center [784, 599] width 1206 height 172
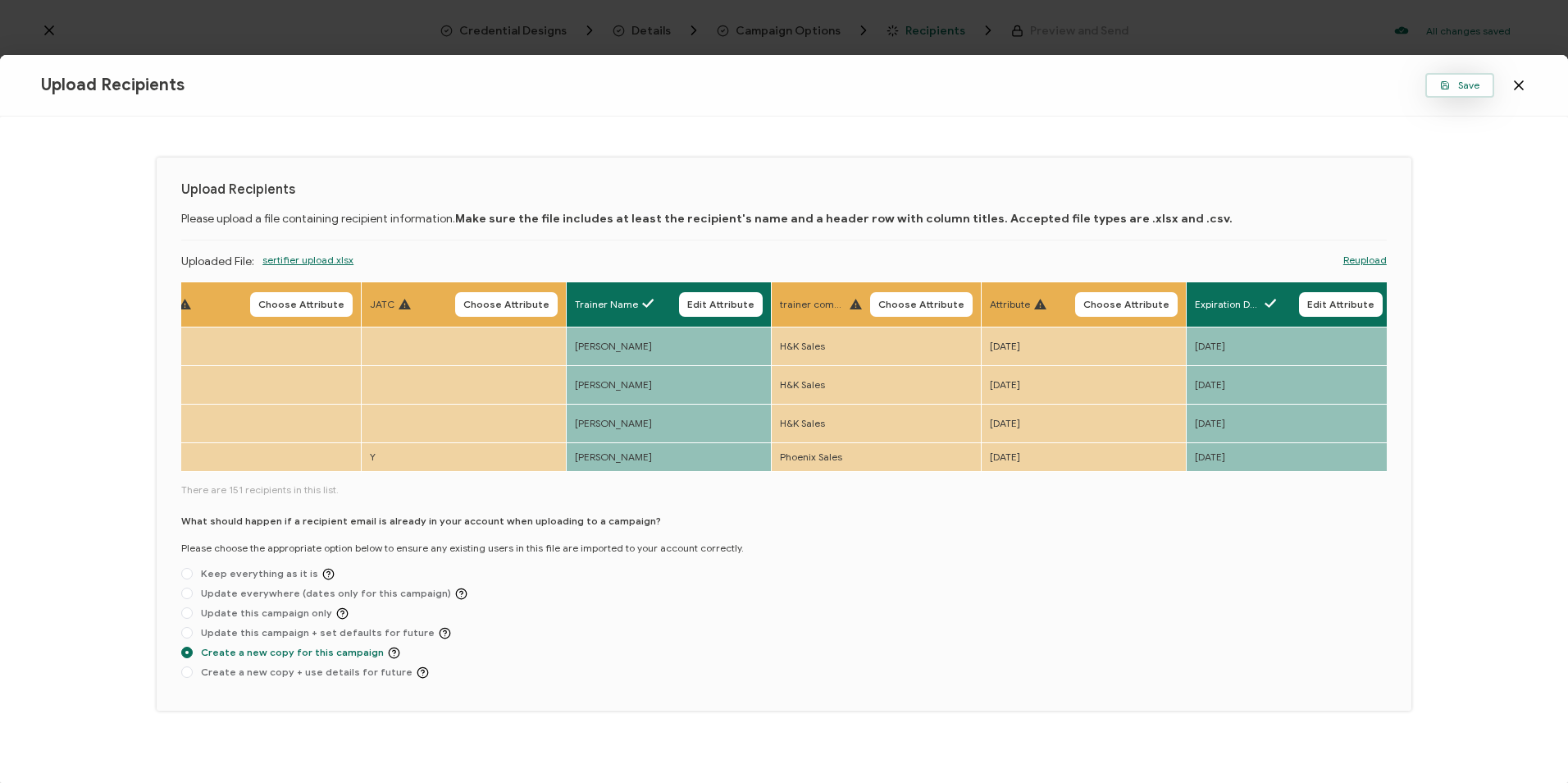
click at [1461, 93] on button "Save" at bounding box center [1460, 85] width 69 height 24
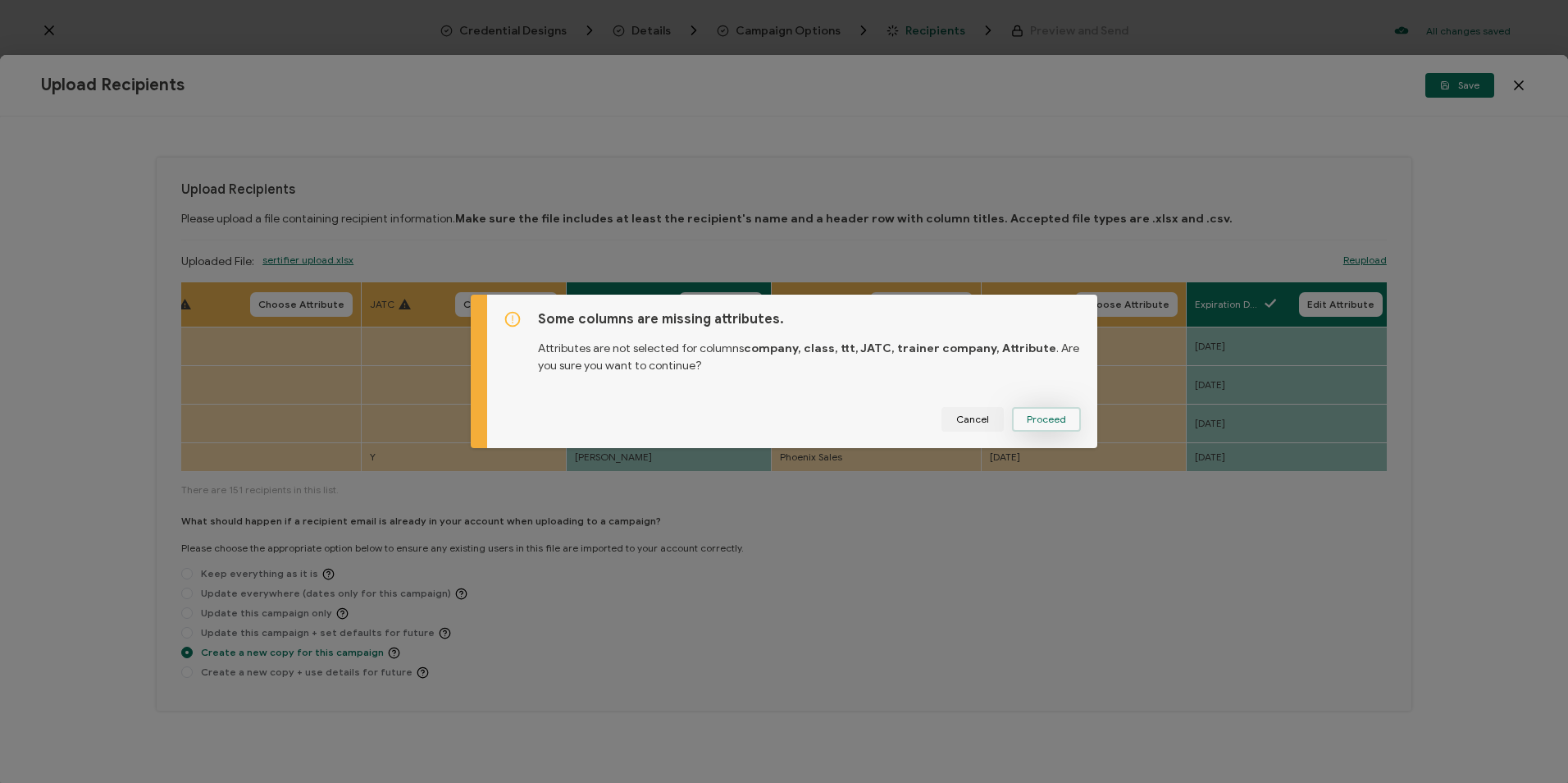
click at [1032, 426] on button "Proceed" at bounding box center [1046, 418] width 69 height 24
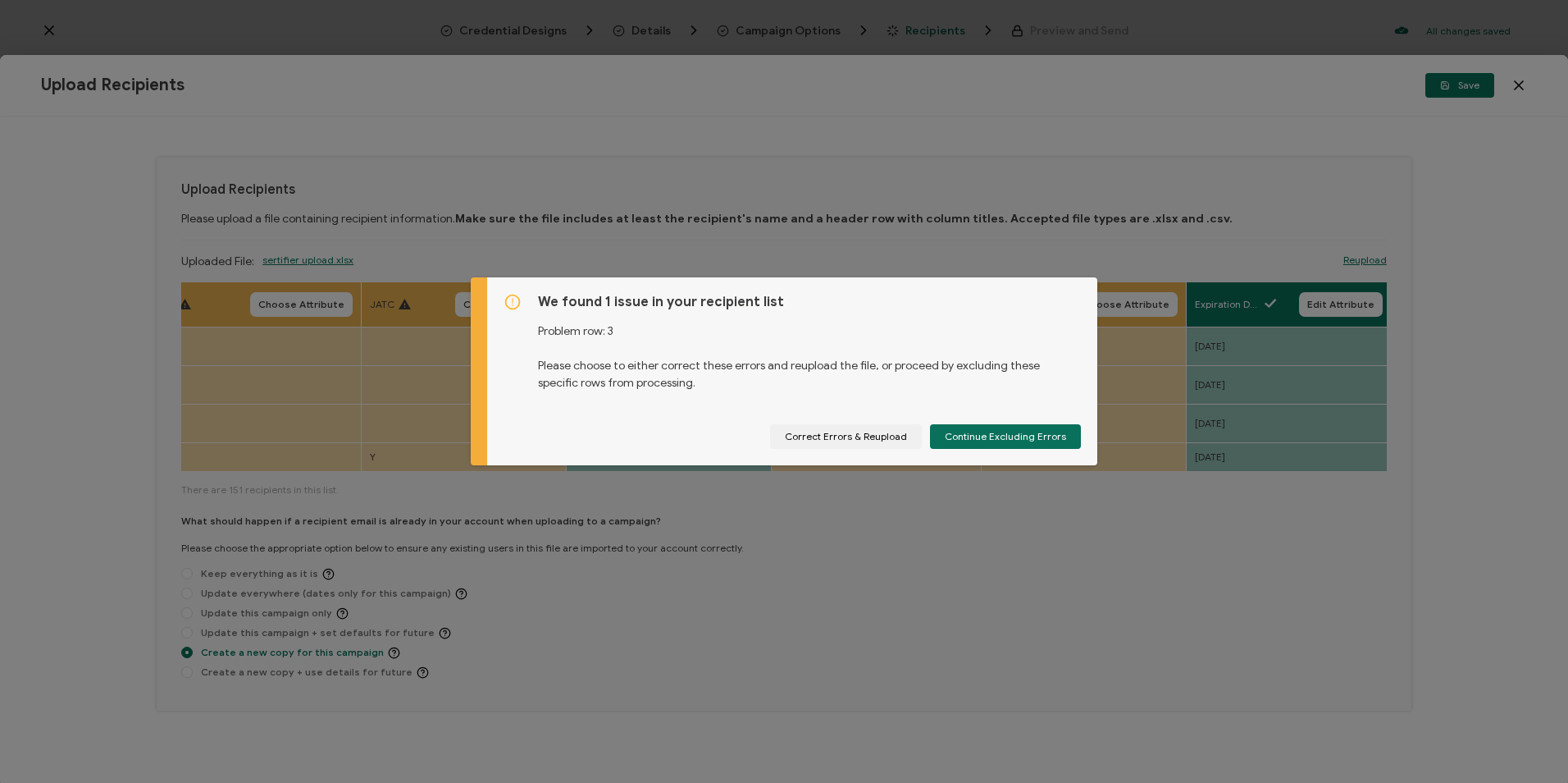
click at [92, 366] on div "We found 1 issue in your recipient list Problem row: 3 Please choose to either …" at bounding box center [784, 391] width 1568 height 783
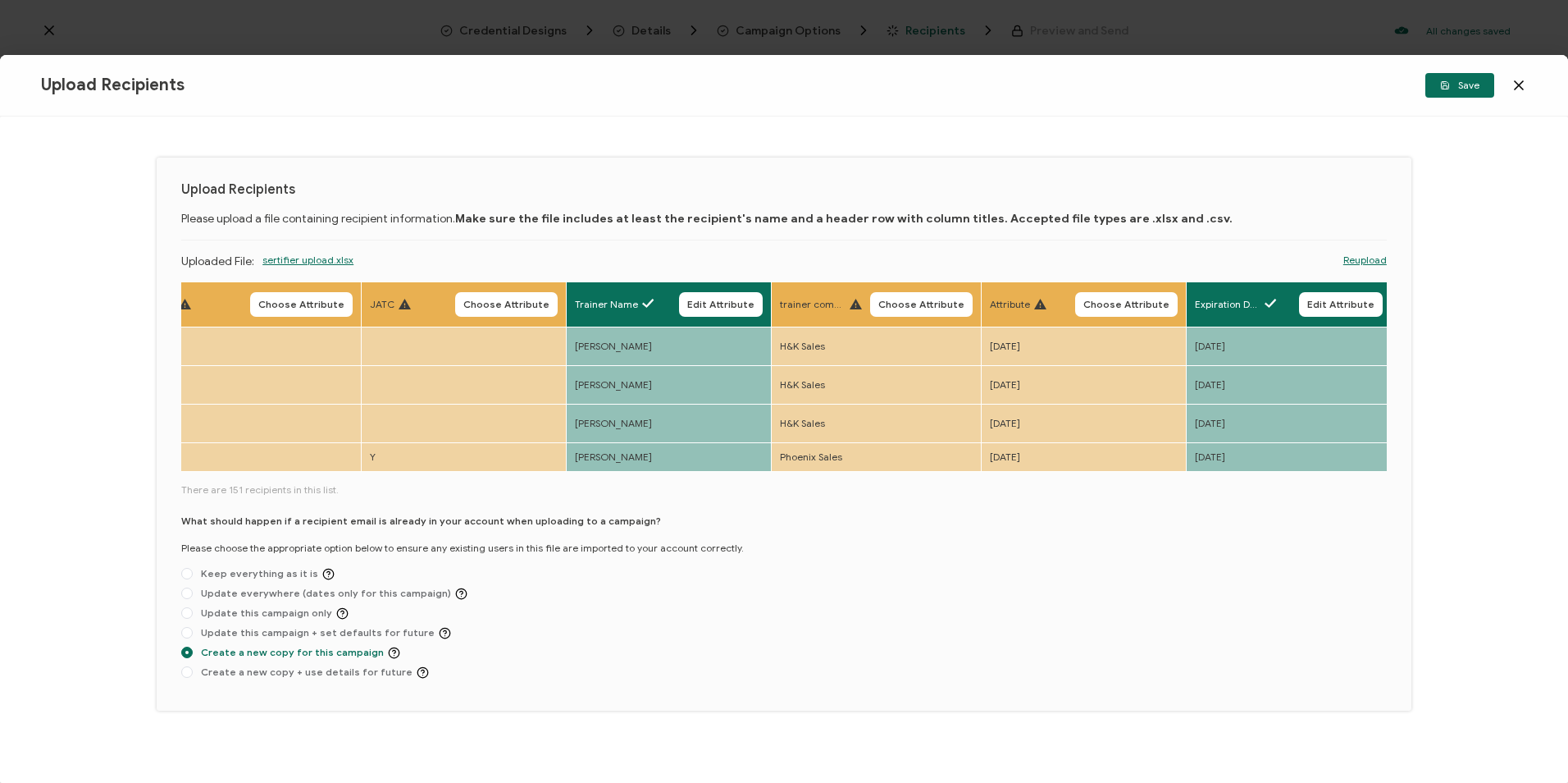
click at [1382, 253] on link "Reupload" at bounding box center [1365, 260] width 43 height 15
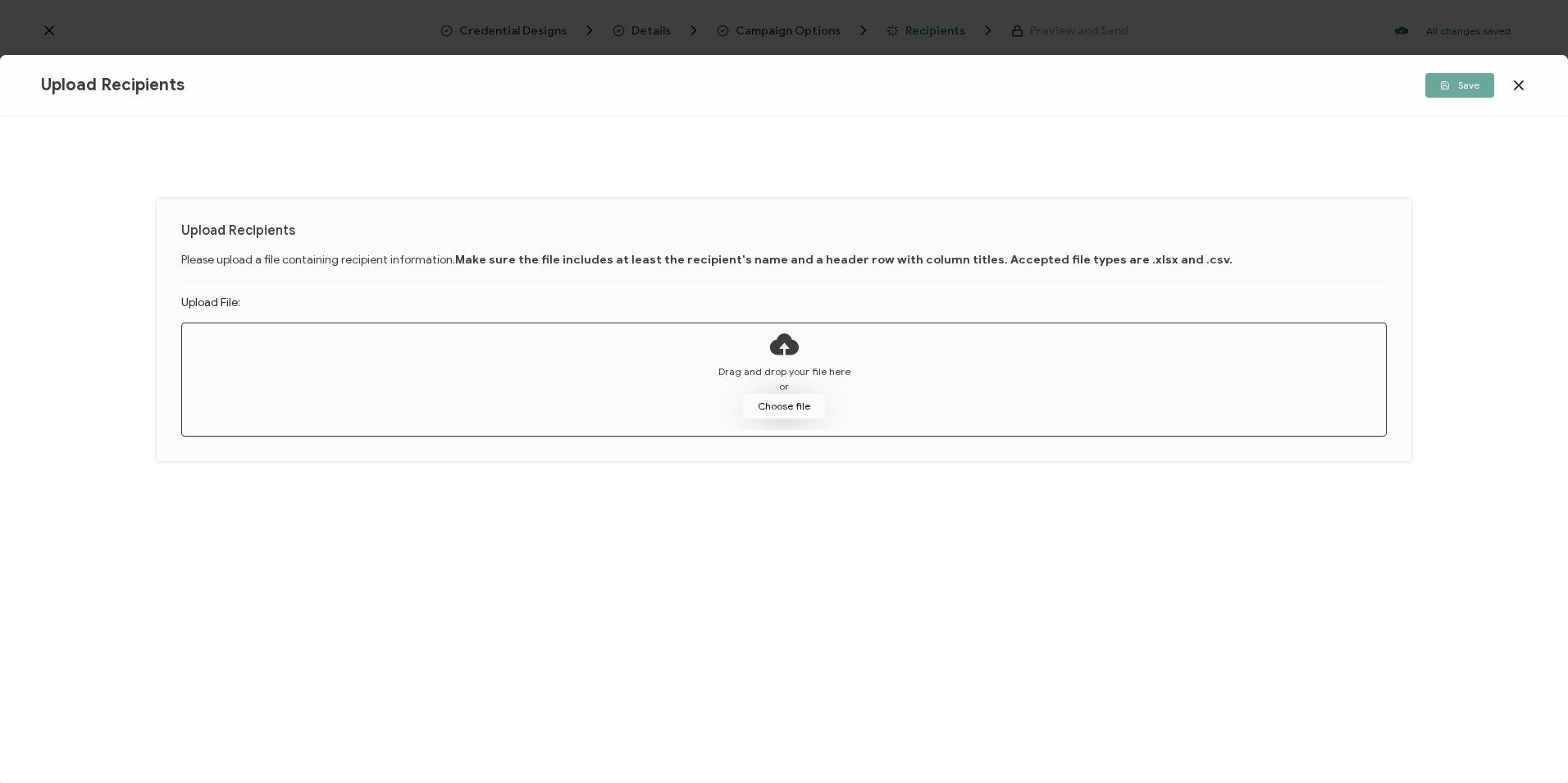
click at [808, 413] on button "Choose file" at bounding box center [784, 406] width 82 height 24
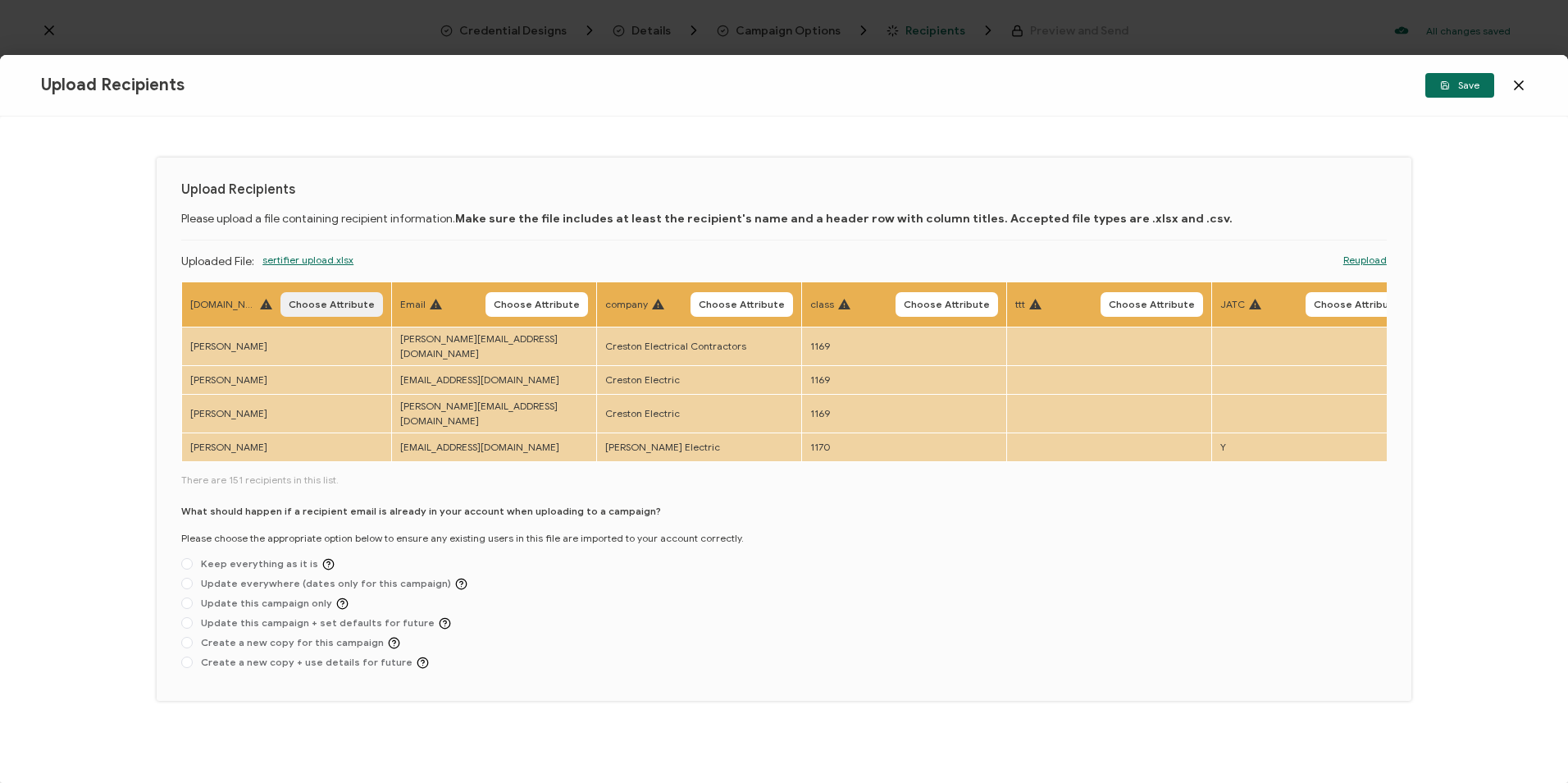
click at [320, 314] on button "Choose Attribute" at bounding box center [331, 304] width 103 height 24
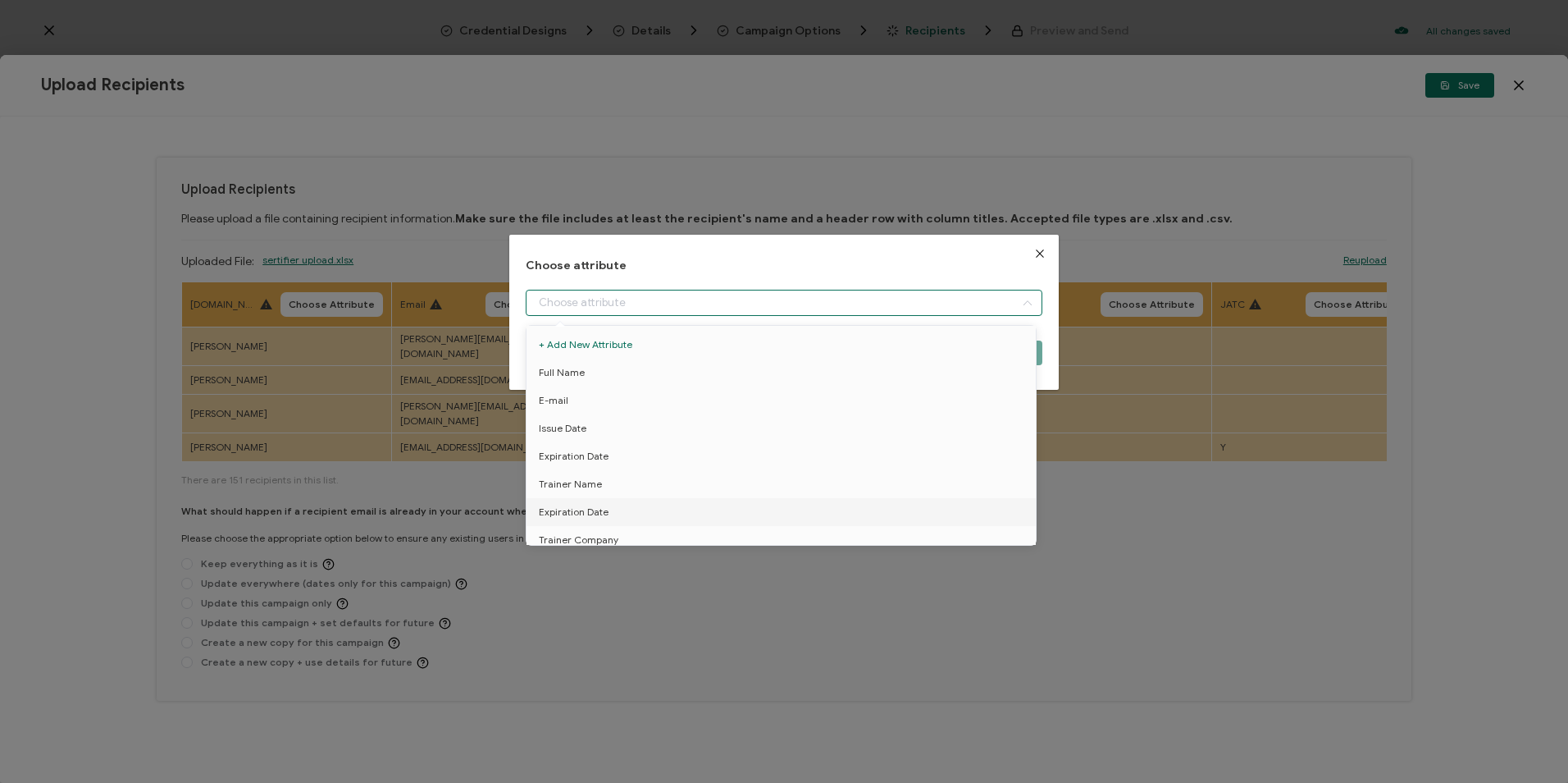
click at [589, 314] on input "dialog" at bounding box center [784, 302] width 516 height 26
click at [589, 372] on li "Full Name" at bounding box center [784, 372] width 524 height 28
type input "Full Name"
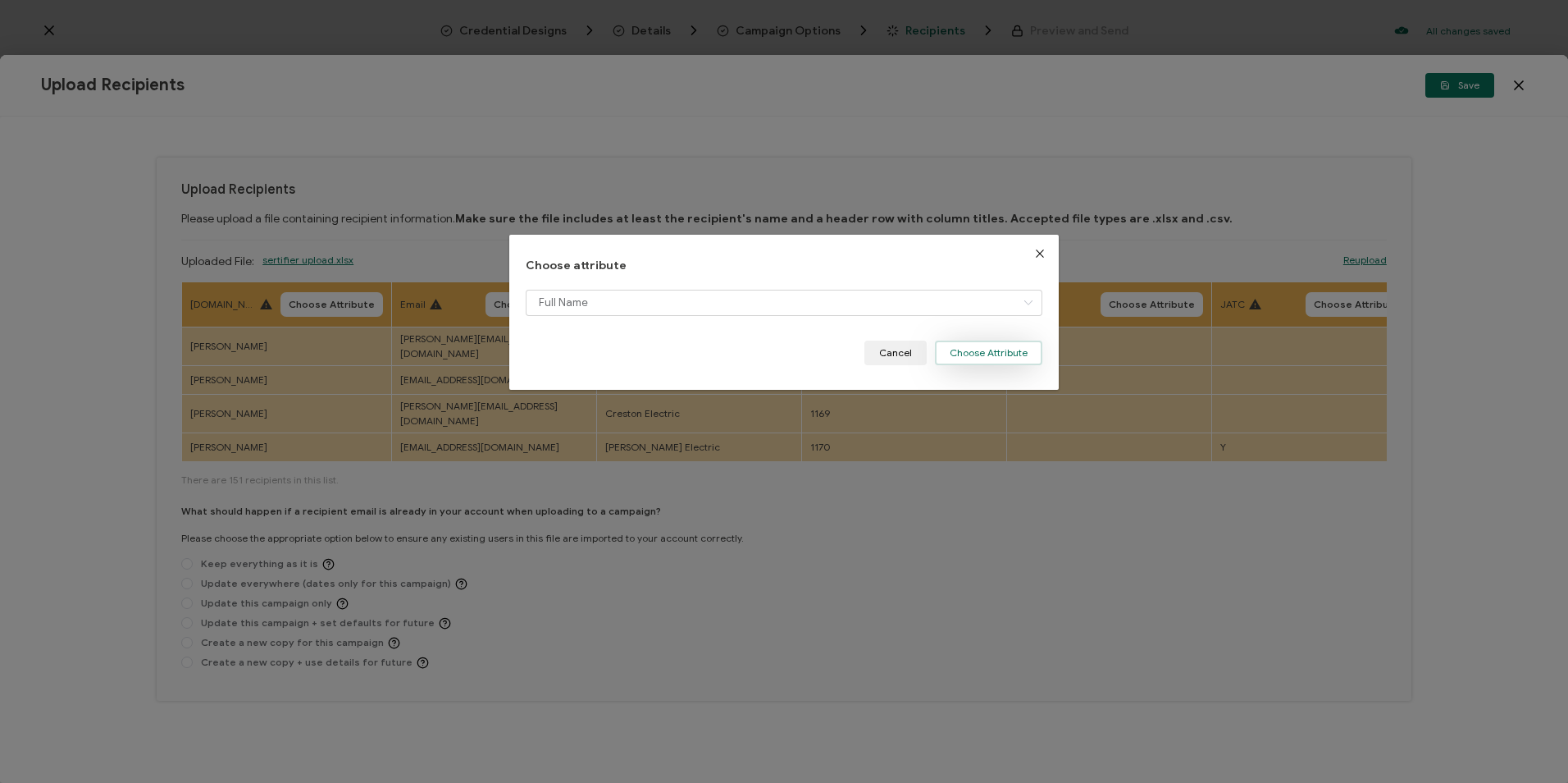
click at [1001, 349] on button "Choose Attribute" at bounding box center [989, 352] width 107 height 24
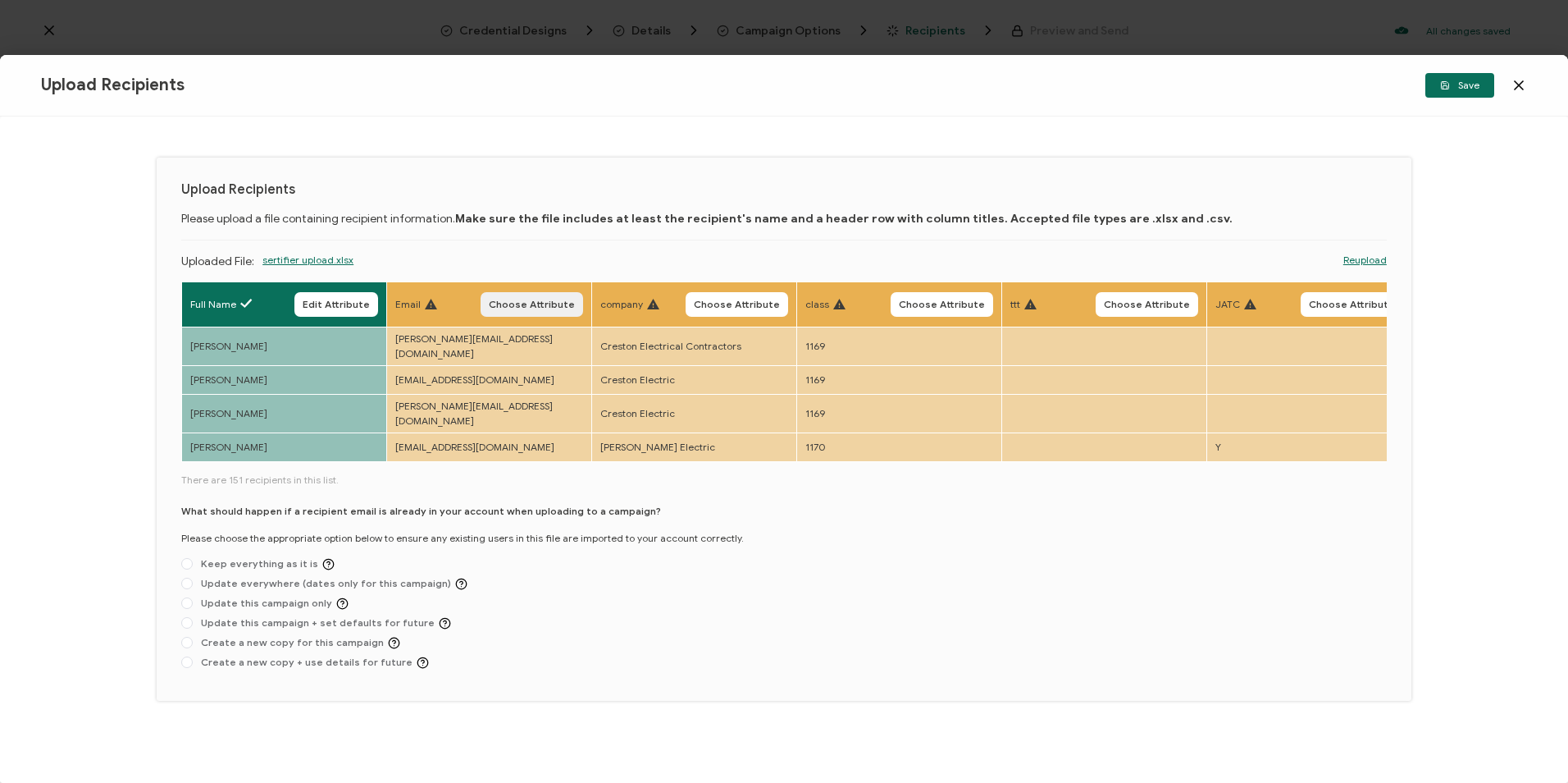
click at [554, 307] on span "Choose Attribute" at bounding box center [531, 304] width 86 height 10
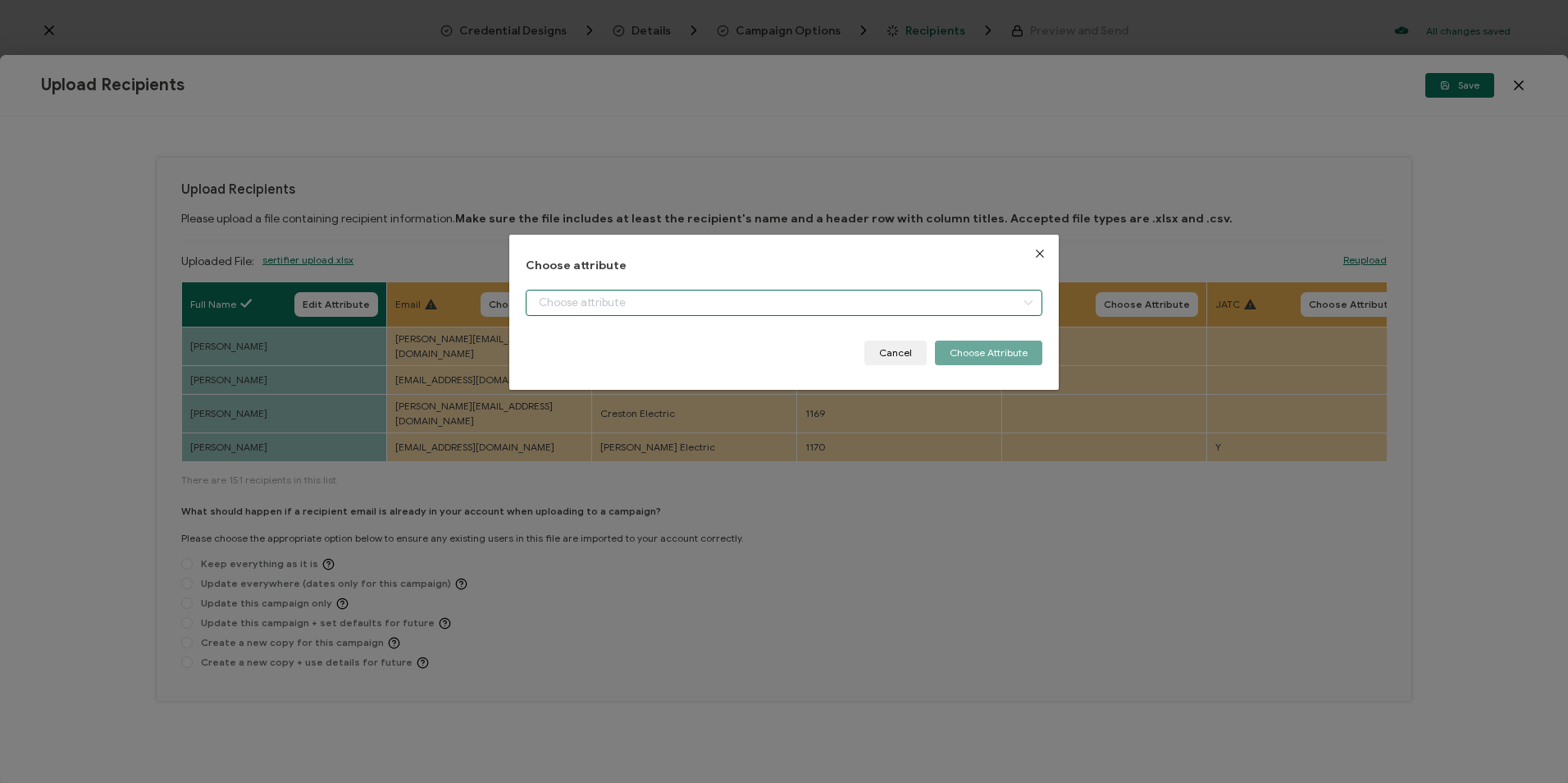
click at [673, 309] on input "dialog" at bounding box center [784, 302] width 516 height 26
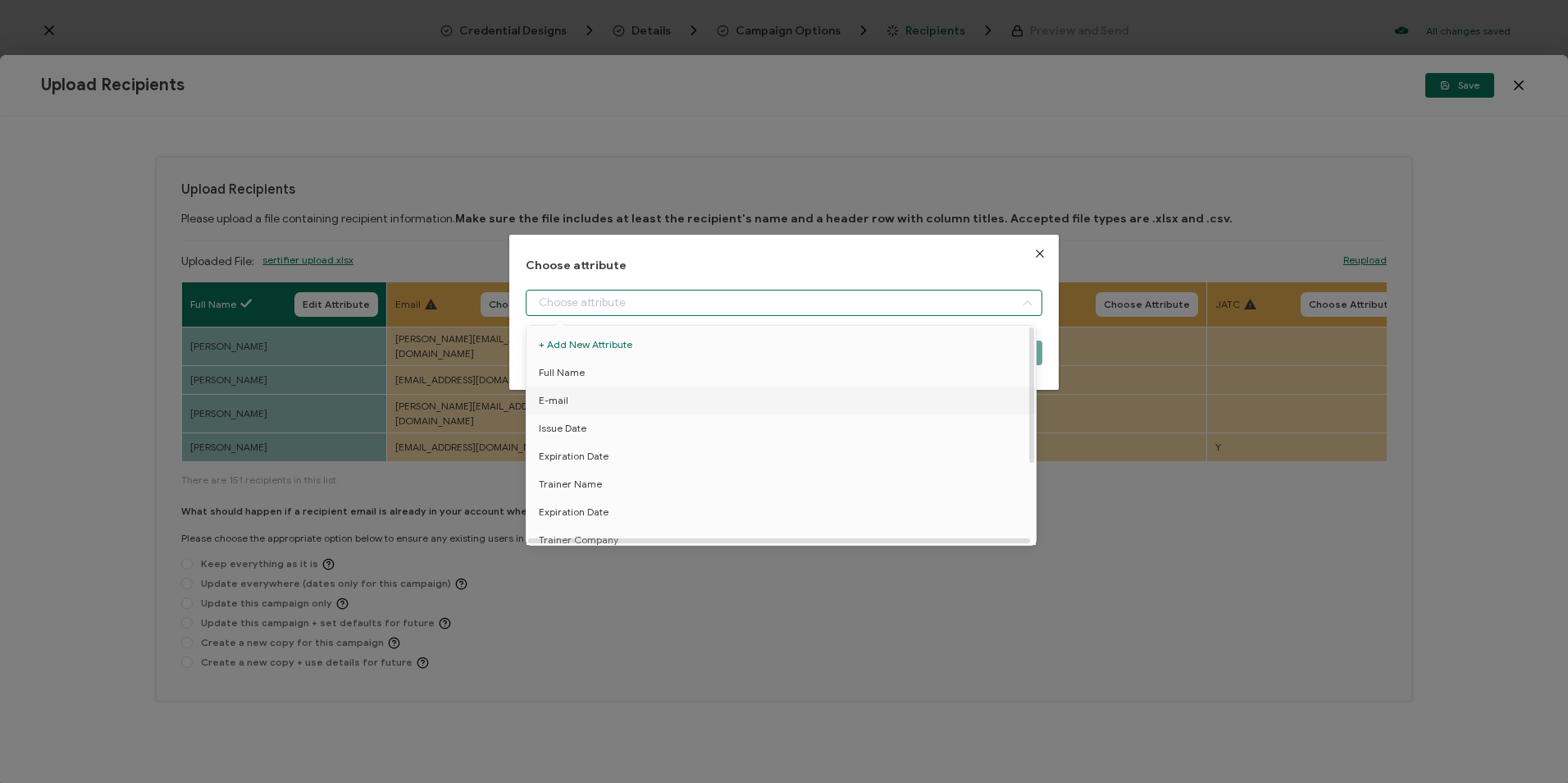
click at [612, 401] on li "E-mail" at bounding box center [784, 400] width 524 height 28
type input "E-mail"
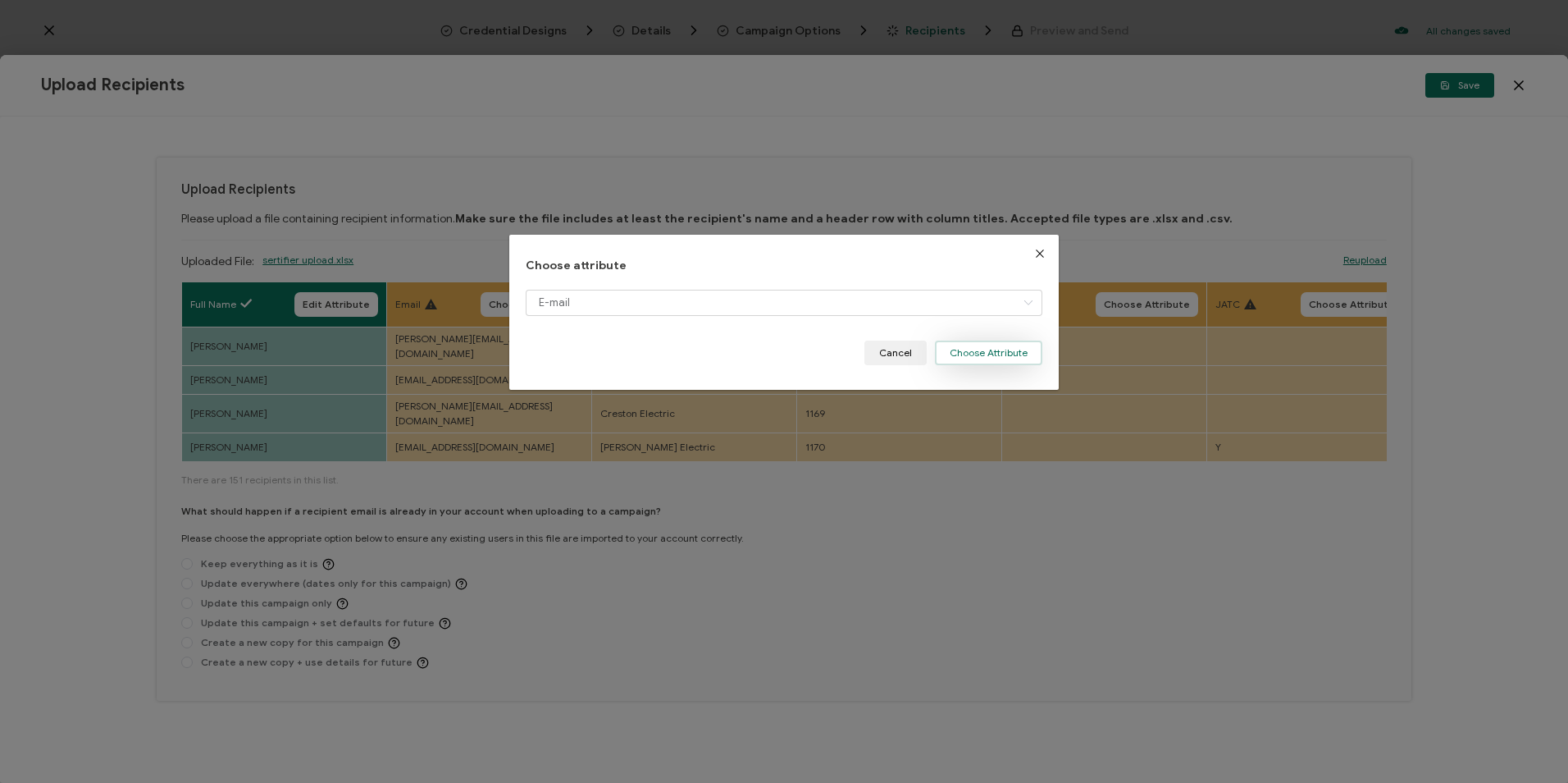
click at [981, 350] on button "Choose Attribute" at bounding box center [989, 352] width 107 height 24
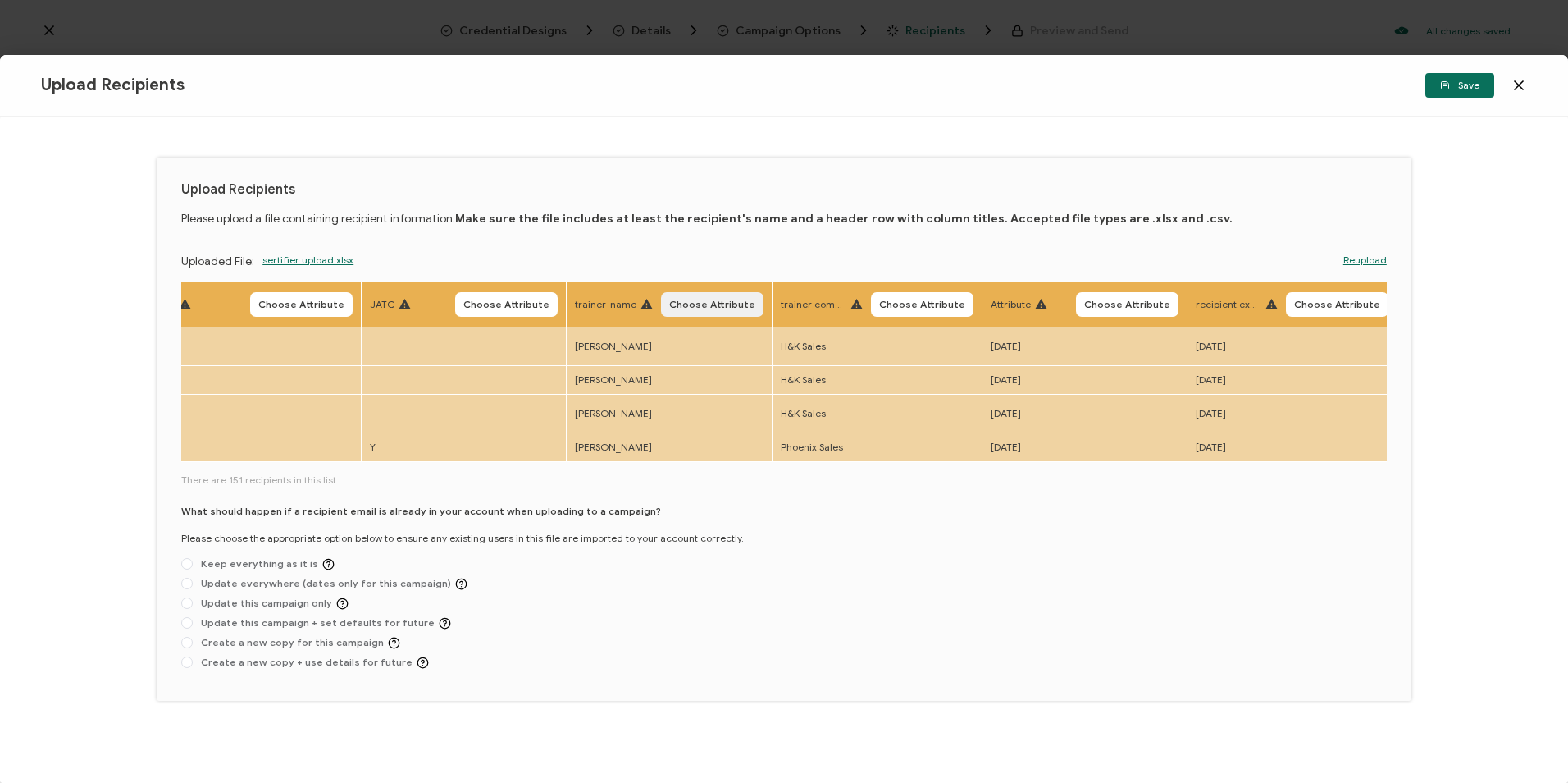
click at [707, 309] on span "Choose Attribute" at bounding box center [712, 304] width 86 height 10
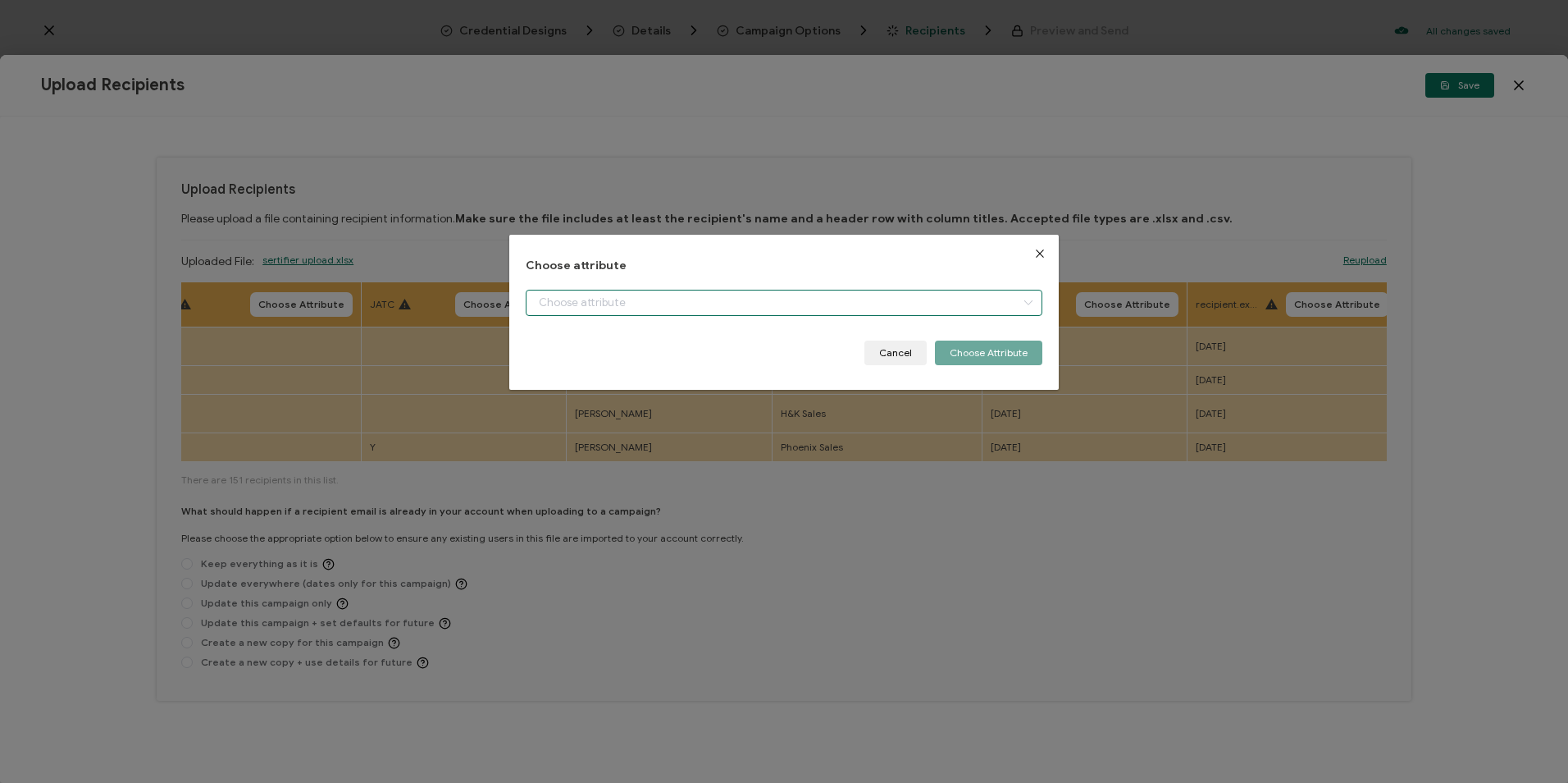
click at [717, 309] on input "dialog" at bounding box center [784, 302] width 516 height 26
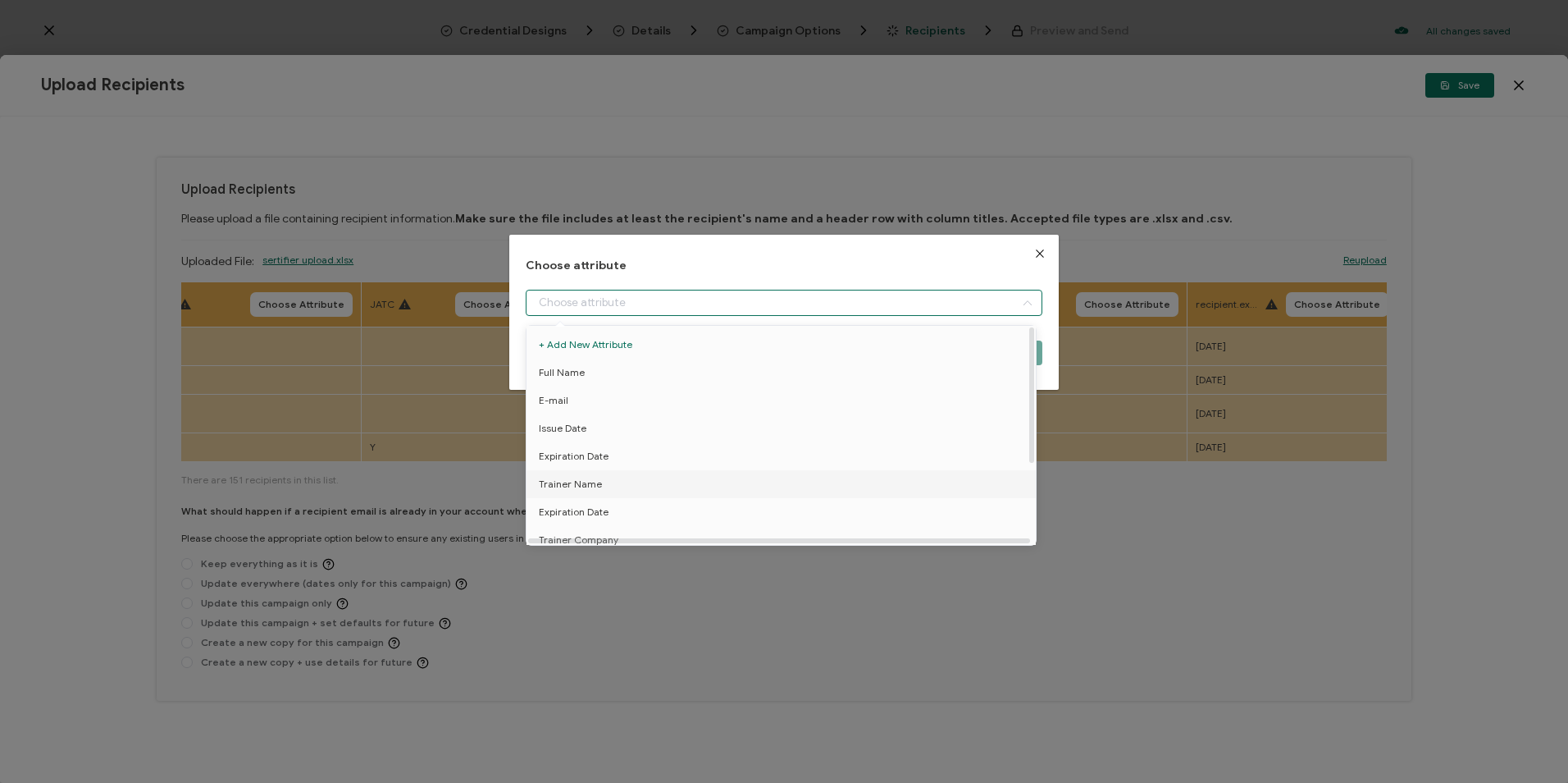
click at [609, 479] on li "Trainer Name" at bounding box center [784, 484] width 524 height 28
type input "Trainer Name"
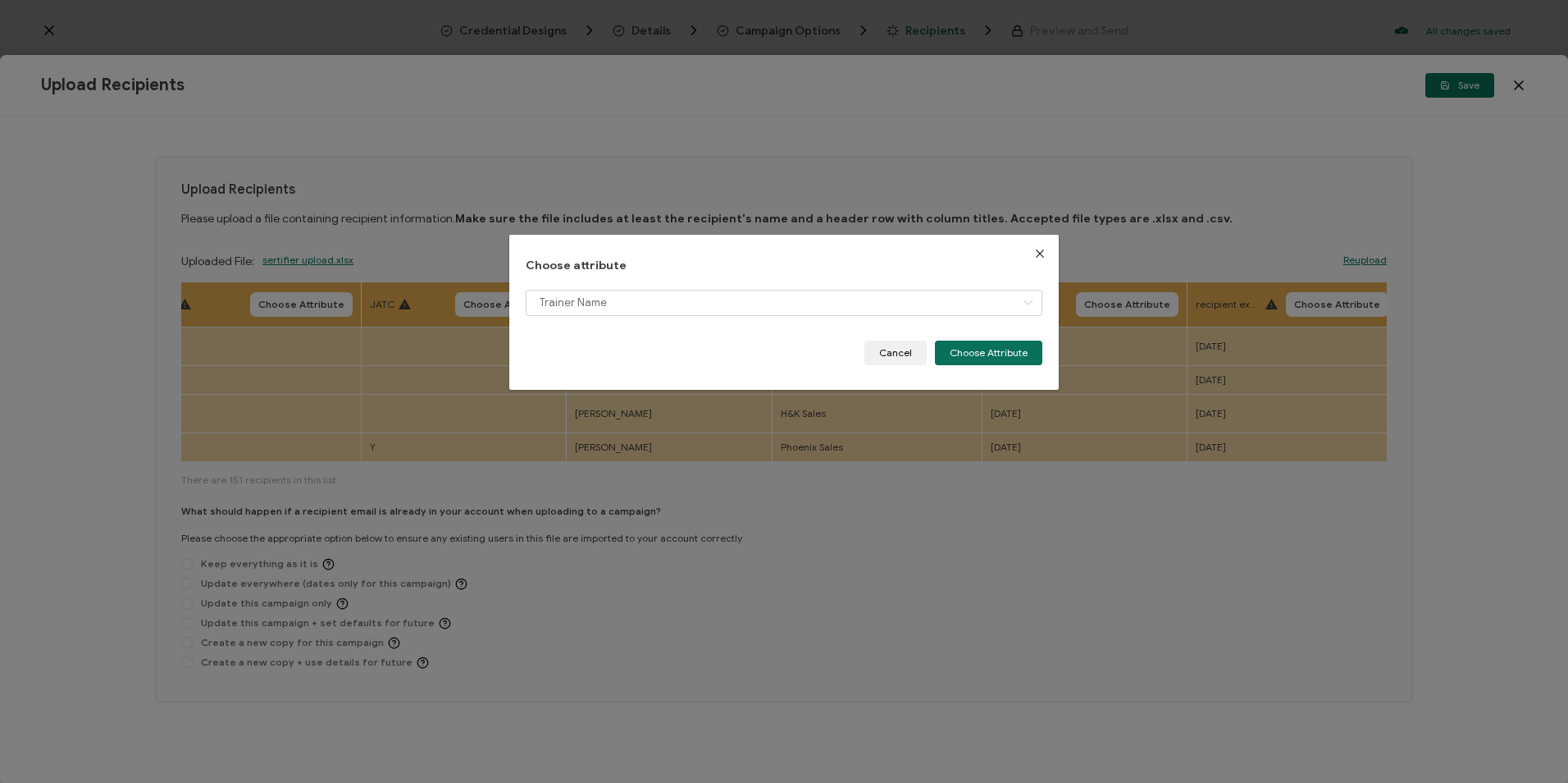
drag, startPoint x: 963, startPoint y: 351, endPoint x: 1189, endPoint y: 340, distance: 226.3
click at [973, 352] on button "Choose Attribute" at bounding box center [989, 352] width 107 height 24
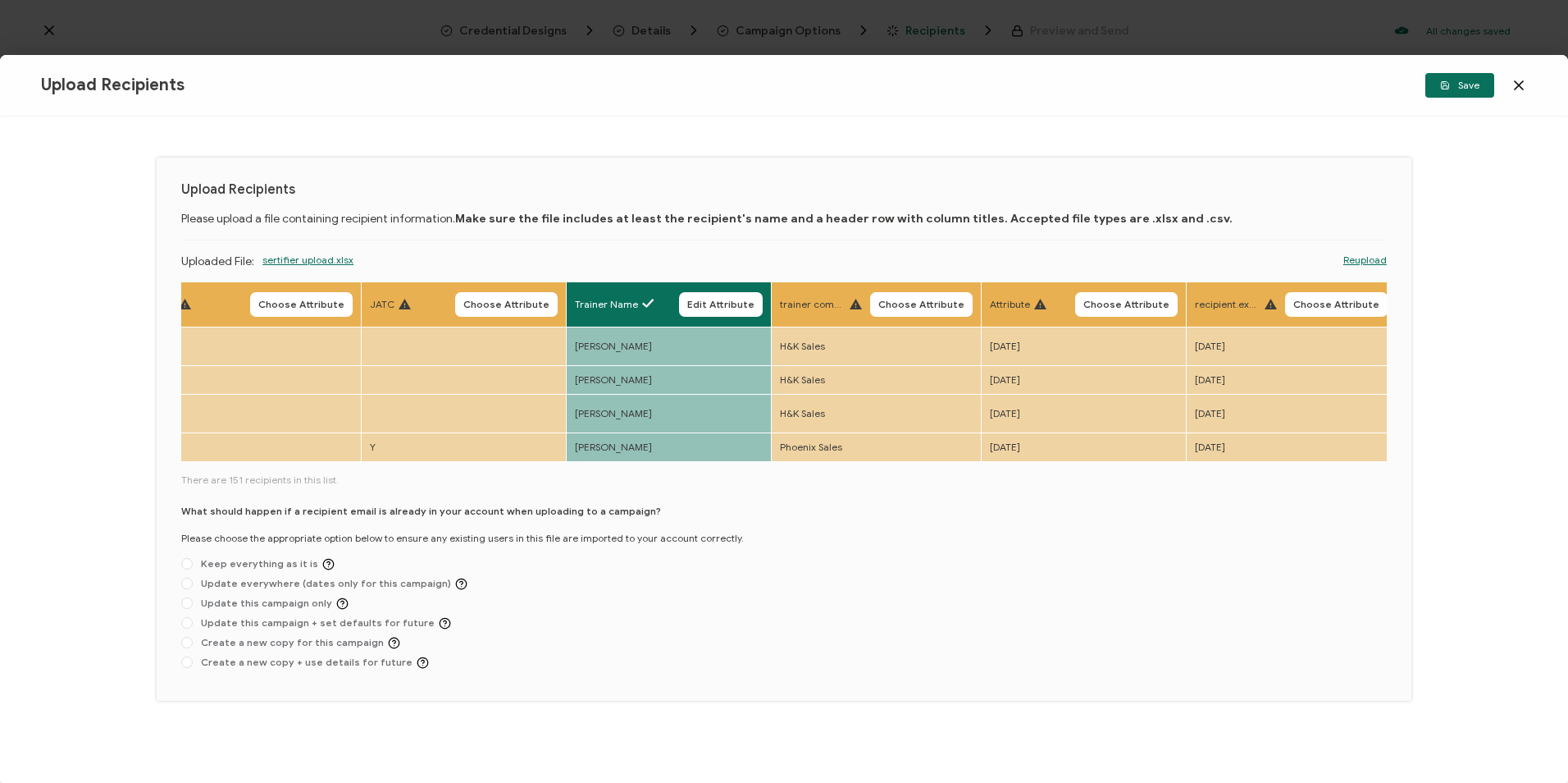
click at [1356, 301] on span "Choose Attribute" at bounding box center [1336, 304] width 86 height 10
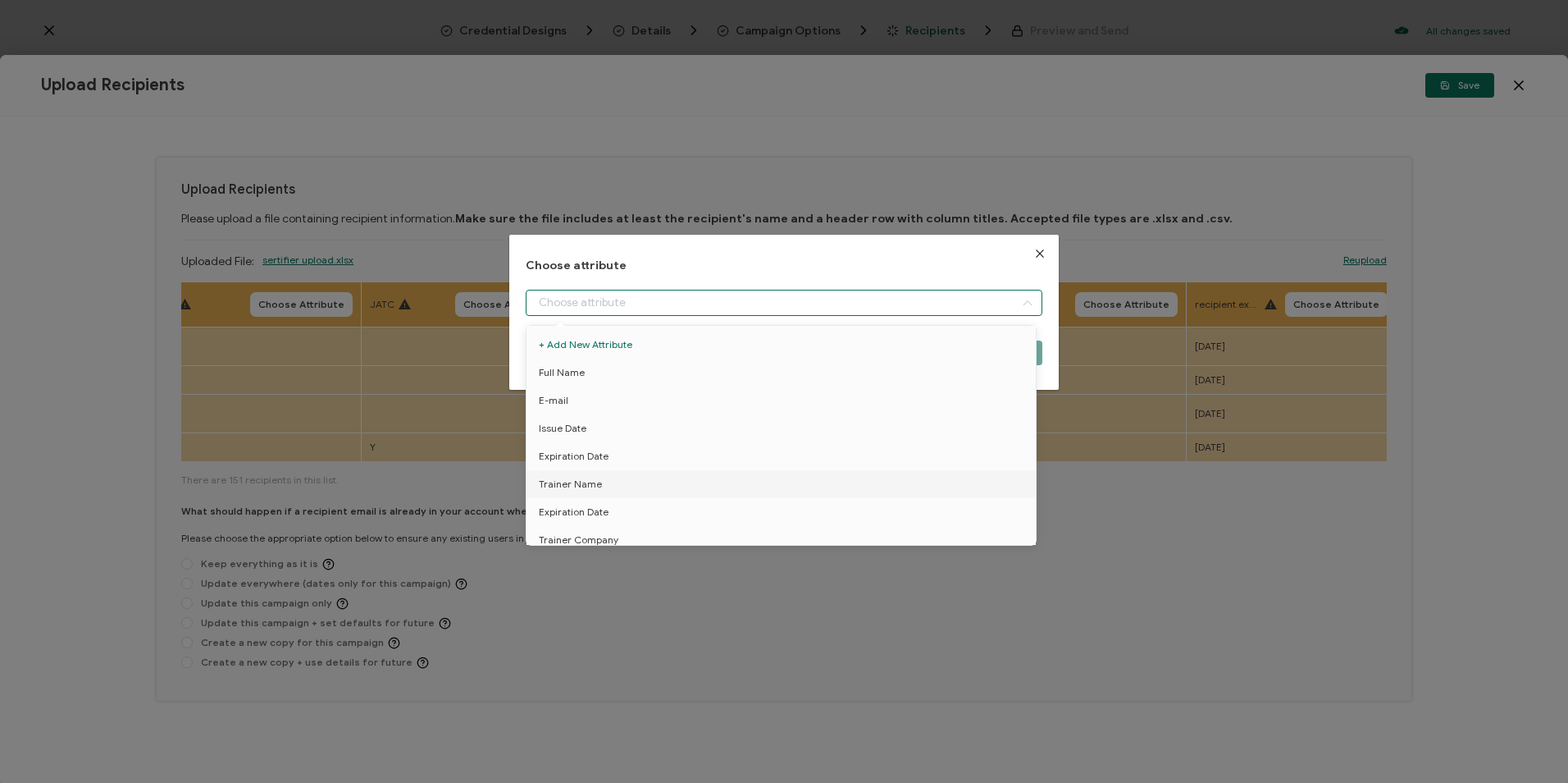
click at [913, 306] on input "dialog" at bounding box center [784, 302] width 516 height 26
click at [584, 508] on span "Expiration Date" at bounding box center [572, 512] width 69 height 28
type input "Expiration Date"
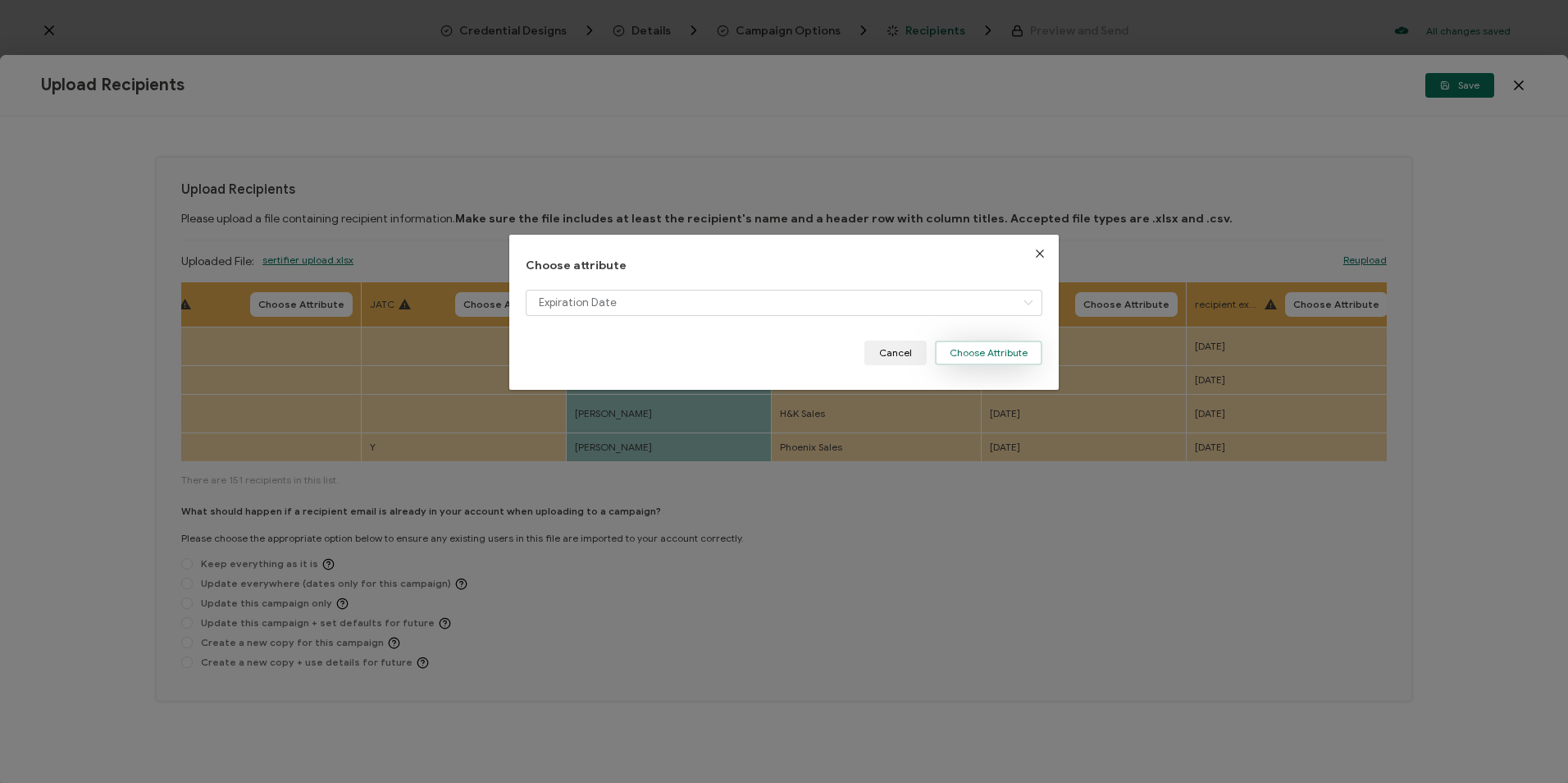
click at [989, 348] on button "Choose Attribute" at bounding box center [989, 352] width 107 height 24
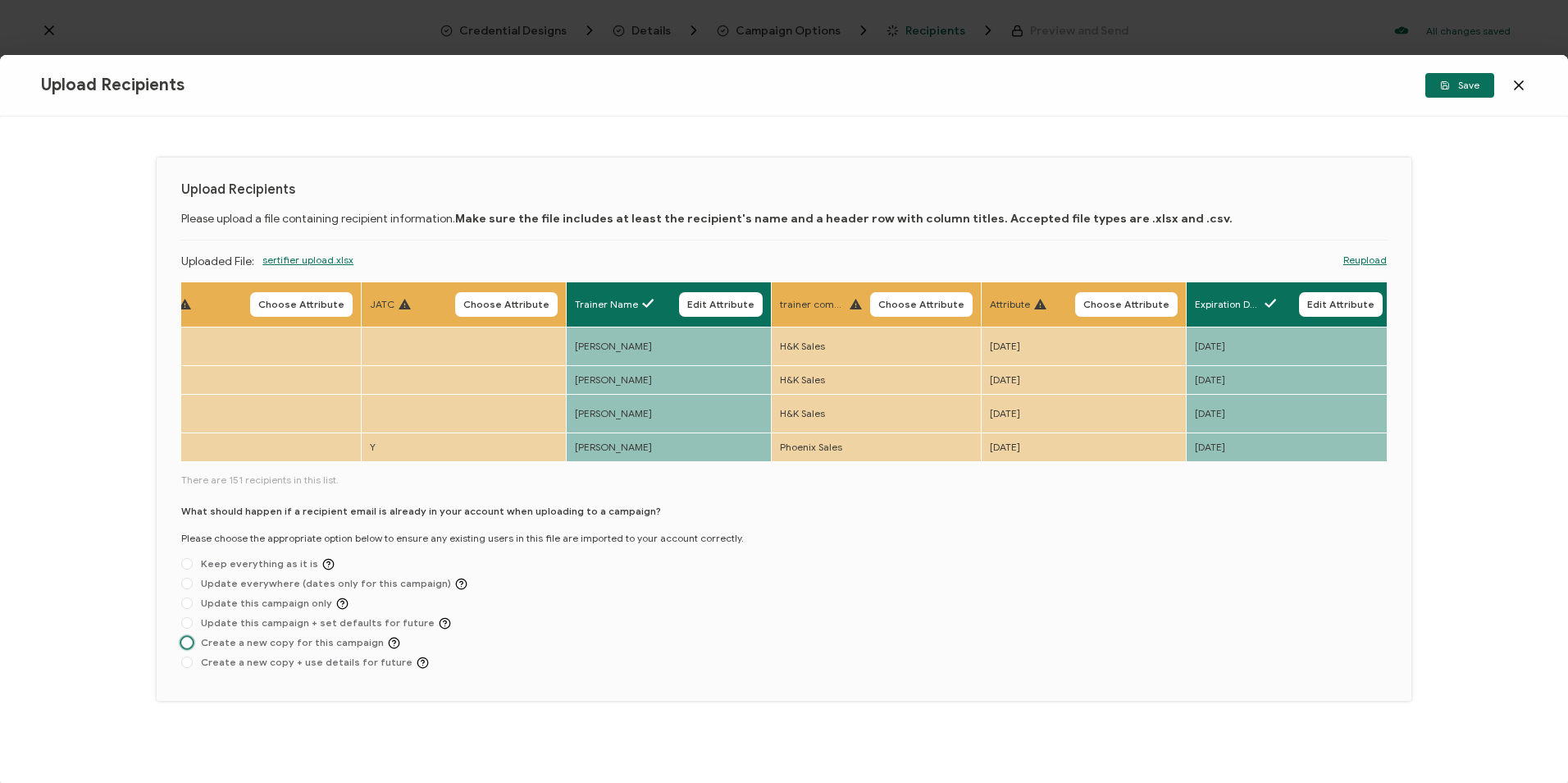
click at [348, 636] on span "Create a new copy for this campaign" at bounding box center [296, 642] width 207 height 13
click at [192, 636] on input "Create a new copy for this campaign" at bounding box center [188, 642] width 12 height 13
radio input "true"
click at [1457, 89] on span "Save" at bounding box center [1460, 85] width 39 height 10
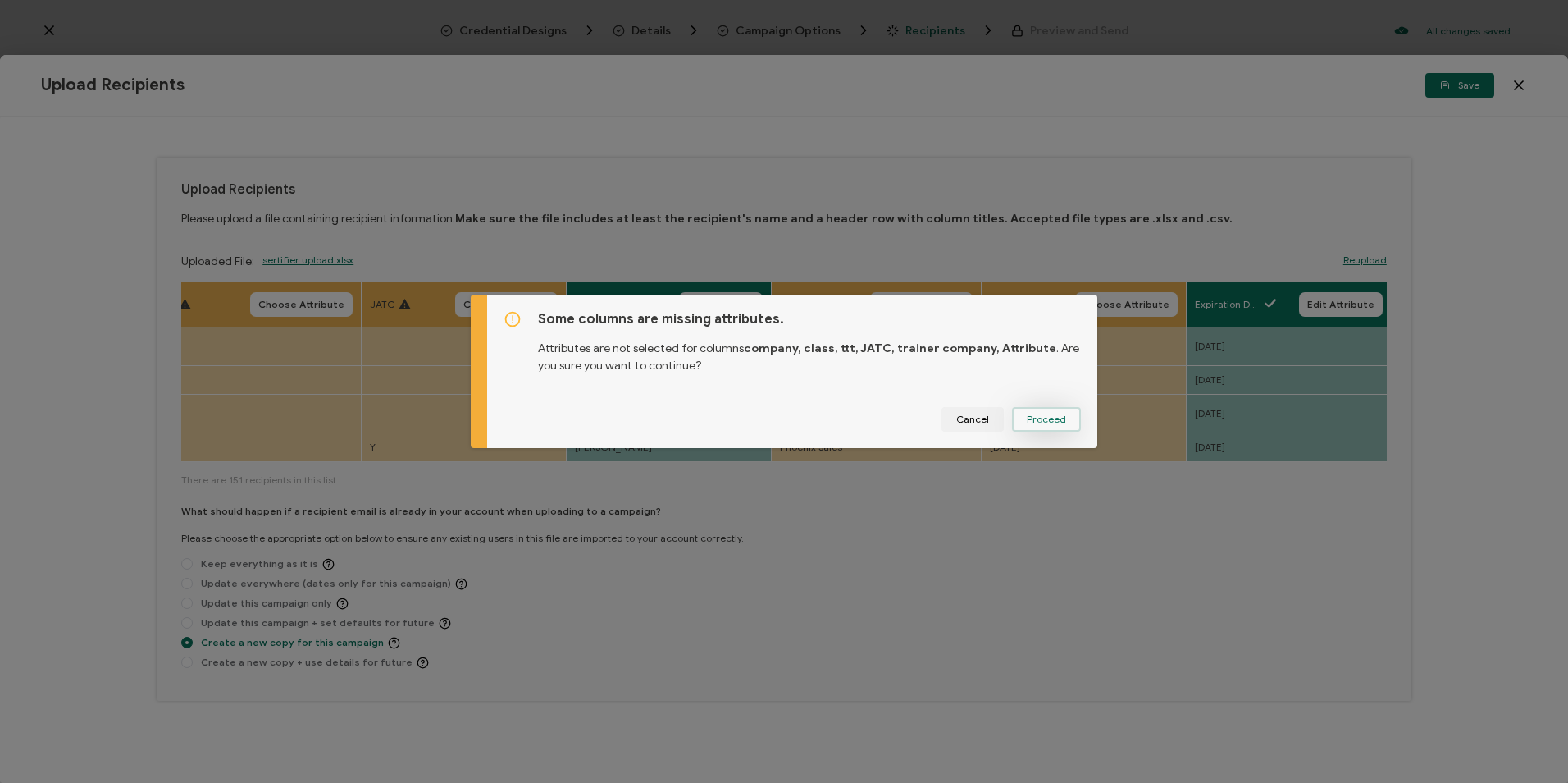
click at [1065, 418] on button "Proceed" at bounding box center [1046, 418] width 69 height 24
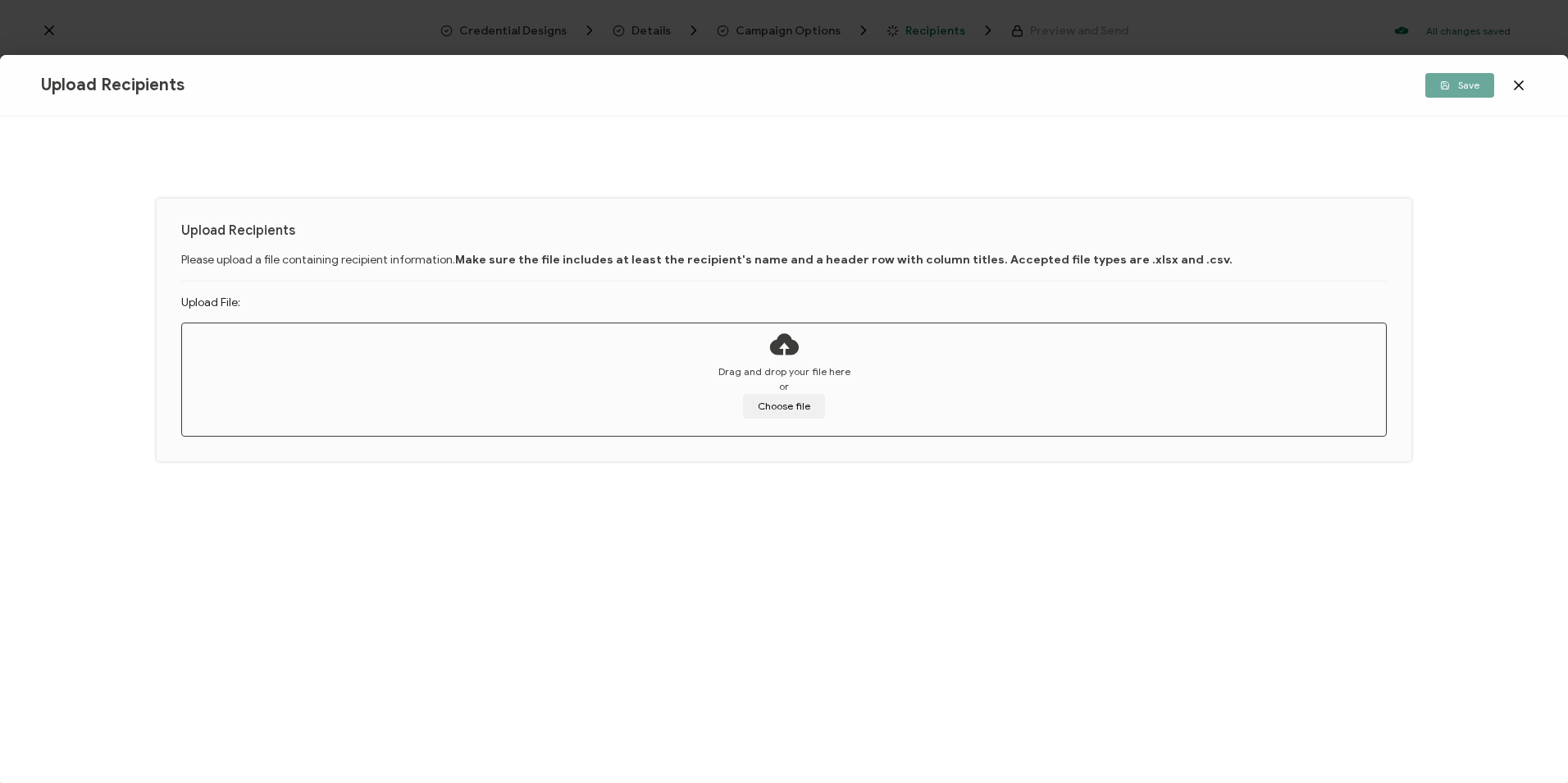
click at [891, 666] on div "Upload Recipients Please upload a file containing recipient information. Make s…" at bounding box center [784, 450] width 1568 height 667
click at [777, 400] on button "Choose file" at bounding box center [784, 406] width 82 height 24
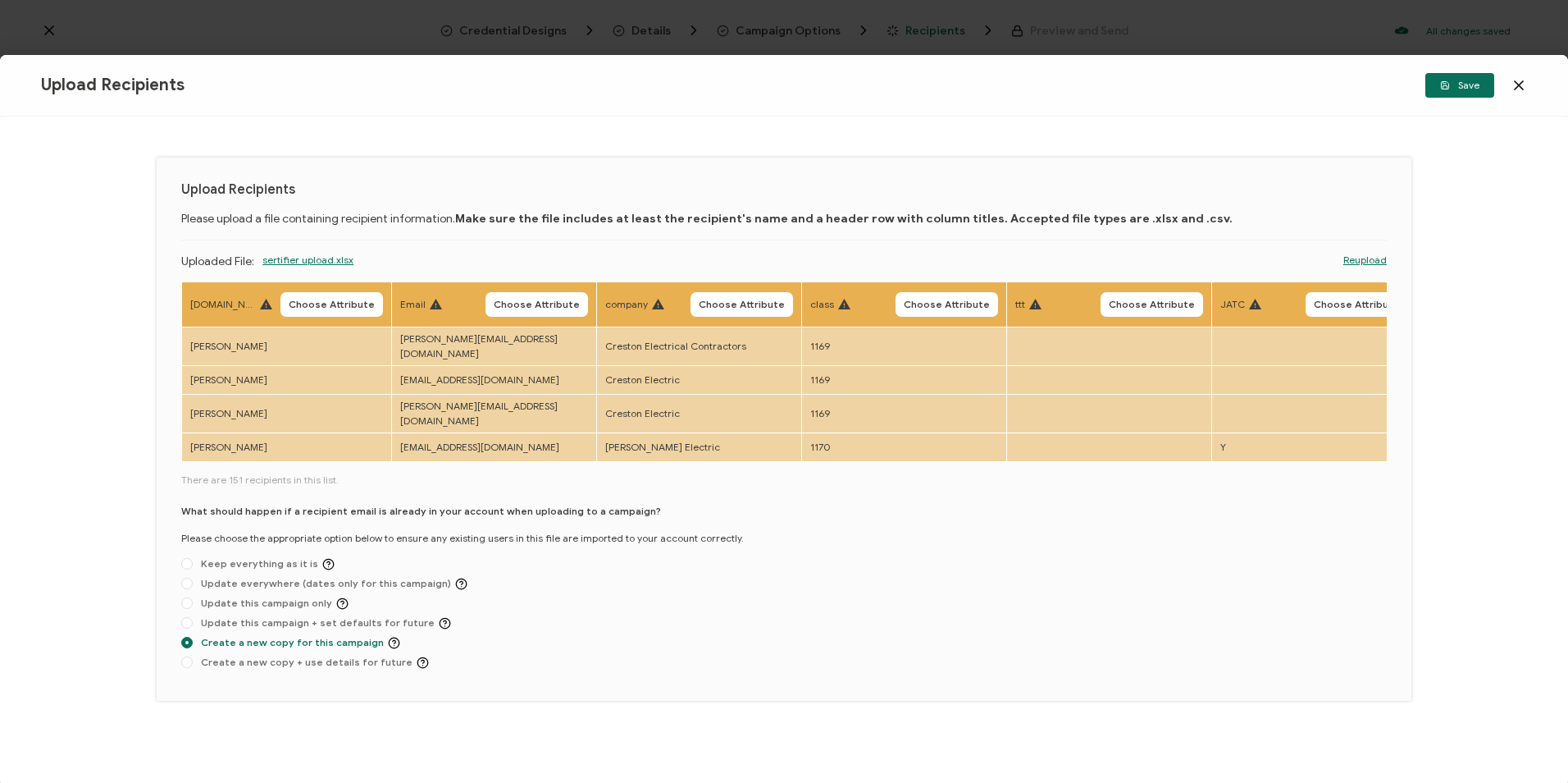
click at [339, 317] on th "[DOMAIN_NAME] Choose Attribute" at bounding box center [286, 304] width 210 height 45
click at [339, 310] on button "Choose Attribute" at bounding box center [331, 304] width 103 height 24
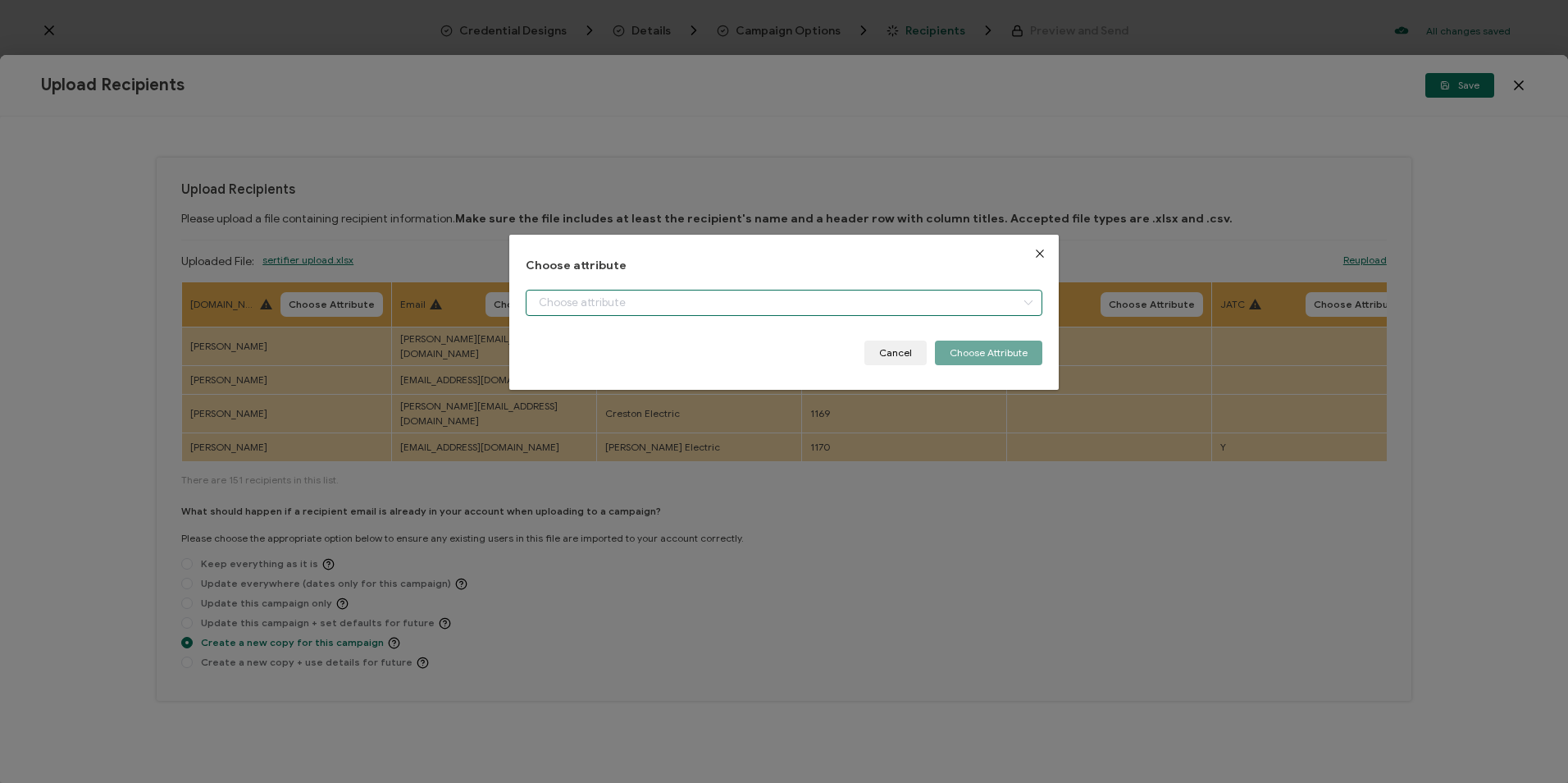
click at [569, 289] on input "dialog" at bounding box center [784, 302] width 516 height 26
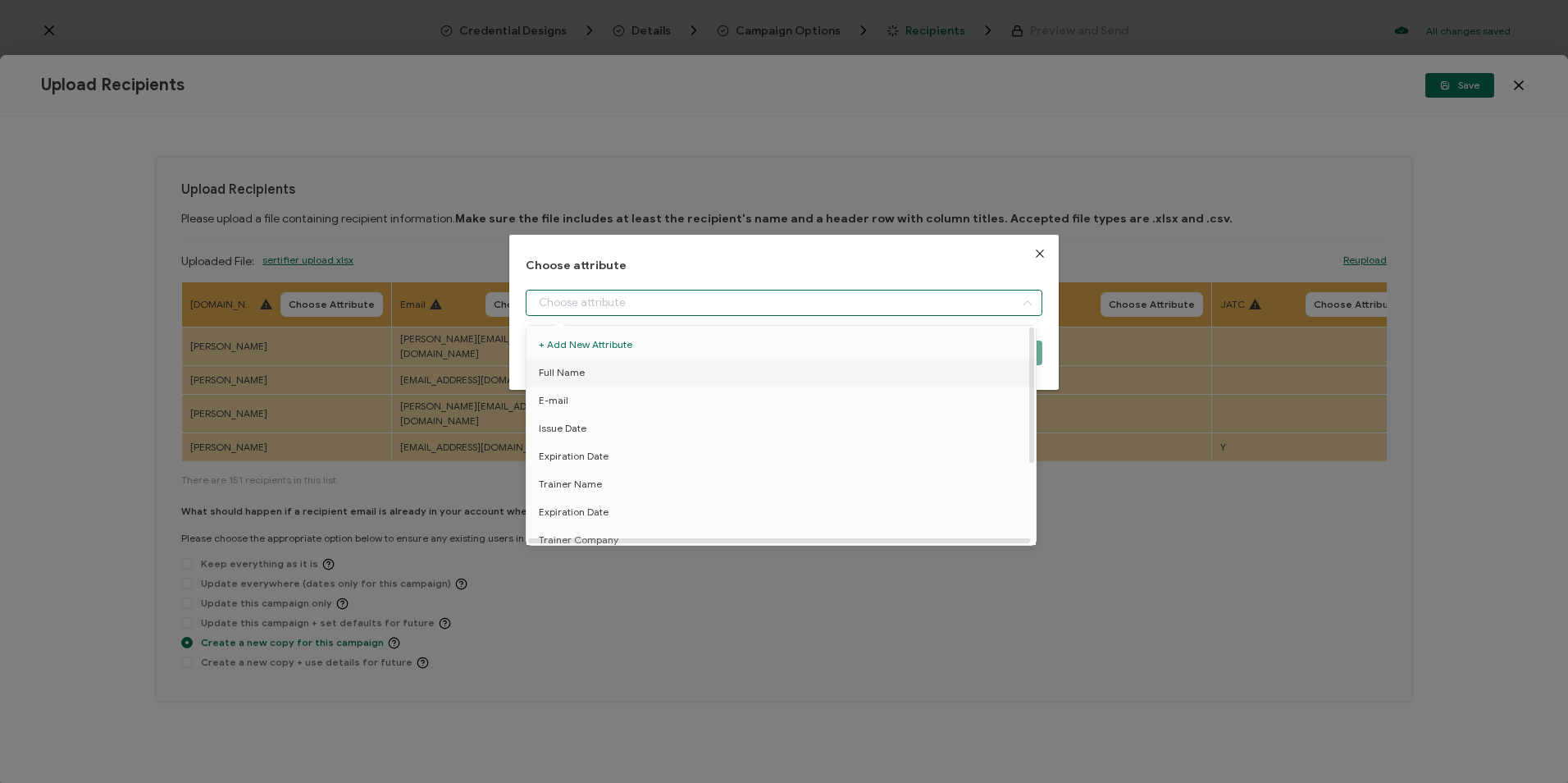
click at [577, 369] on span "Full Name" at bounding box center [561, 372] width 46 height 28
type input "Full Name"
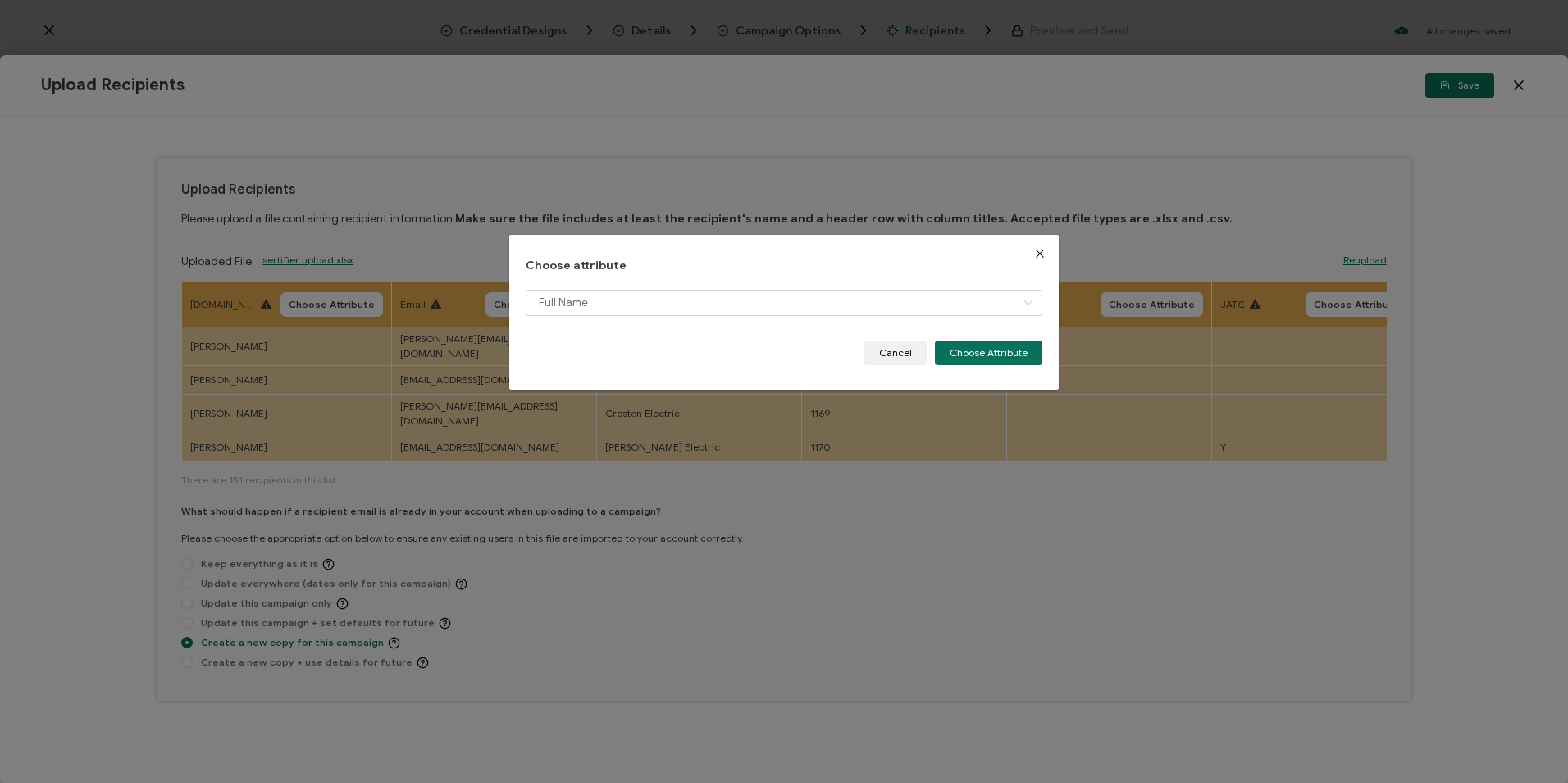
drag, startPoint x: 1028, startPoint y: 349, endPoint x: 640, endPoint y: 324, distance: 388.8
click at [1020, 350] on button "Choose Attribute" at bounding box center [989, 352] width 107 height 24
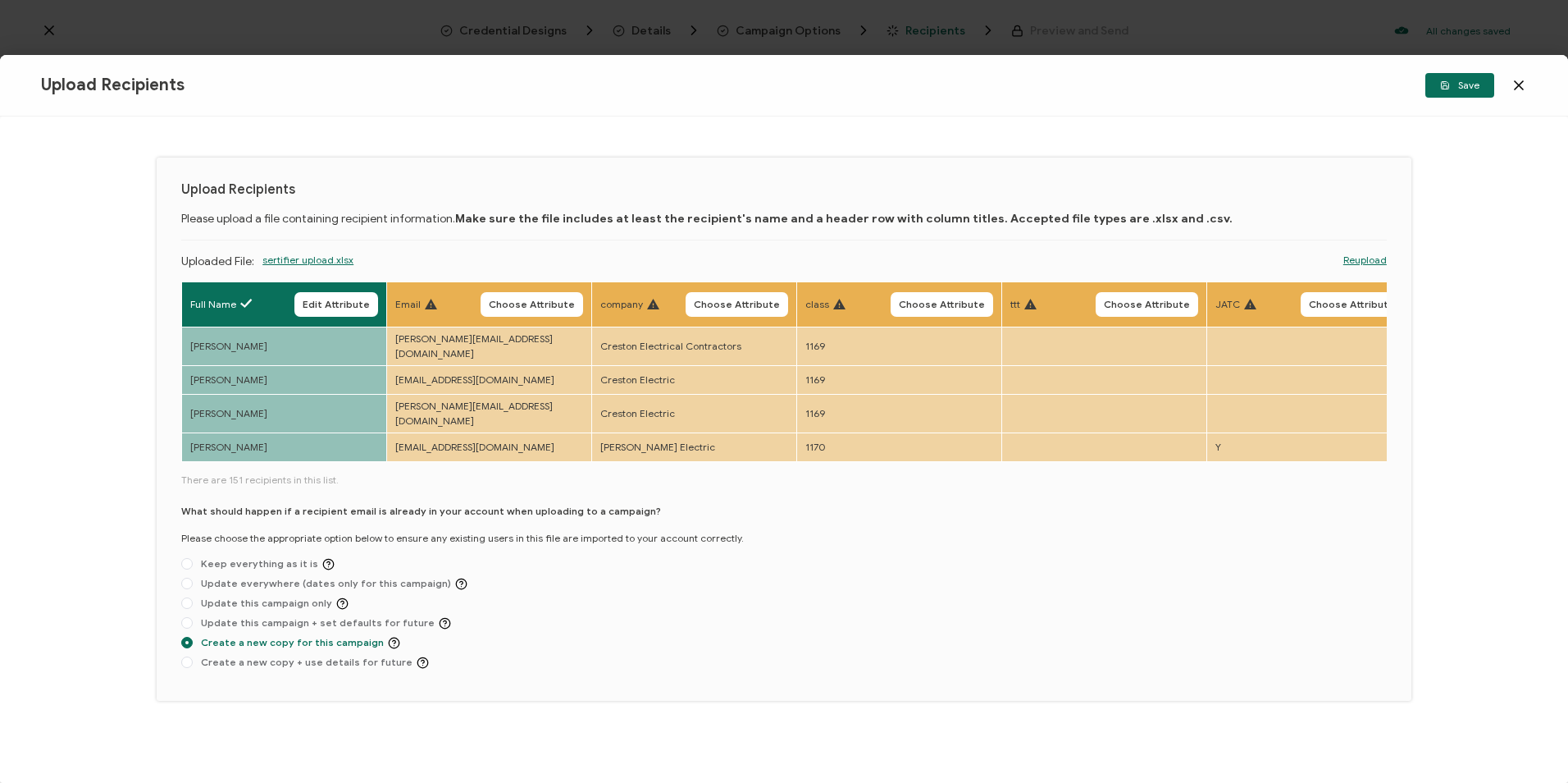
click at [565, 299] on span "Choose Attribute" at bounding box center [531, 304] width 86 height 10
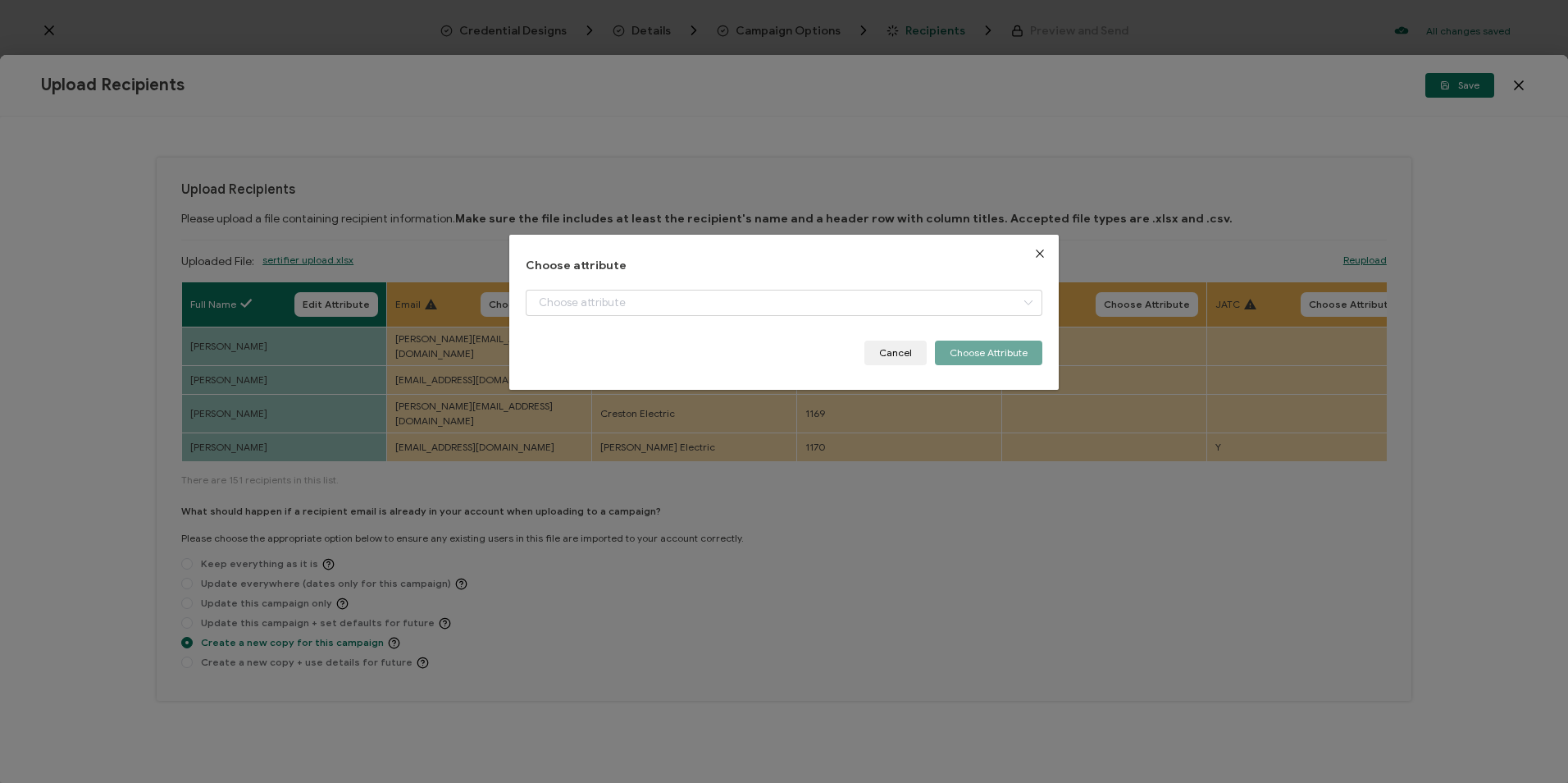
click at [669, 319] on div "dialog" at bounding box center [784, 315] width 516 height 51
click at [666, 305] on input "dialog" at bounding box center [784, 302] width 516 height 26
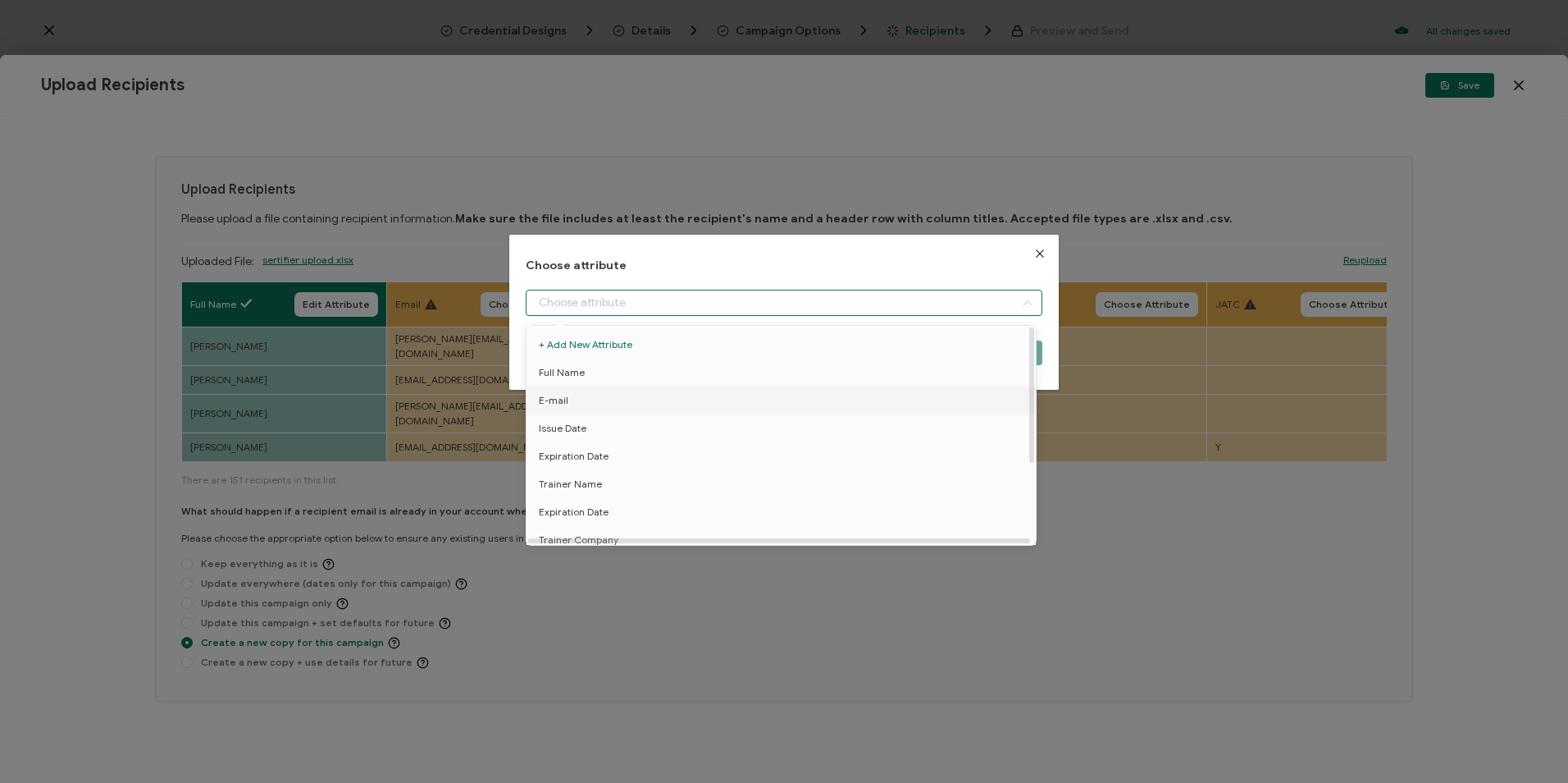
click at [615, 393] on li "E-mail" at bounding box center [784, 400] width 524 height 28
type input "E-mail"
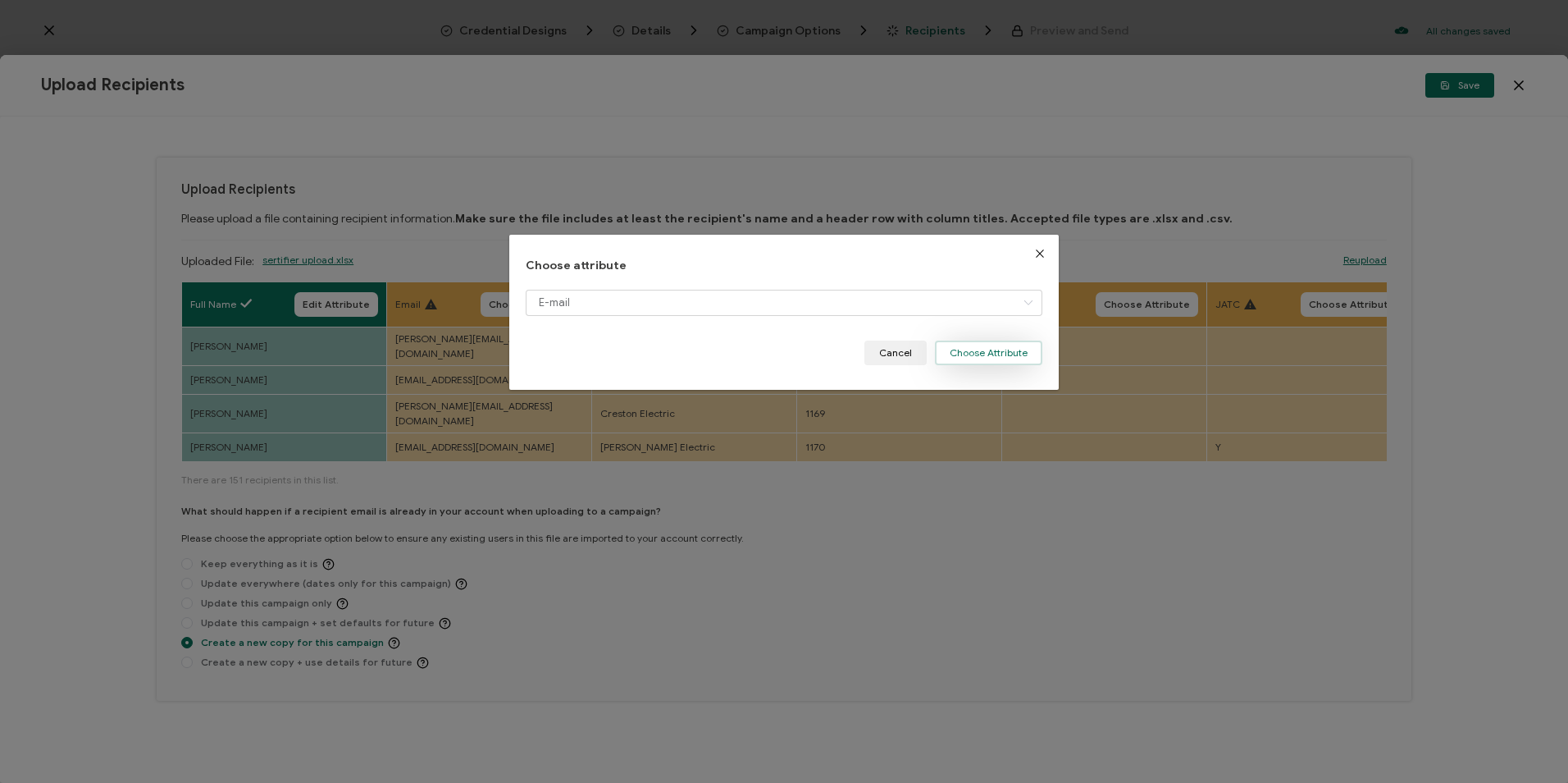
click at [979, 361] on button "Choose Attribute" at bounding box center [989, 352] width 107 height 24
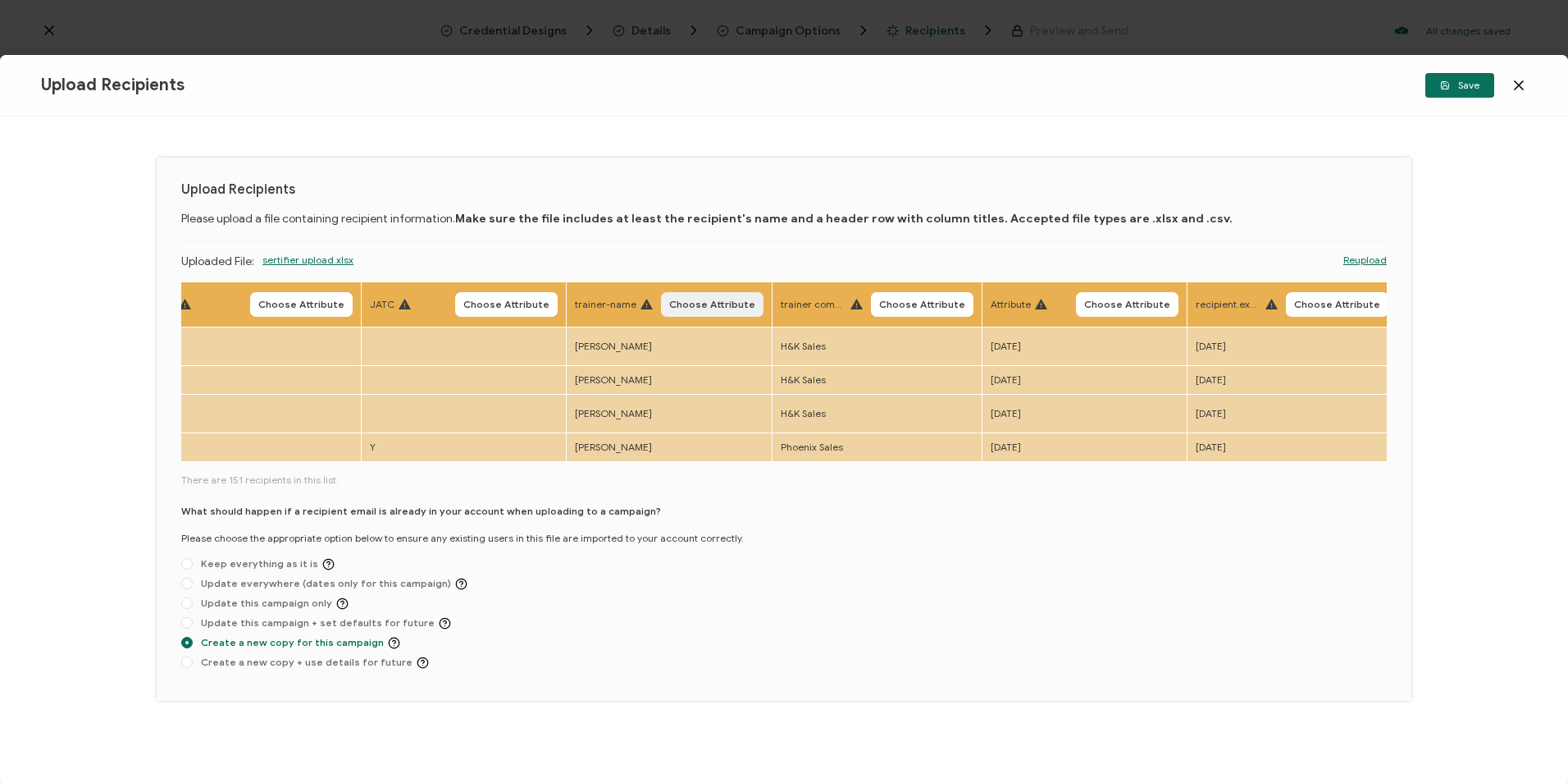
click at [730, 307] on span "Choose Attribute" at bounding box center [712, 304] width 86 height 10
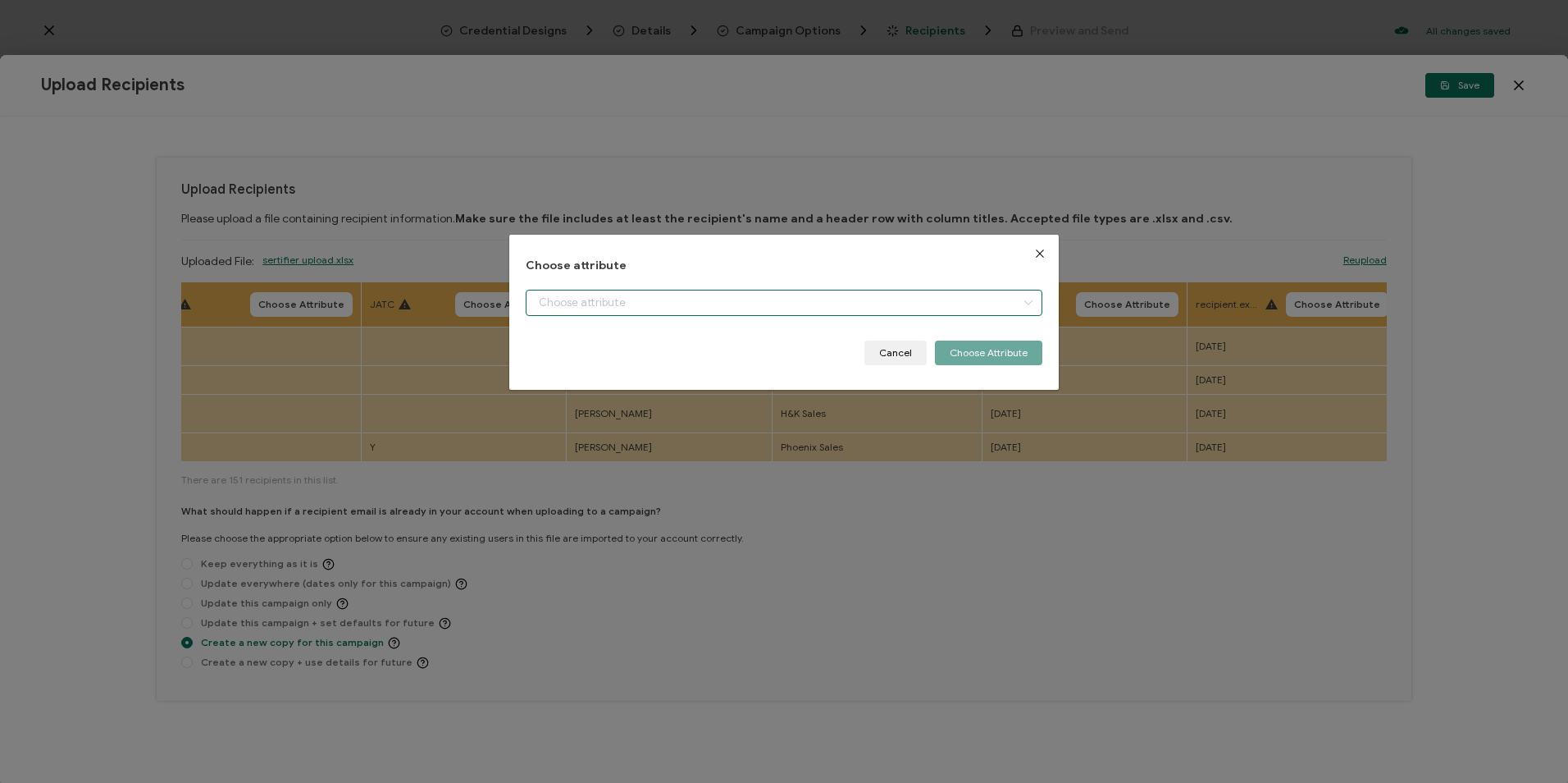
click at [731, 305] on input "dialog" at bounding box center [784, 302] width 516 height 26
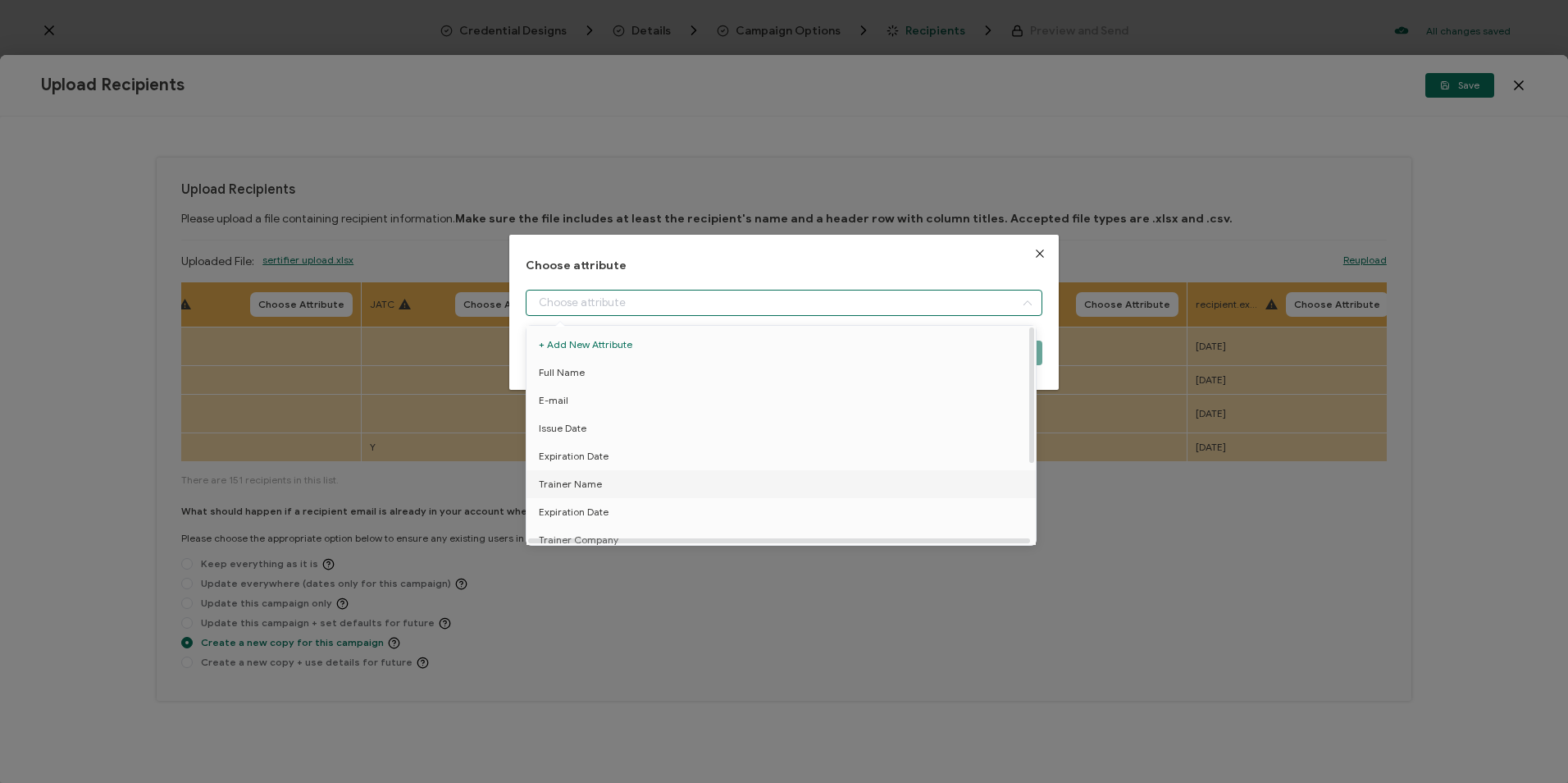
click at [591, 479] on span "Trainer Name" at bounding box center [570, 484] width 64 height 28
type input "Trainer Name"
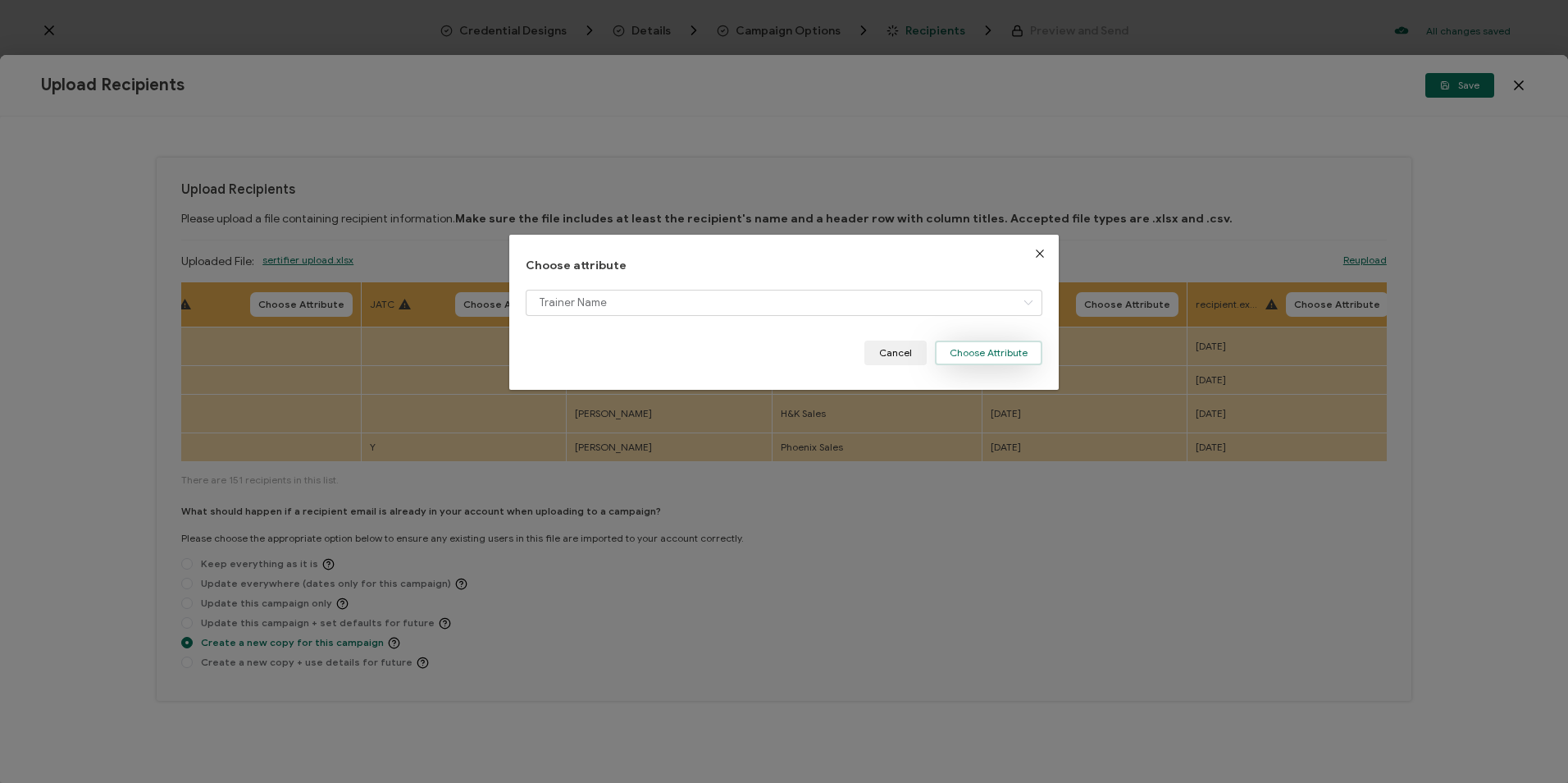
click at [967, 354] on button "Choose Attribute" at bounding box center [989, 352] width 107 height 24
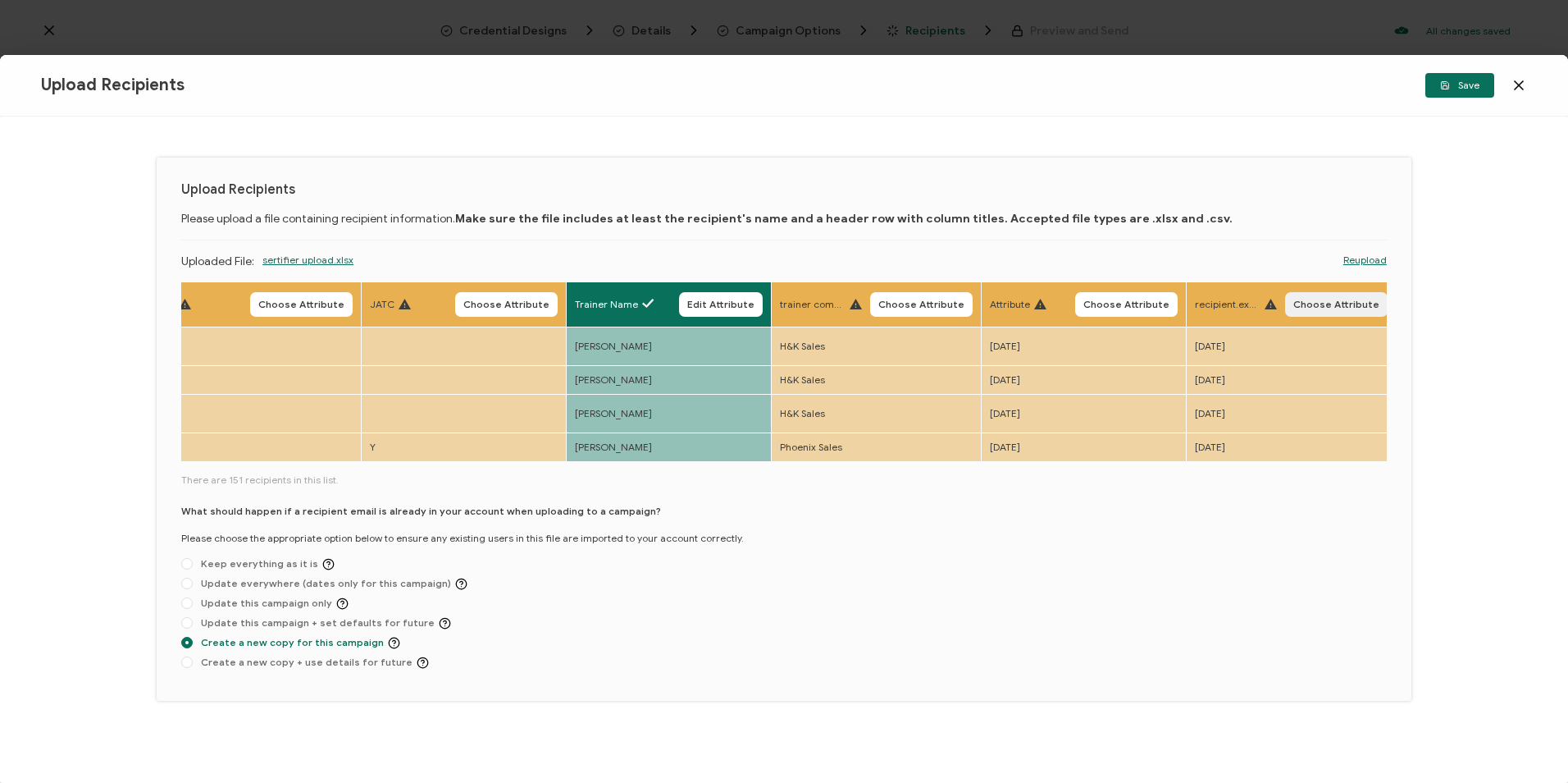
click at [1345, 295] on button "Choose Attribute" at bounding box center [1335, 304] width 103 height 24
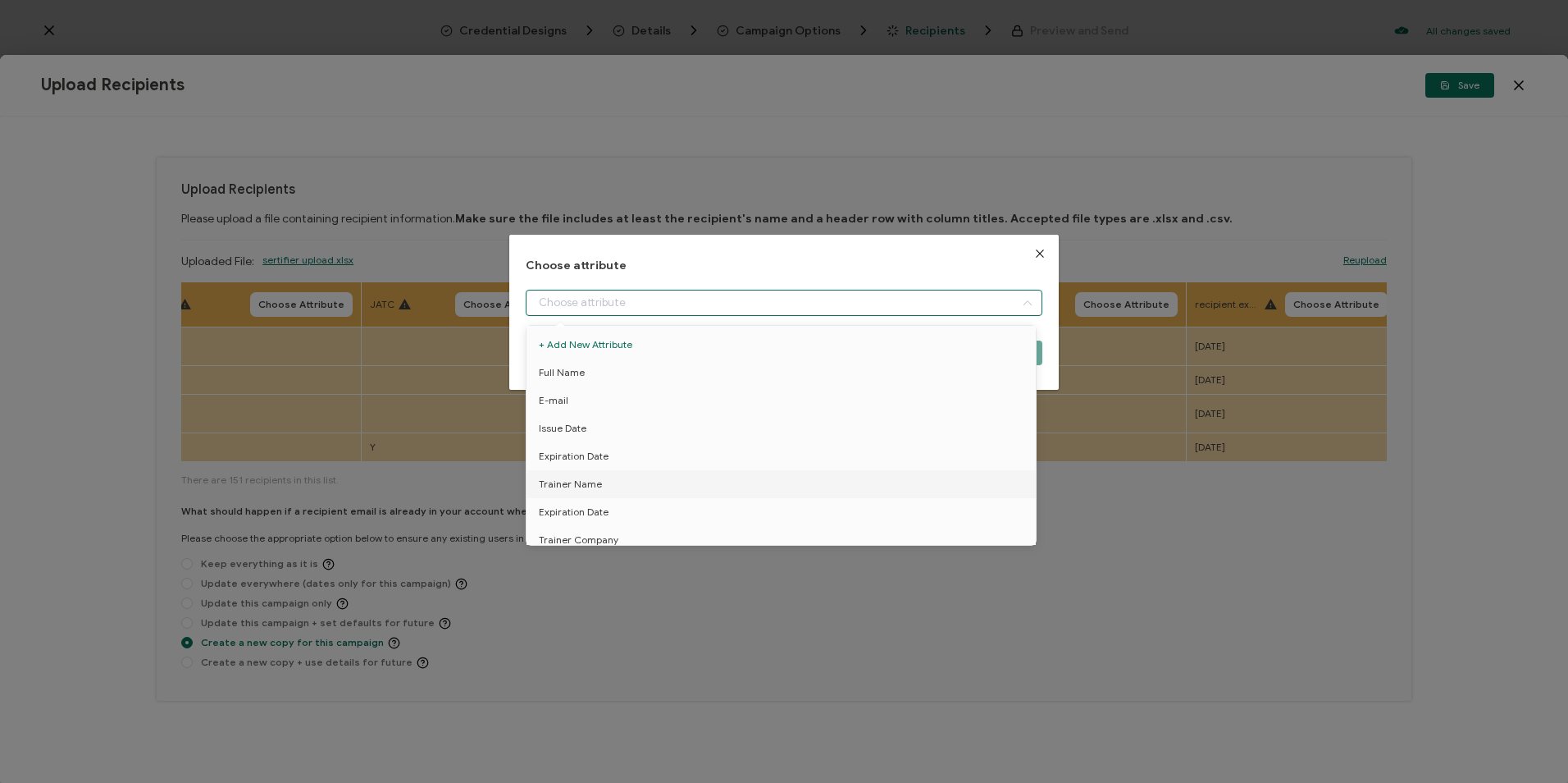
click at [810, 304] on input "dialog" at bounding box center [784, 302] width 516 height 26
click at [592, 512] on span "Expiration Date" at bounding box center [572, 512] width 69 height 28
type input "Expiration Date"
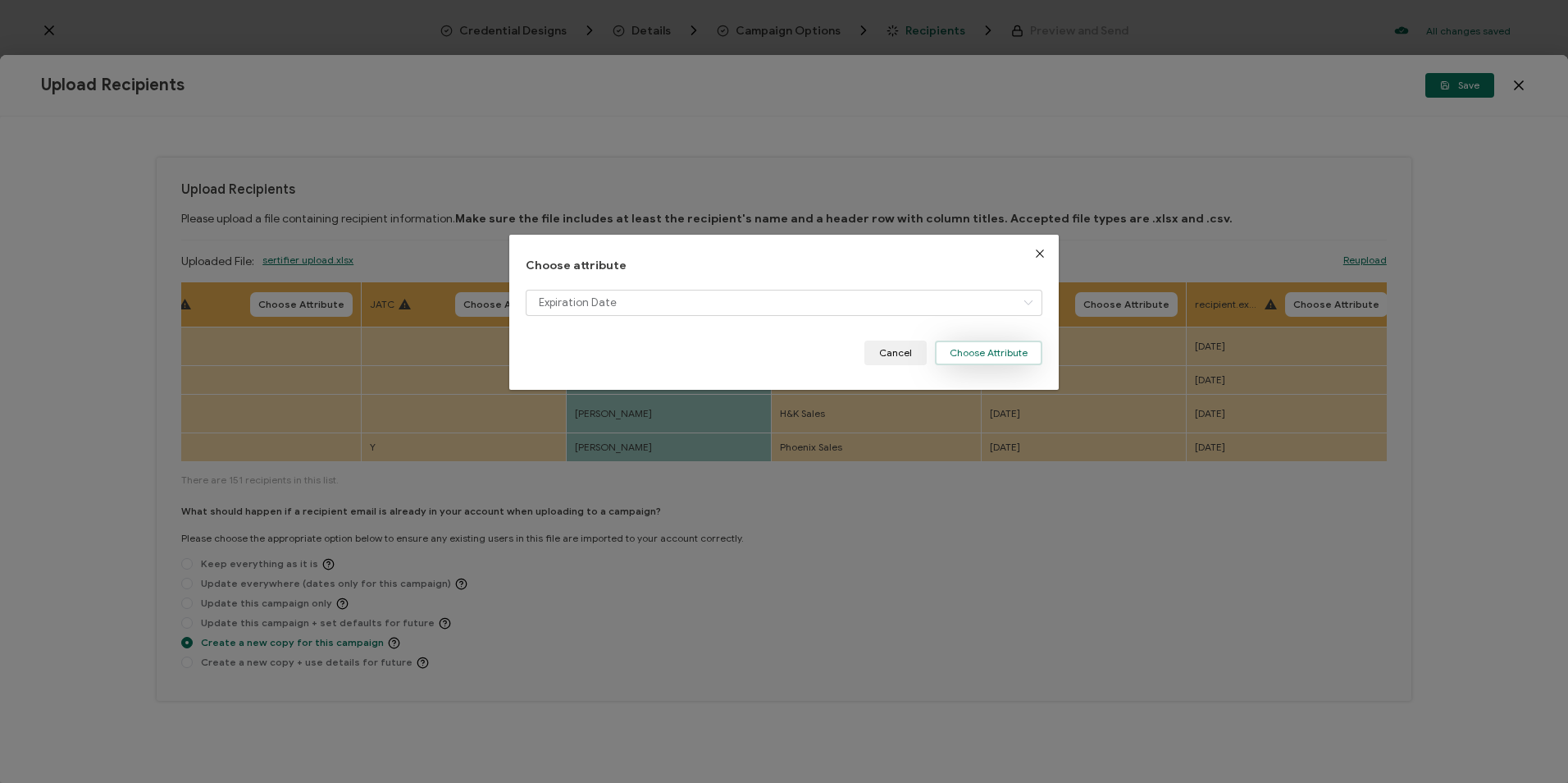
click at [982, 352] on button "Choose Attribute" at bounding box center [989, 352] width 107 height 24
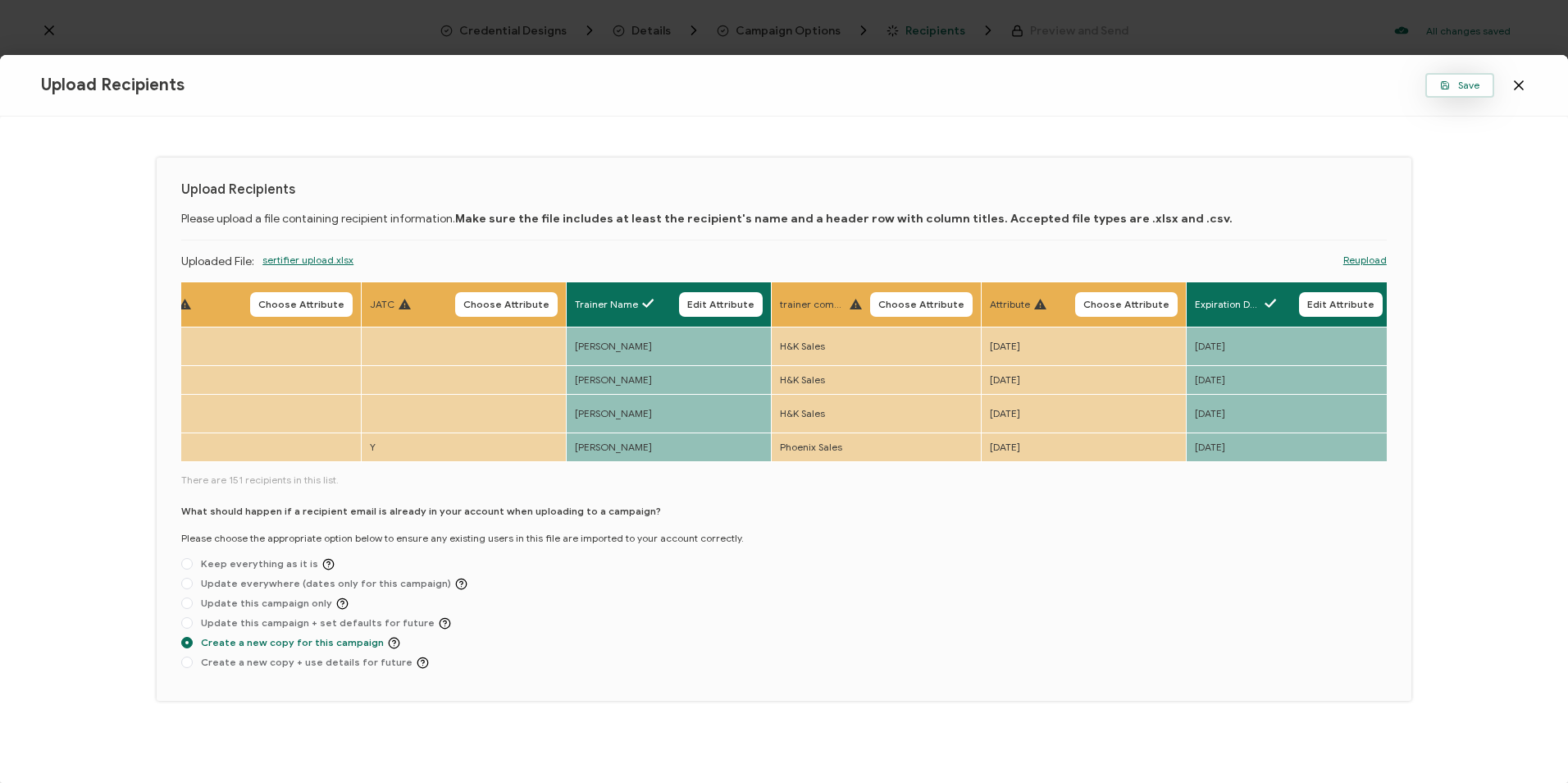
click at [1454, 83] on span "Save" at bounding box center [1460, 85] width 39 height 10
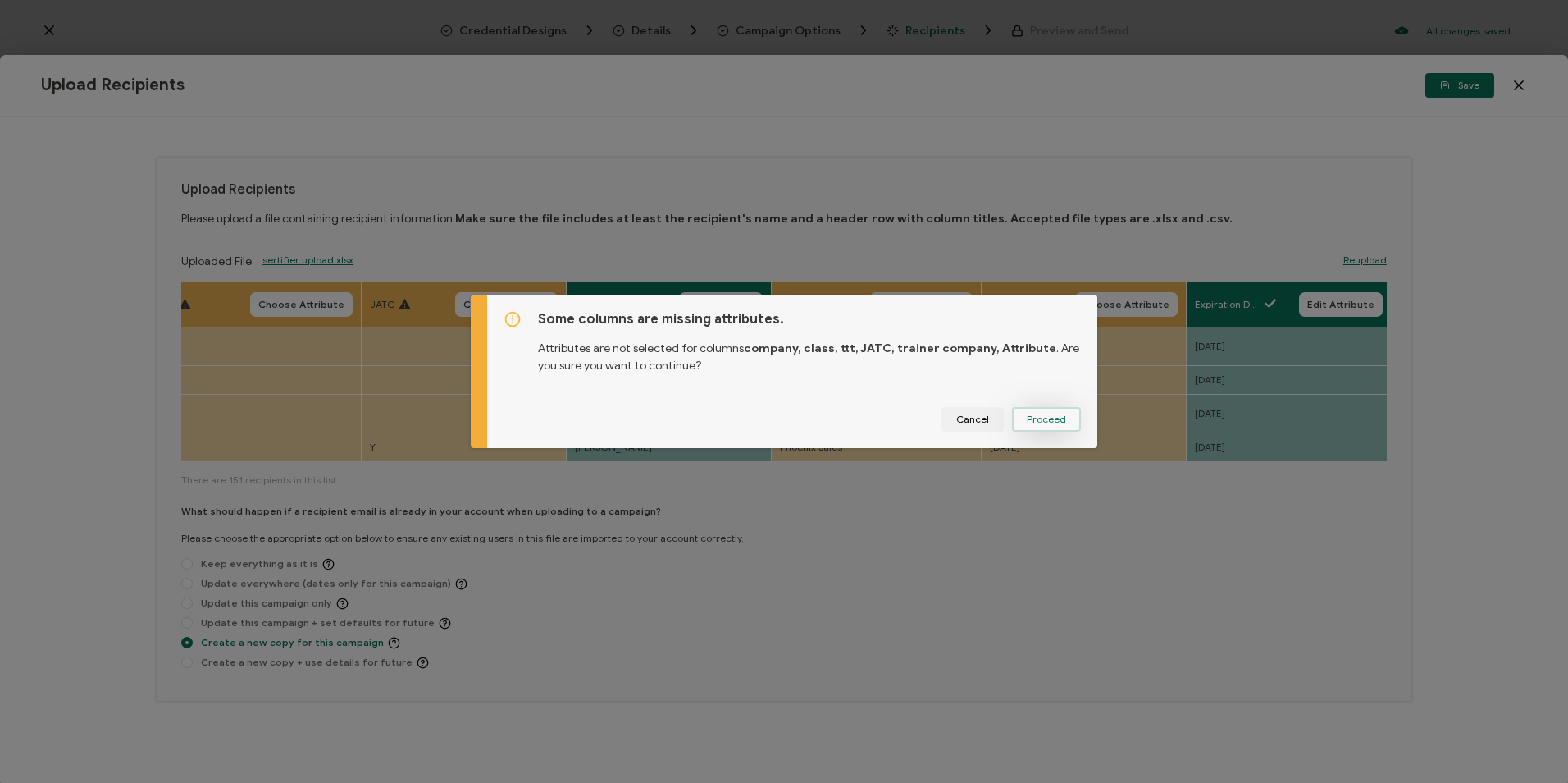
click at [1048, 422] on span "Proceed" at bounding box center [1046, 419] width 39 height 10
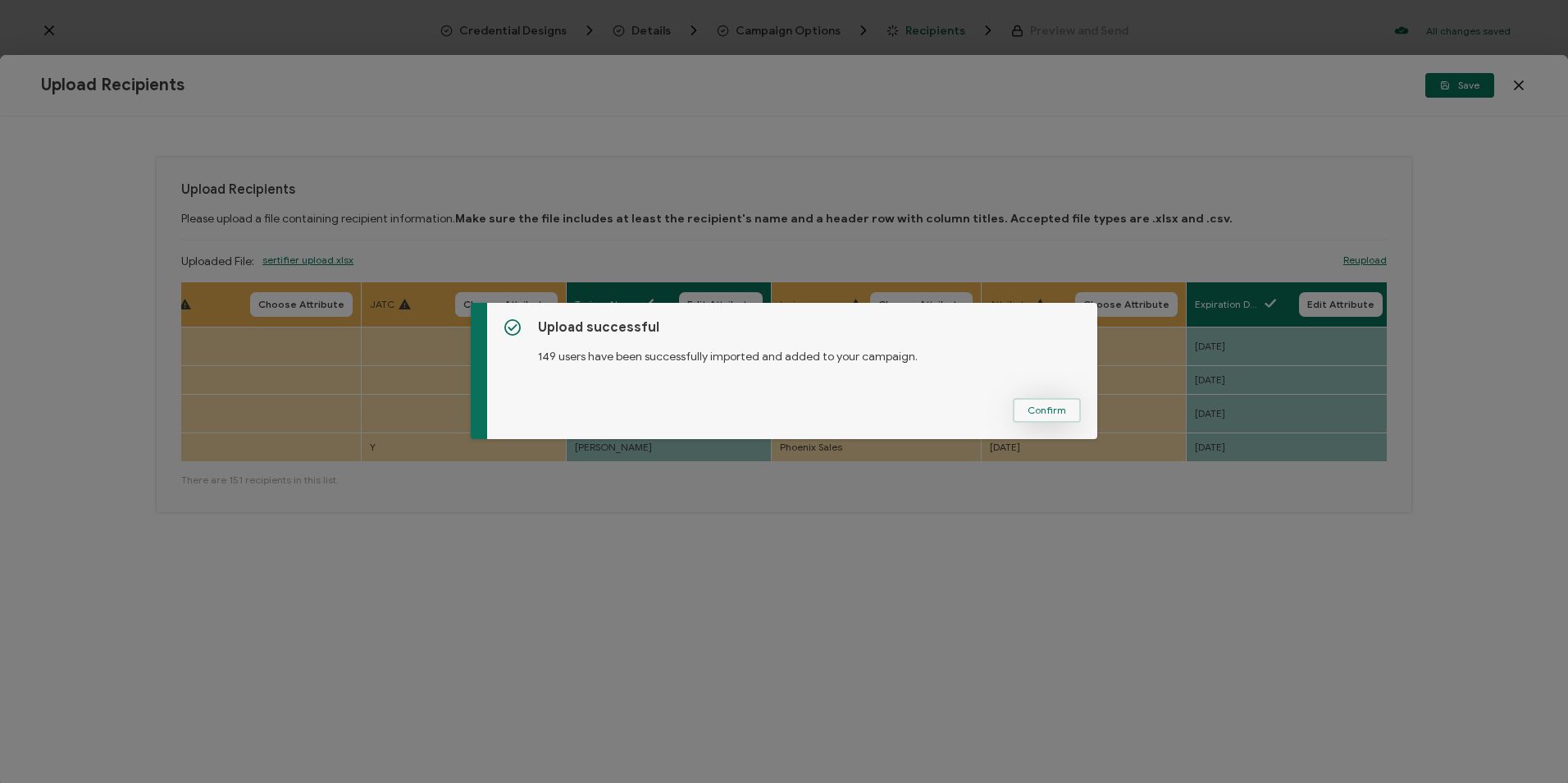
click at [1036, 416] on button "Confirm" at bounding box center [1047, 410] width 68 height 24
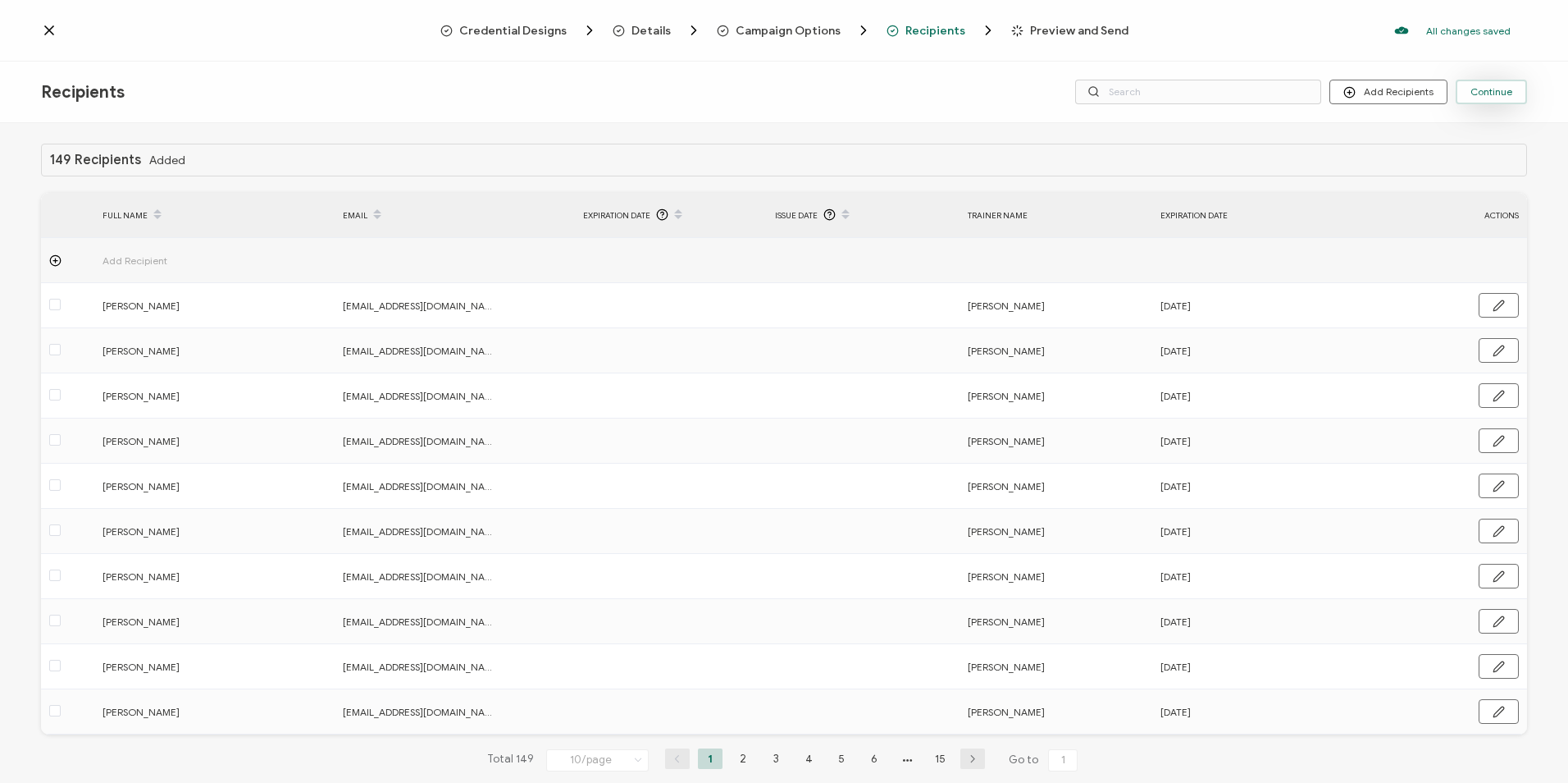
click at [1494, 93] on span "Continue" at bounding box center [1491, 92] width 42 height 10
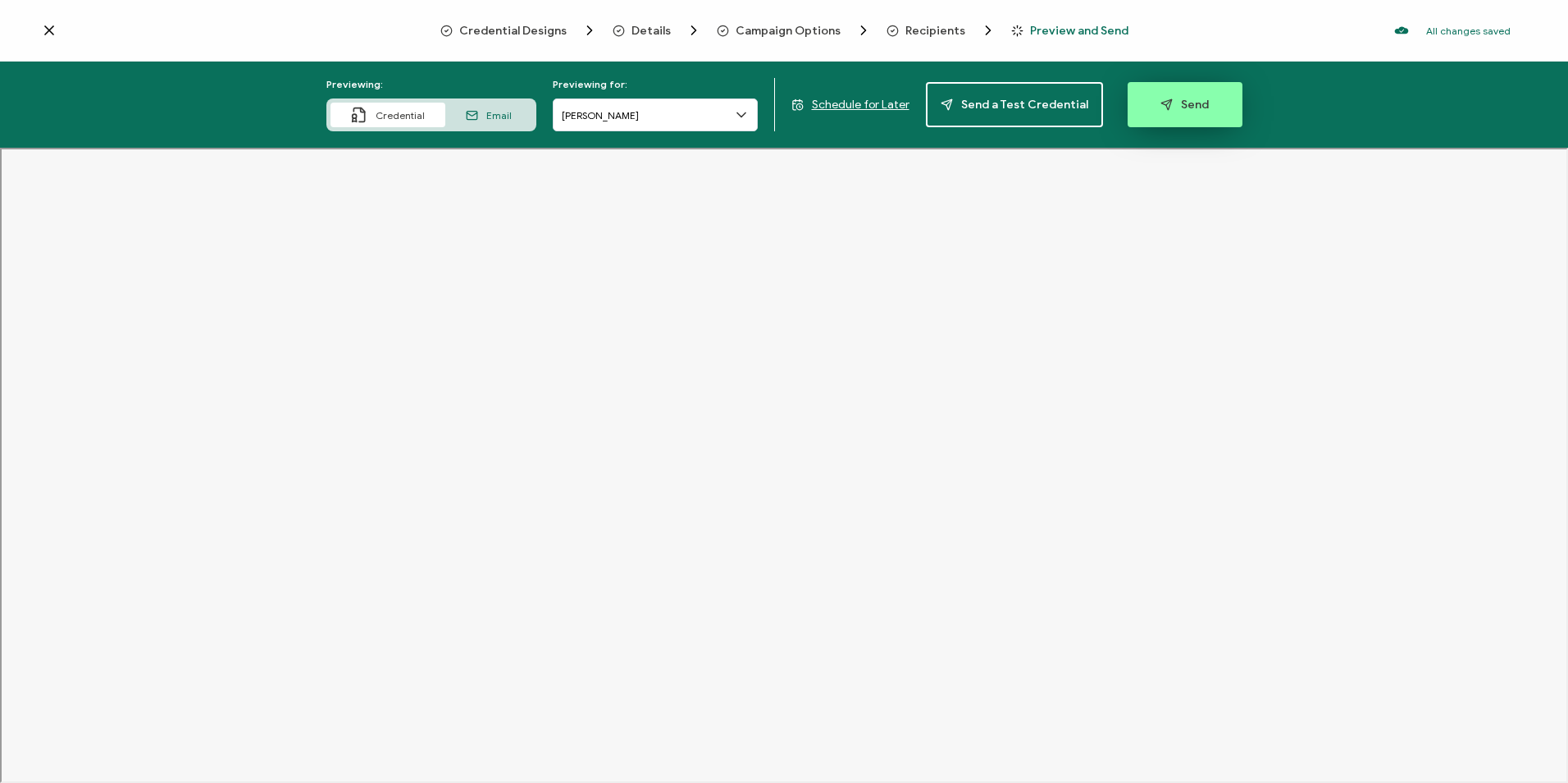
click at [1158, 118] on button "Send" at bounding box center [1185, 105] width 115 height 45
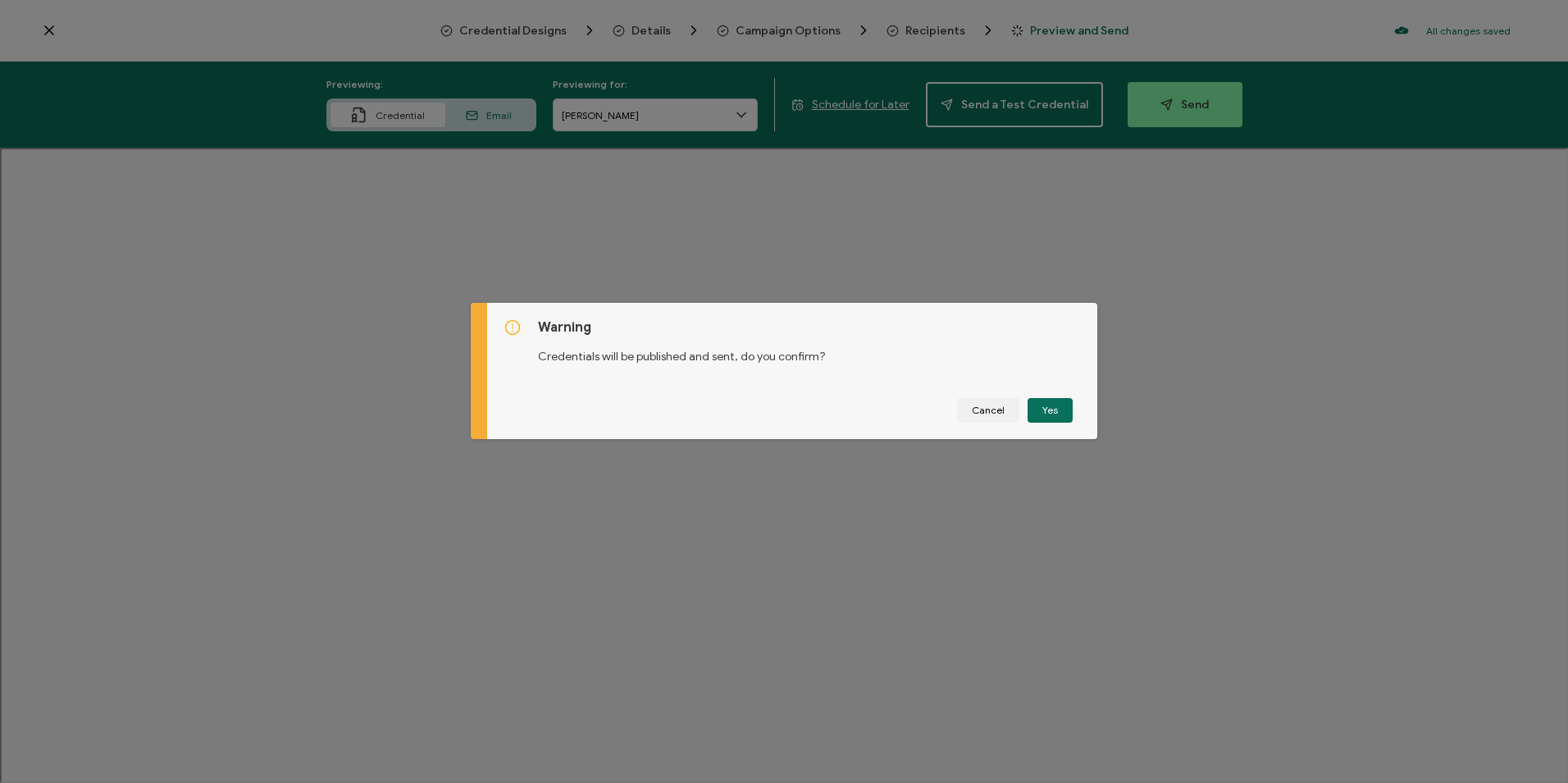
drag, startPoint x: 1046, startPoint y: 413, endPoint x: 1150, endPoint y: 493, distance: 131.2
click at [1046, 413] on button "Yes" at bounding box center [1050, 410] width 45 height 24
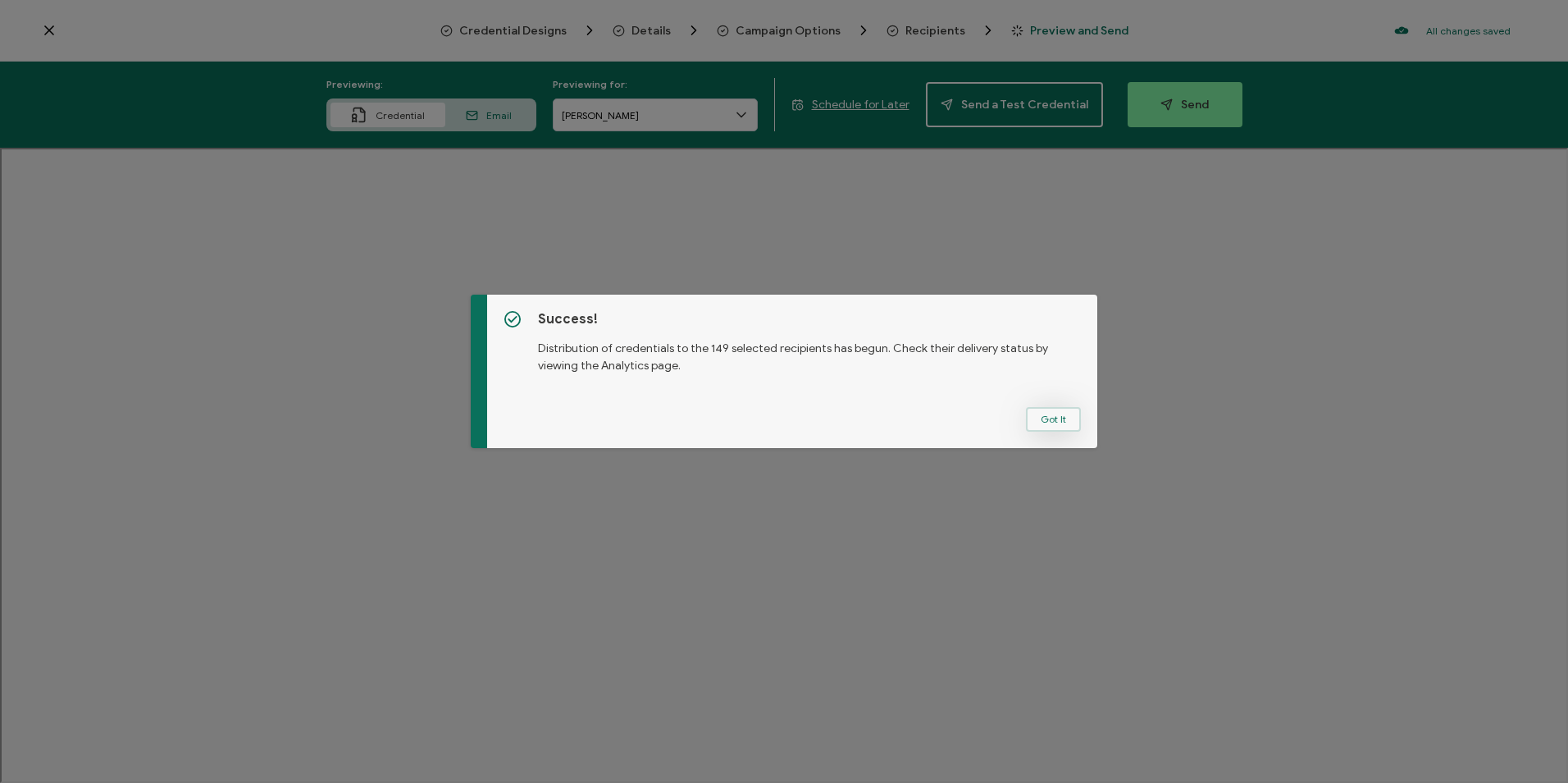
click at [1038, 428] on button "Got It" at bounding box center [1053, 418] width 55 height 24
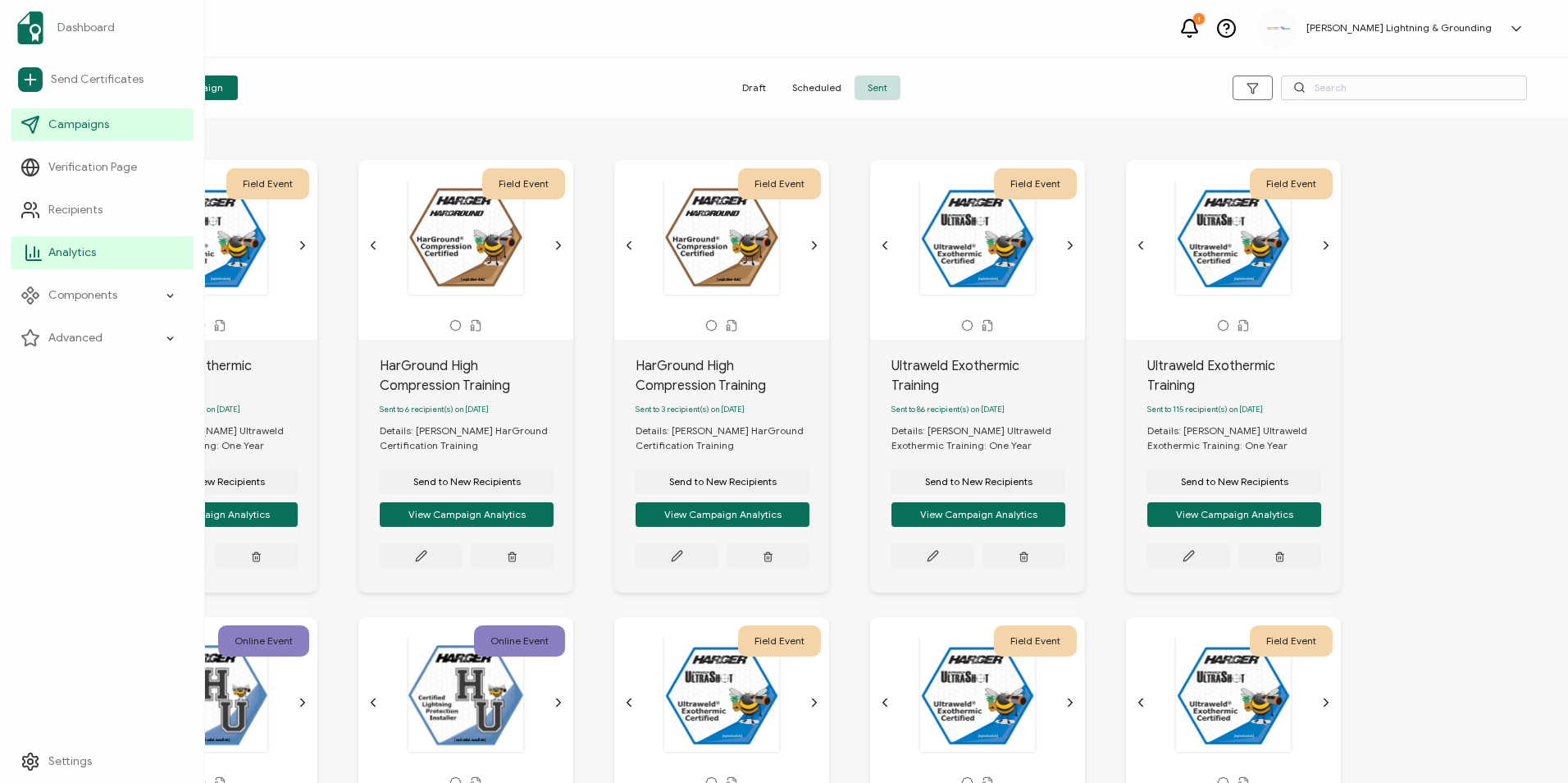
click at [64, 259] on span "Analytics" at bounding box center [72, 252] width 48 height 17
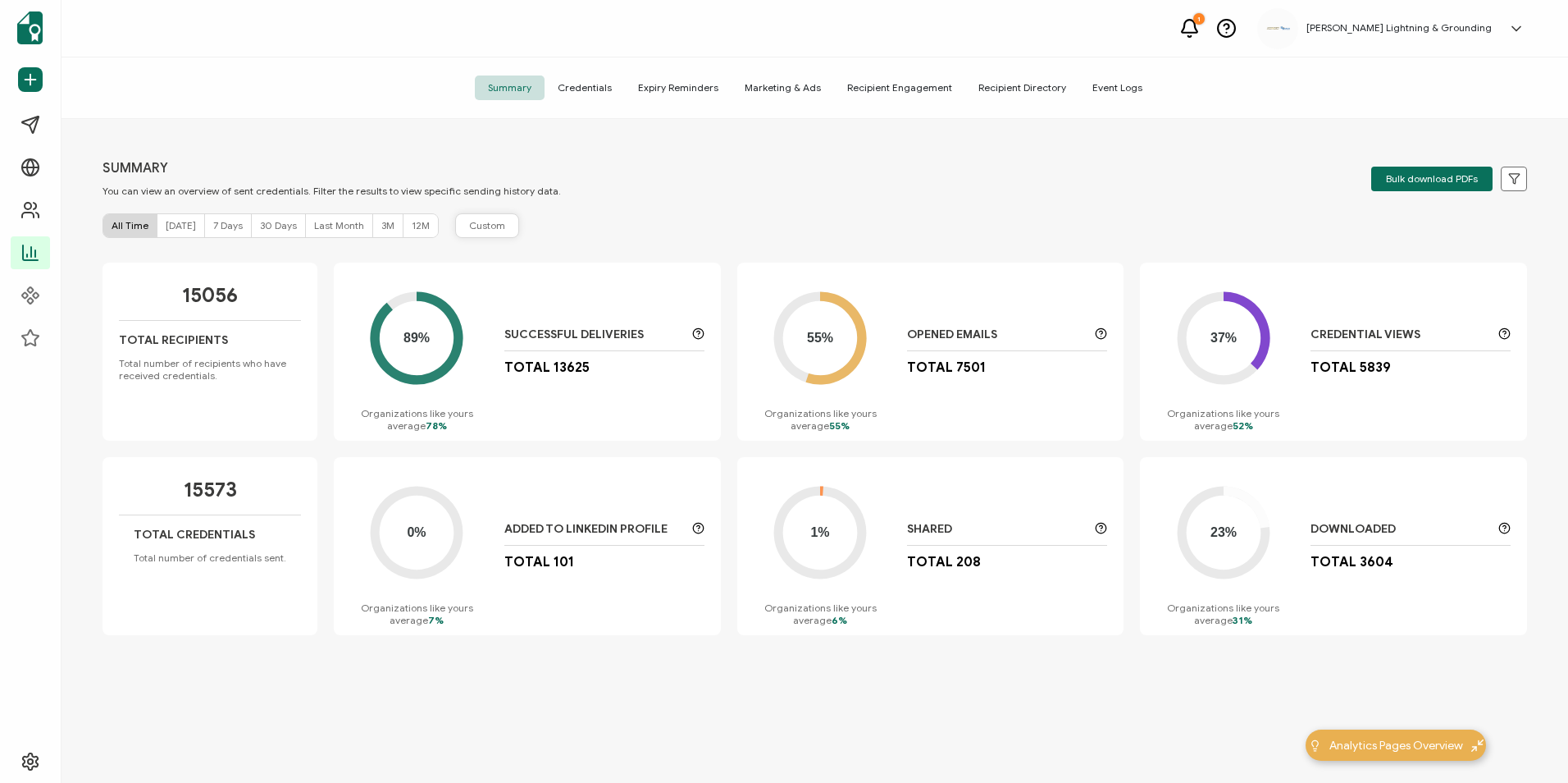
click at [501, 233] on button "Custom" at bounding box center [487, 225] width 64 height 24
click at [615, 229] on input "text" at bounding box center [634, 225] width 213 height 24
click at [558, 269] on button "Previous Month" at bounding box center [558, 271] width 20 height 12
click at [579, 345] on span "1" at bounding box center [582, 344] width 20 height 20
type input "[DATE]"
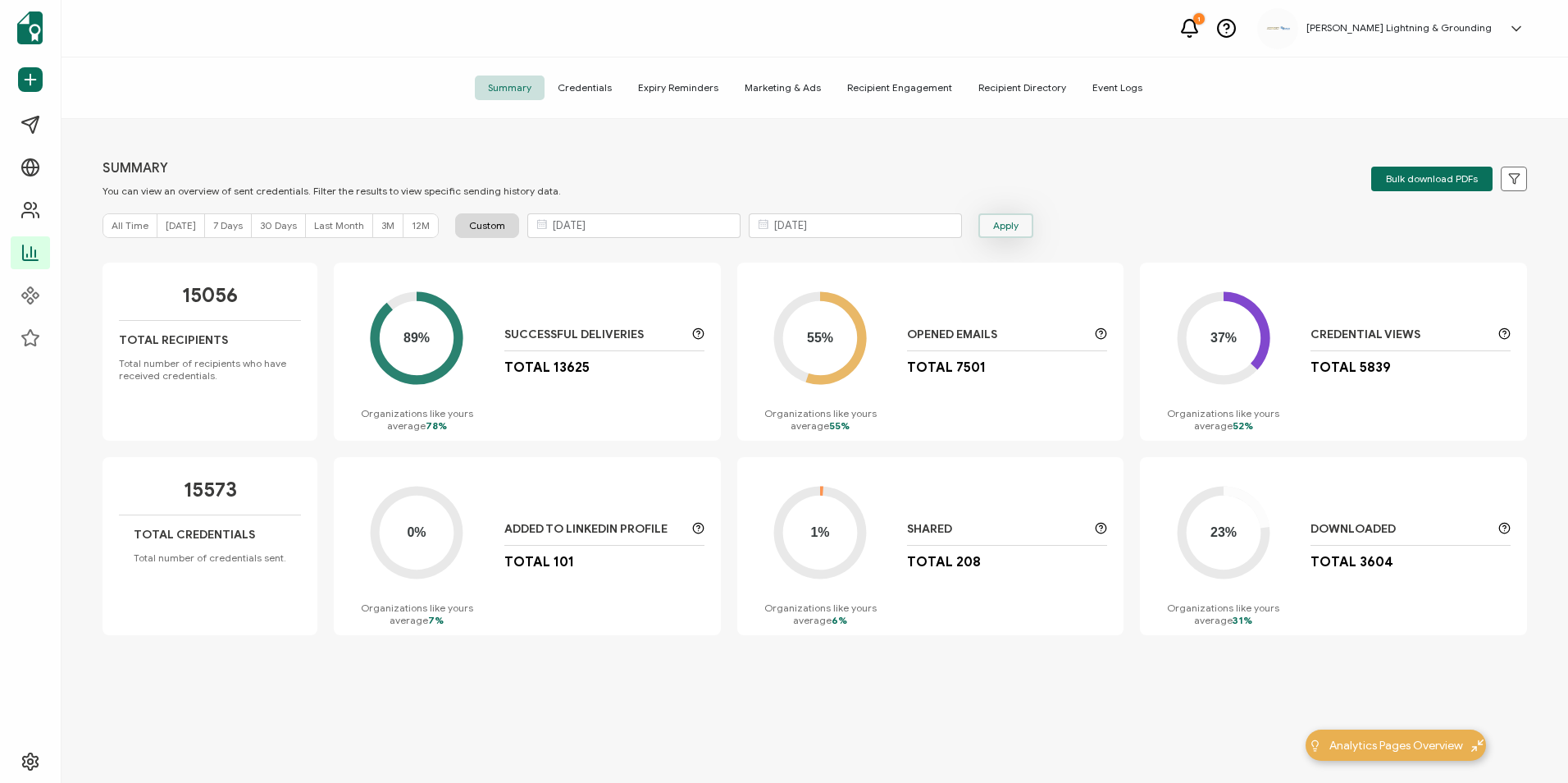
click at [995, 233] on button "Apply" at bounding box center [1005, 225] width 55 height 24
click at [587, 85] on span "Credentials" at bounding box center [584, 87] width 80 height 24
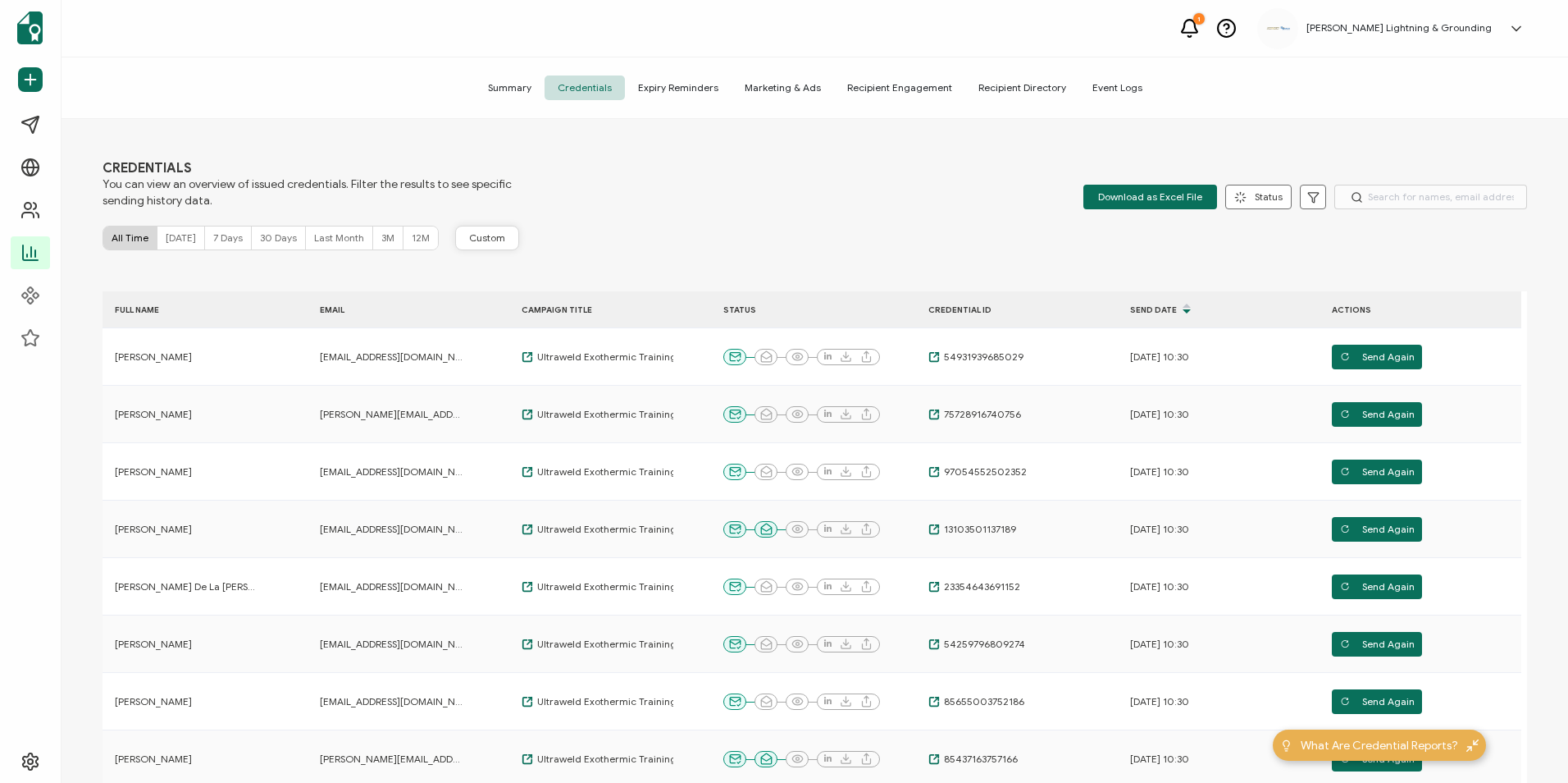
click at [458, 238] on button "Custom" at bounding box center [487, 238] width 64 height 24
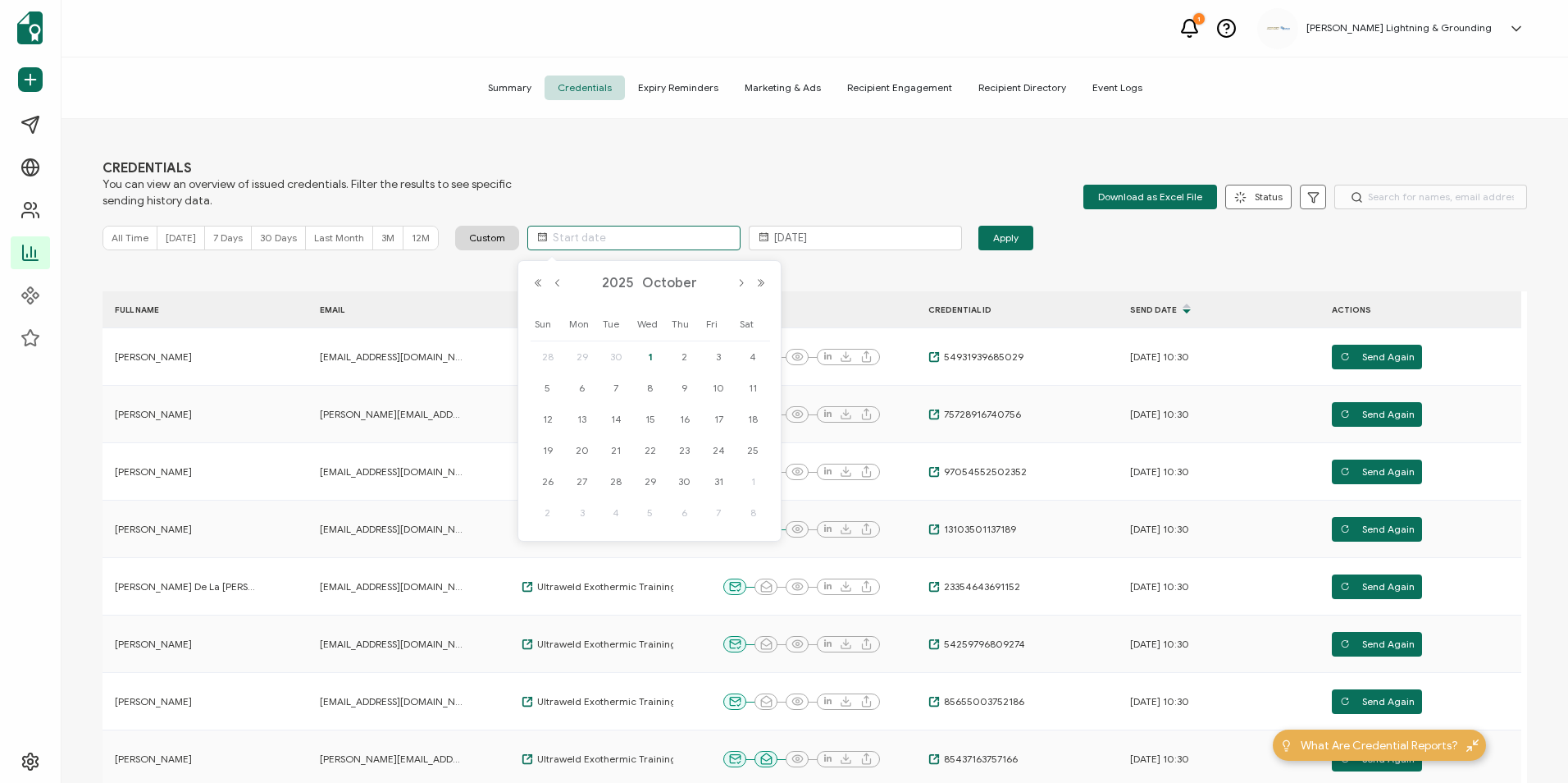
click at [614, 245] on input "text" at bounding box center [634, 238] width 213 height 24
click at [558, 280] on button "Previous Month" at bounding box center [558, 283] width 20 height 12
click at [585, 360] on span "1" at bounding box center [582, 357] width 20 height 20
type input "[DATE]"
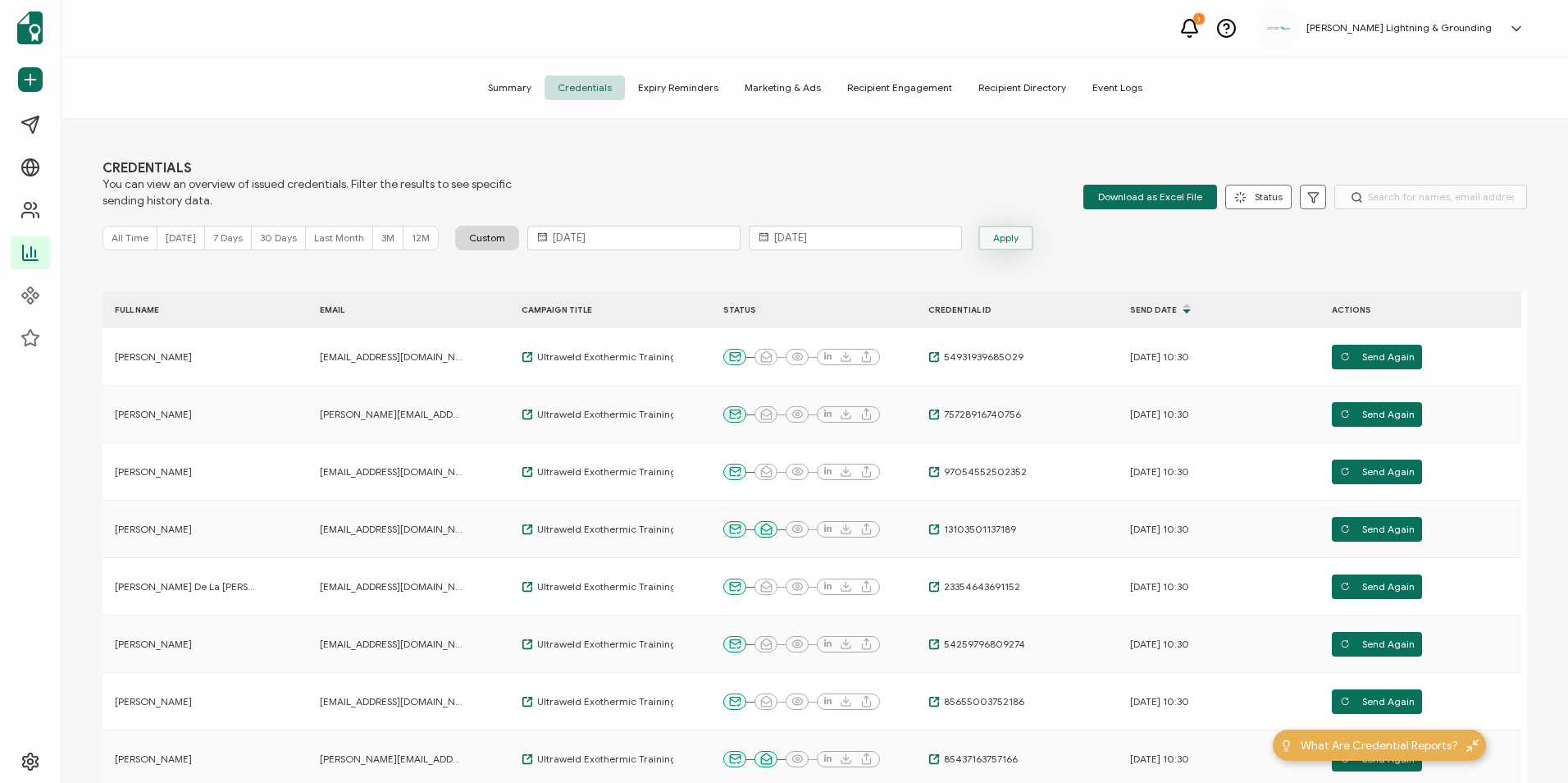
click at [1008, 234] on button "Apply" at bounding box center [1005, 238] width 55 height 24
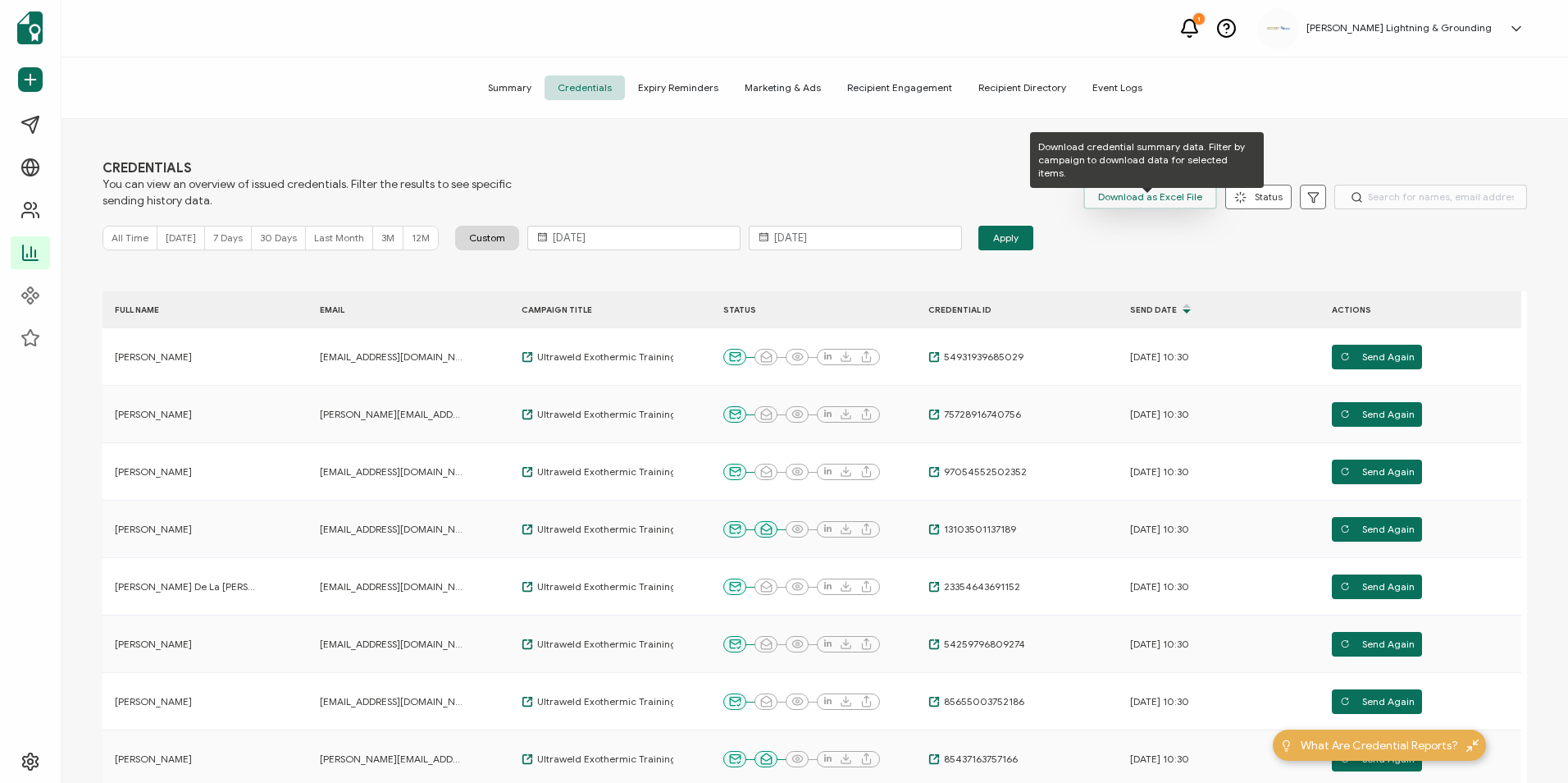
click at [1137, 198] on span "Download as Excel File" at bounding box center [1150, 196] width 105 height 24
